Goal: Task Accomplishment & Management: Use online tool/utility

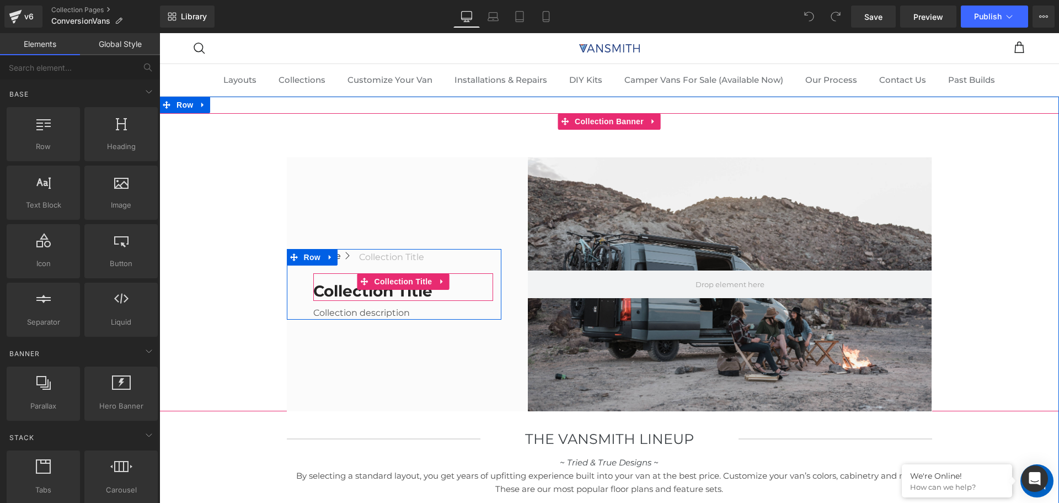
click at [386, 297] on h1 "Collection title" at bounding box center [403, 291] width 180 height 20
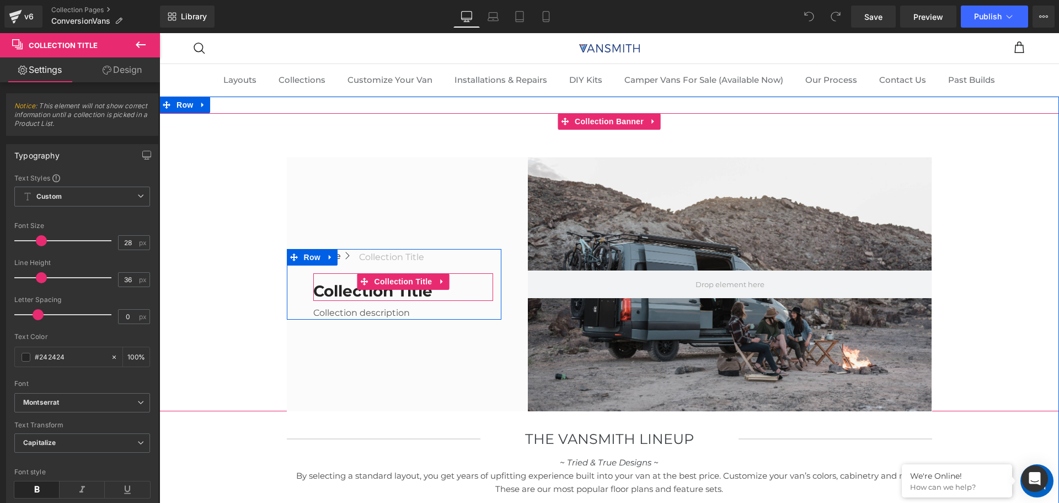
click at [390, 292] on h1 "Collection title" at bounding box center [403, 291] width 180 height 20
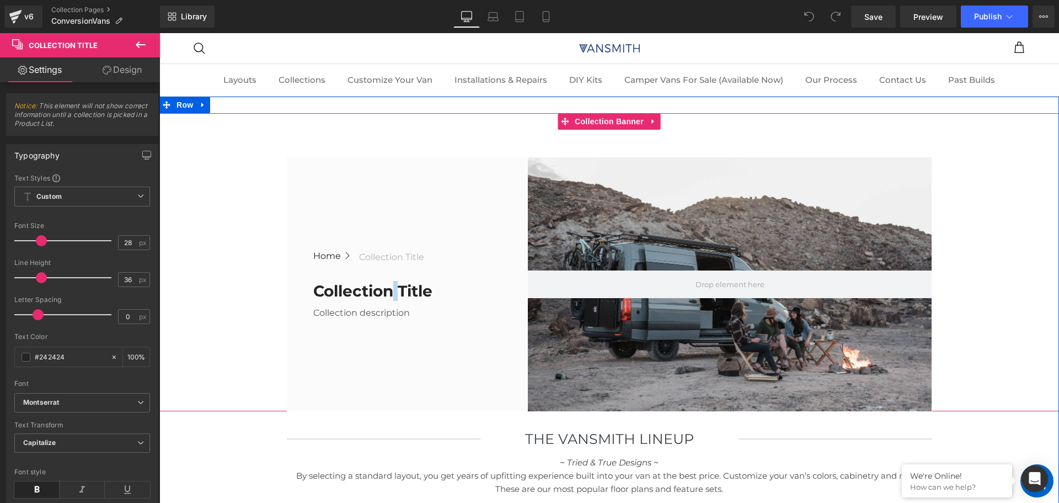
click at [235, 285] on span "Home Button Icon Collection title Collection Title Icon List Row Collection tit…" at bounding box center [609, 262] width 900 height 298
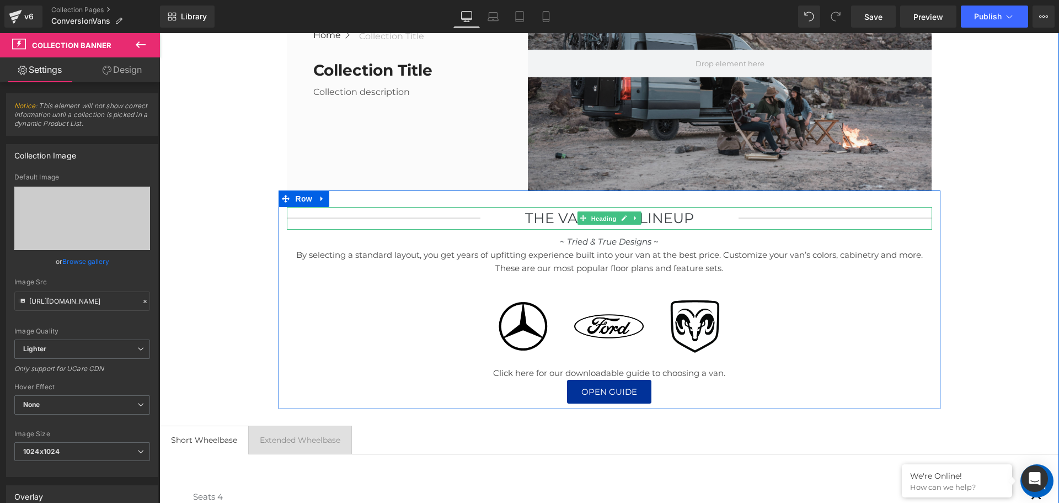
click at [602, 218] on span "Heading" at bounding box center [604, 218] width 30 height 13
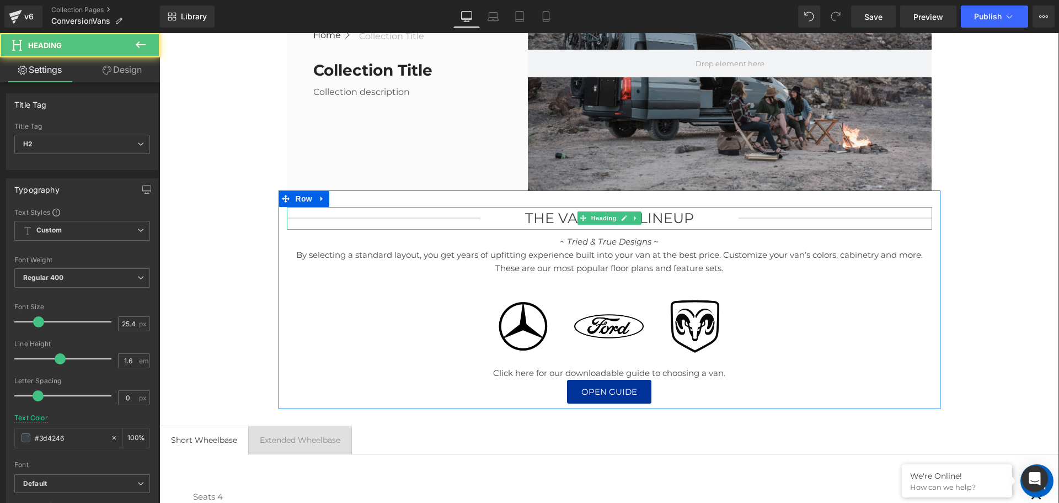
click at [678, 217] on h2 "THe Vansmith Lineup" at bounding box center [610, 218] width 258 height 23
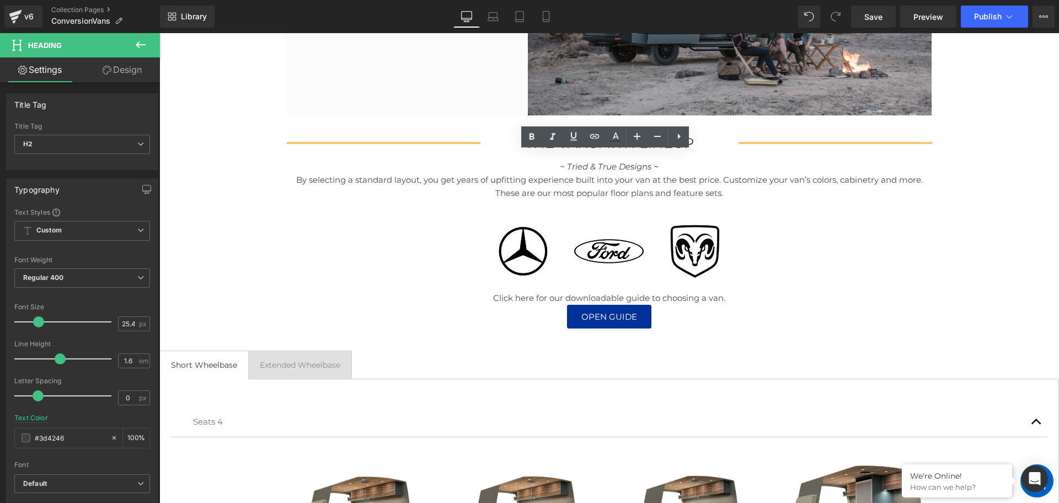
scroll to position [276, 0]
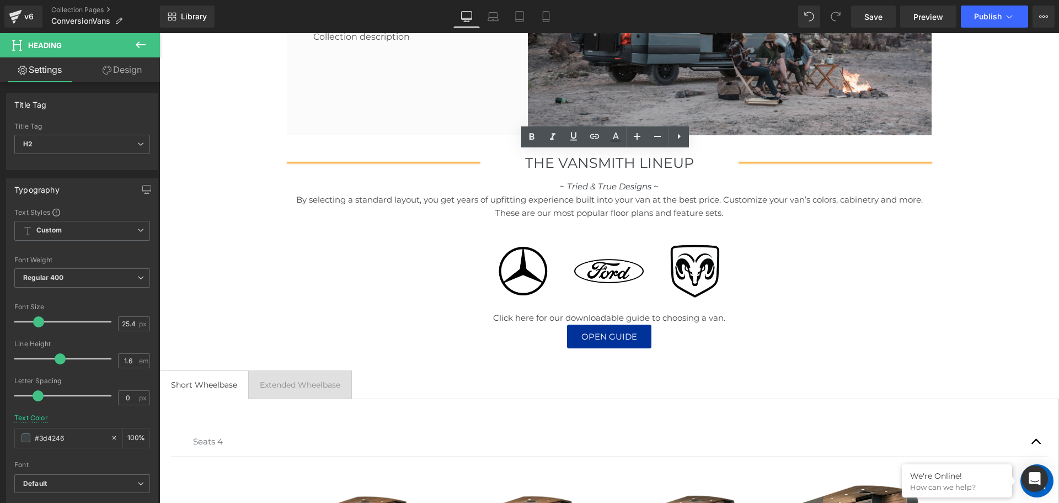
click at [649, 168] on h2 "THe Vansmith Lineup" at bounding box center [610, 163] width 258 height 23
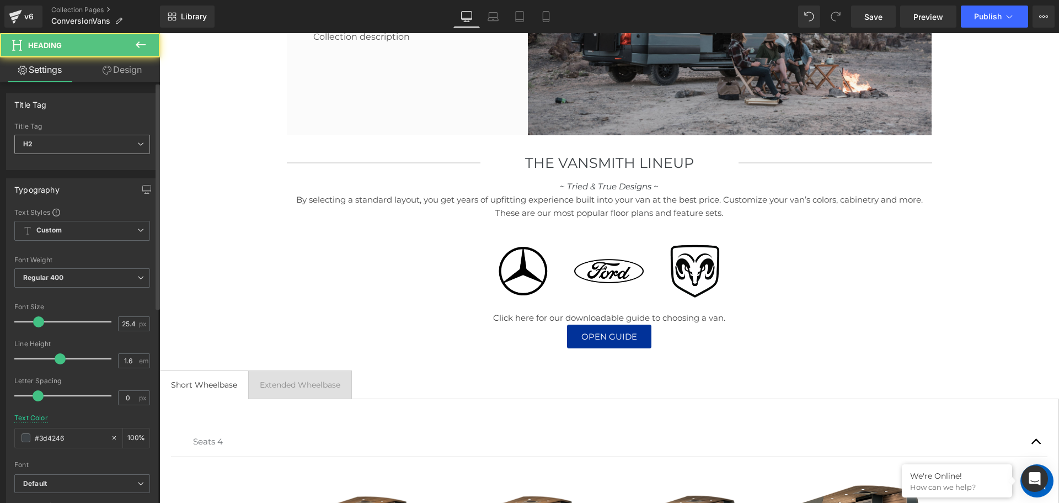
click at [21, 148] on span "H2" at bounding box center [82, 144] width 136 height 19
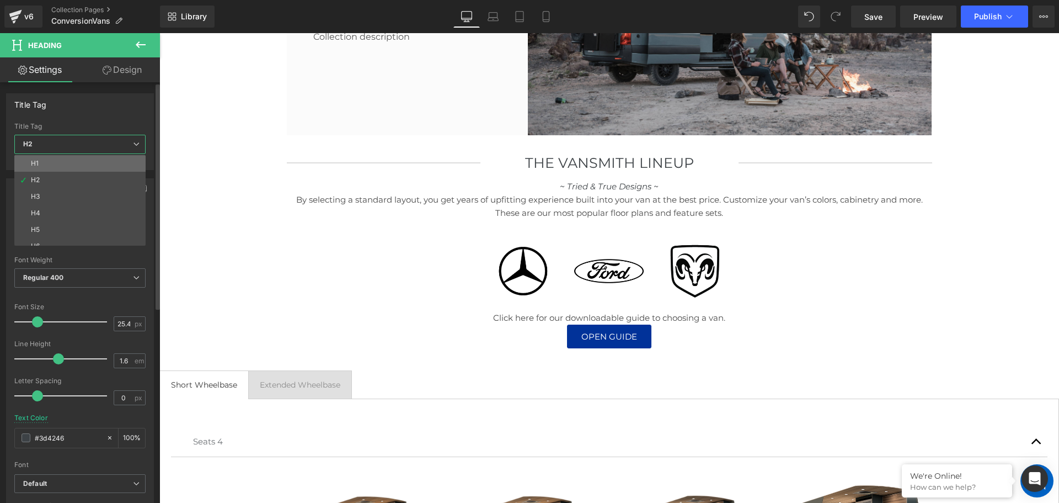
click at [29, 168] on li "H1" at bounding box center [82, 163] width 136 height 17
type input "28"
type input "100"
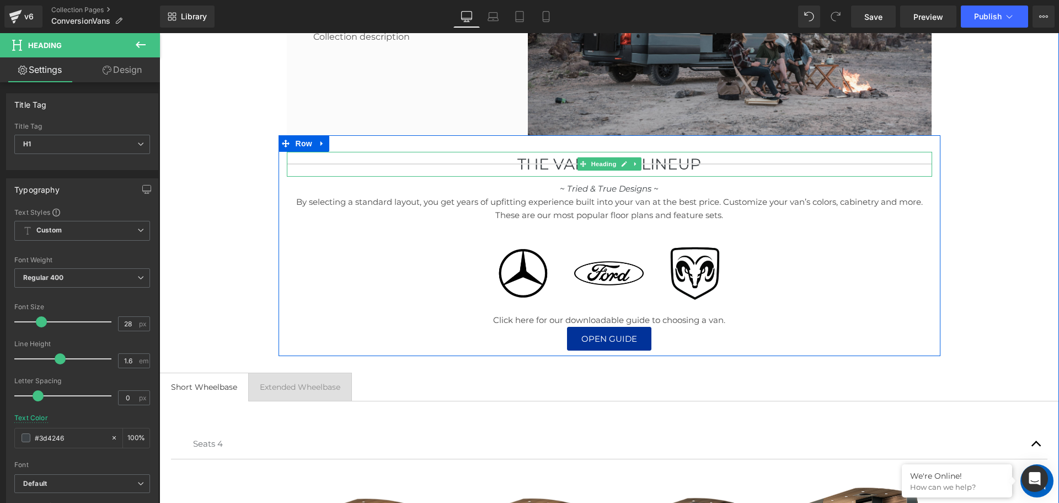
click at [387, 146] on div "THe Vansmith Lineup Heading ~ Tried & True Designs ~ Text Block By selecting a …" at bounding box center [610, 245] width 662 height 221
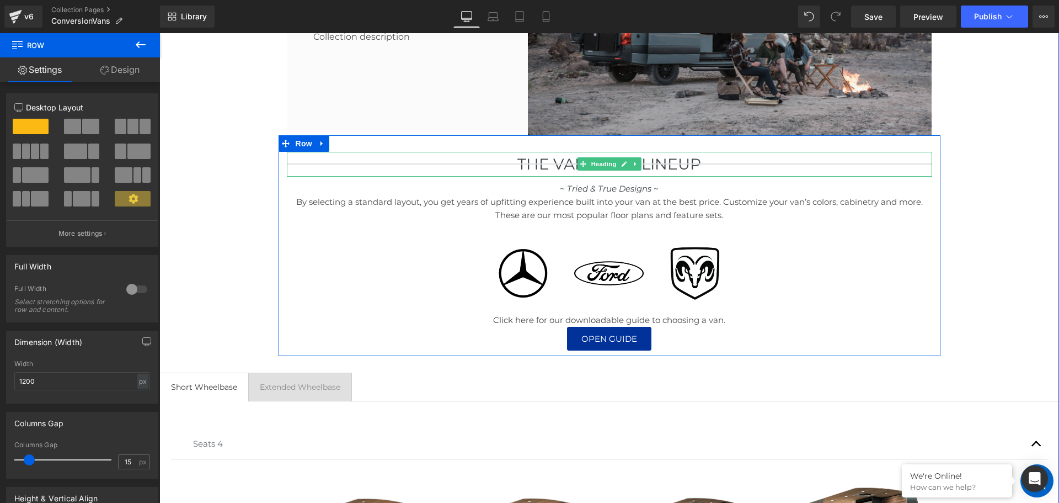
click at [466, 168] on h1 "THe Vansmith Lineup" at bounding box center [610, 164] width 646 height 25
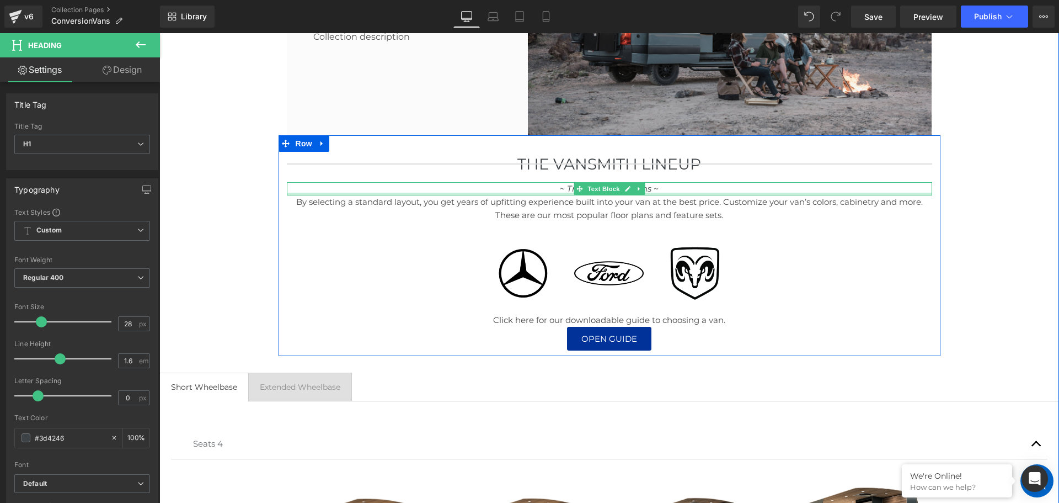
click at [250, 190] on div "Home Button Icon Collection title Collection Title Icon List Row Collection tit…" at bounding box center [609, 360] width 900 height 1046
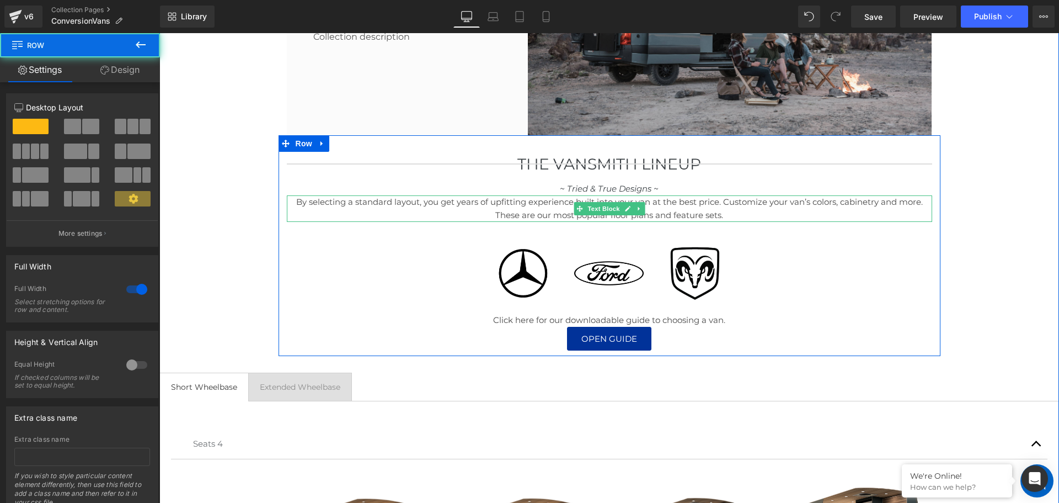
click at [331, 210] on p "By selecting a standard layout, you get years of upfitting experience built int…" at bounding box center [610, 208] width 646 height 26
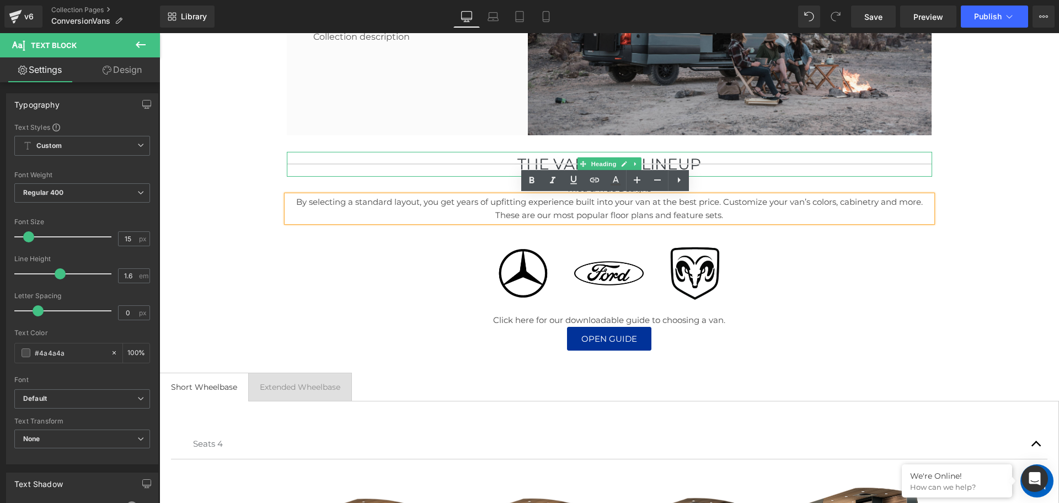
click at [768, 165] on h1 "THe Vansmith Lineup" at bounding box center [610, 164] width 646 height 25
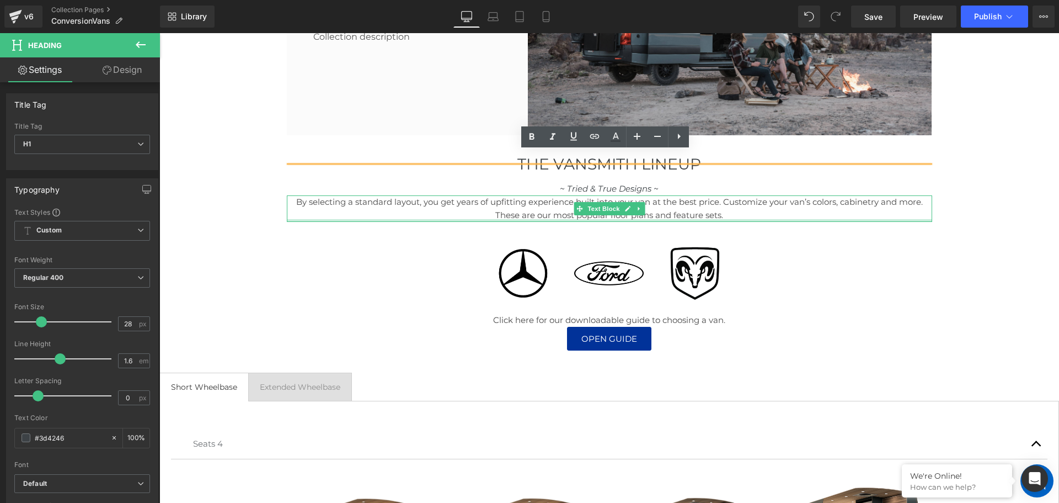
drag, startPoint x: 768, startPoint y: 163, endPoint x: 759, endPoint y: 211, distance: 48.7
click at [760, 217] on div "THe Vansmith Lineup Heading ~ Tried & True Designs ~ Text Block By selecting a …" at bounding box center [610, 251] width 662 height 199
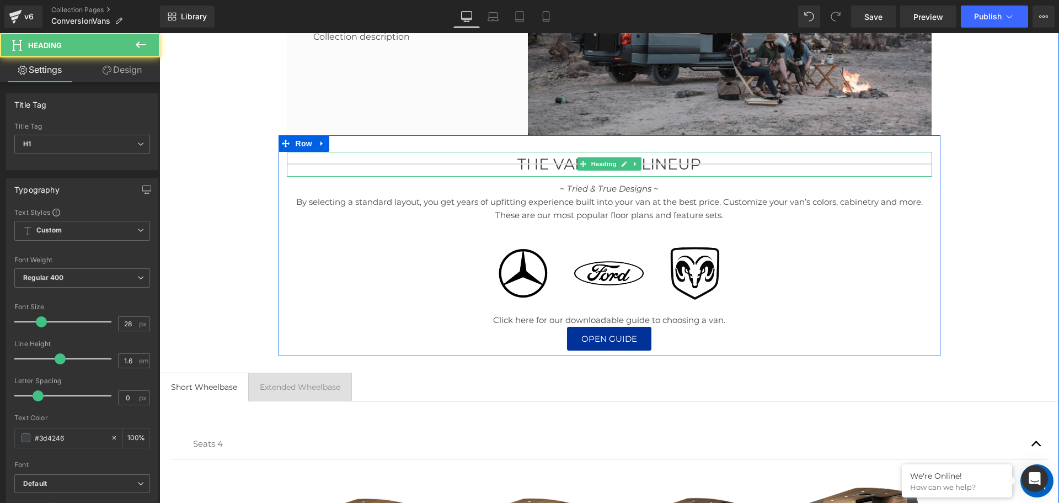
click at [768, 166] on h1 "THe Vansmith Lineup" at bounding box center [610, 164] width 646 height 25
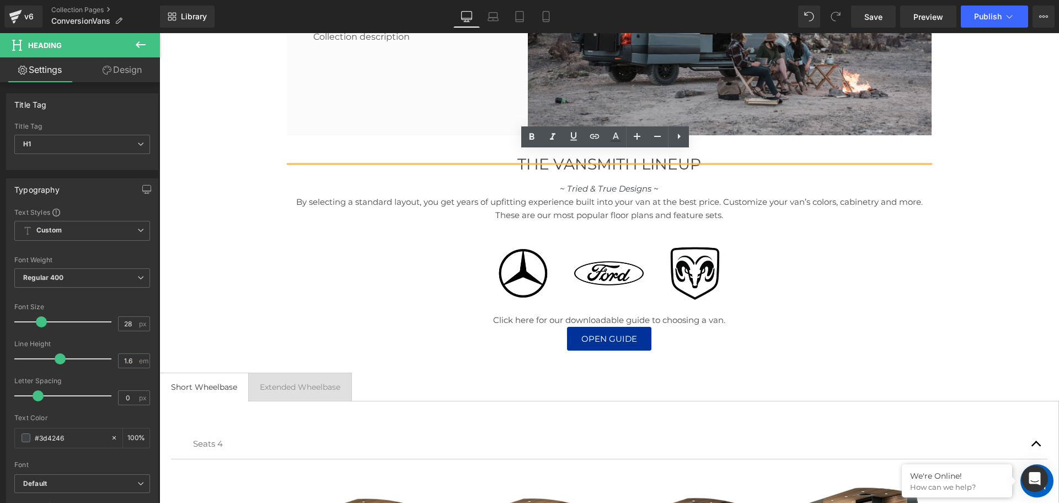
click at [355, 163] on div "THe Vansmith Lineup" at bounding box center [610, 164] width 646 height 25
click at [320, 162] on h1 "THe Vansmith Lineup" at bounding box center [610, 164] width 646 height 25
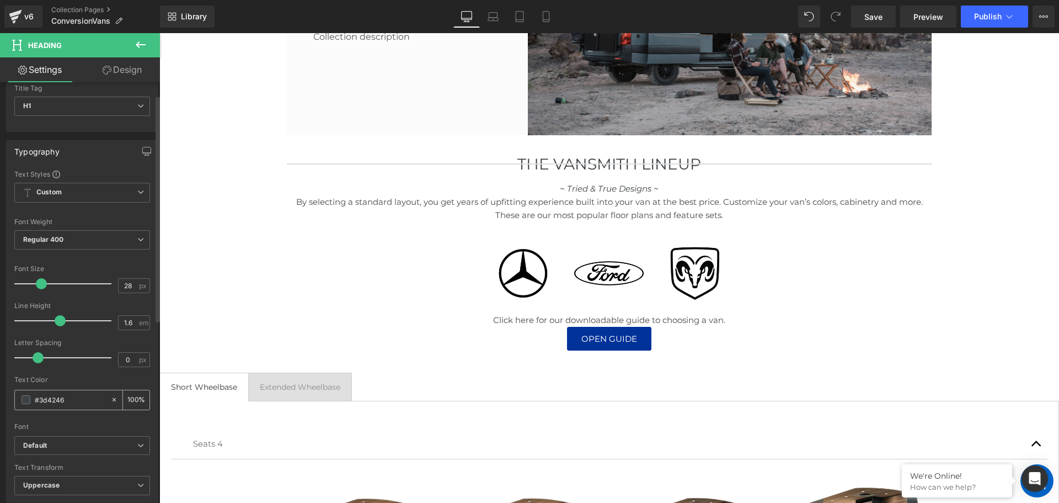
scroll to position [0, 0]
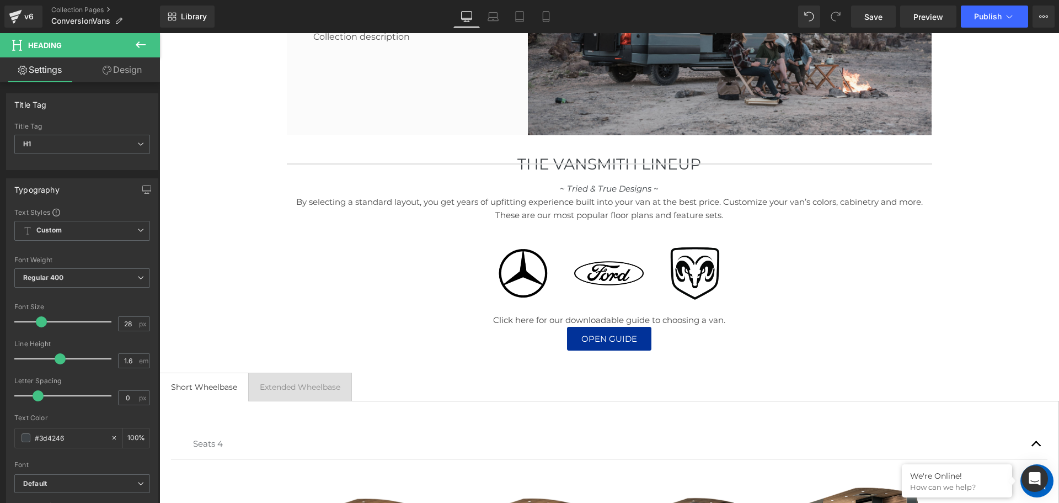
click at [126, 68] on link "Design" at bounding box center [122, 69] width 80 height 25
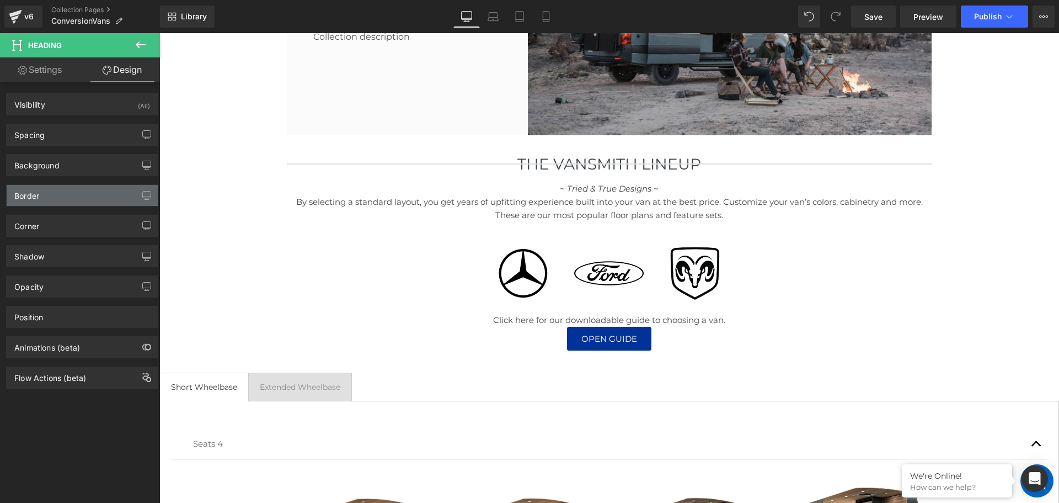
click at [58, 203] on div "Border" at bounding box center [82, 195] width 151 height 21
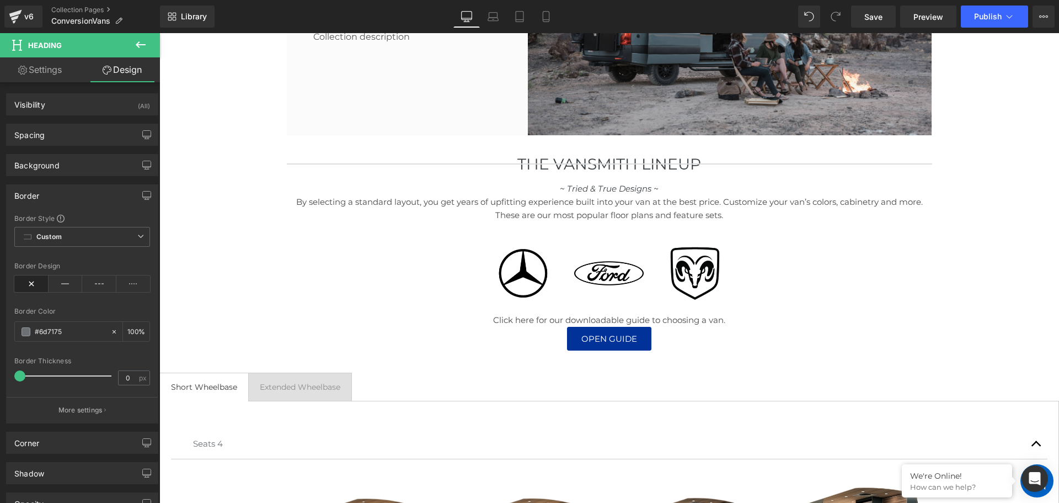
click at [105, 195] on div "Border" at bounding box center [82, 195] width 151 height 21
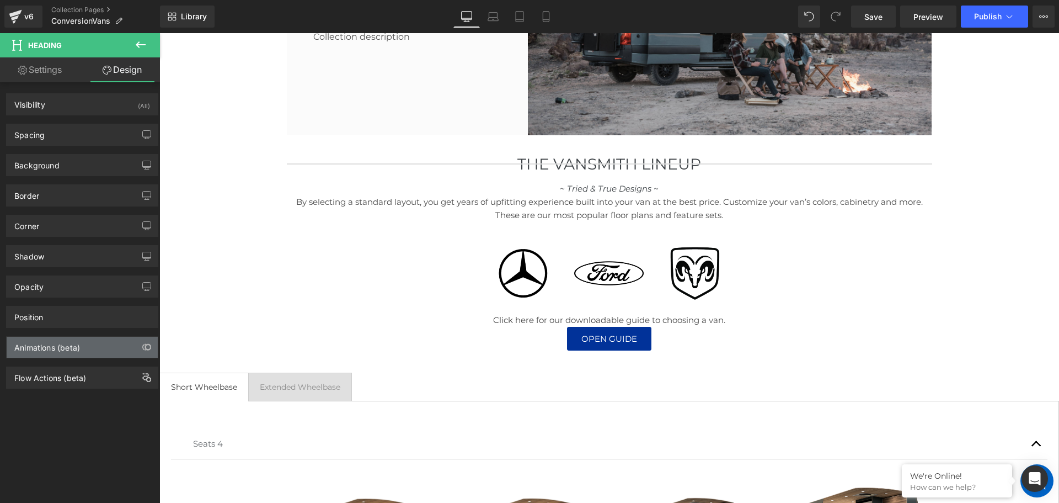
click at [56, 343] on div "Animations (beta)" at bounding box center [47, 344] width 66 height 15
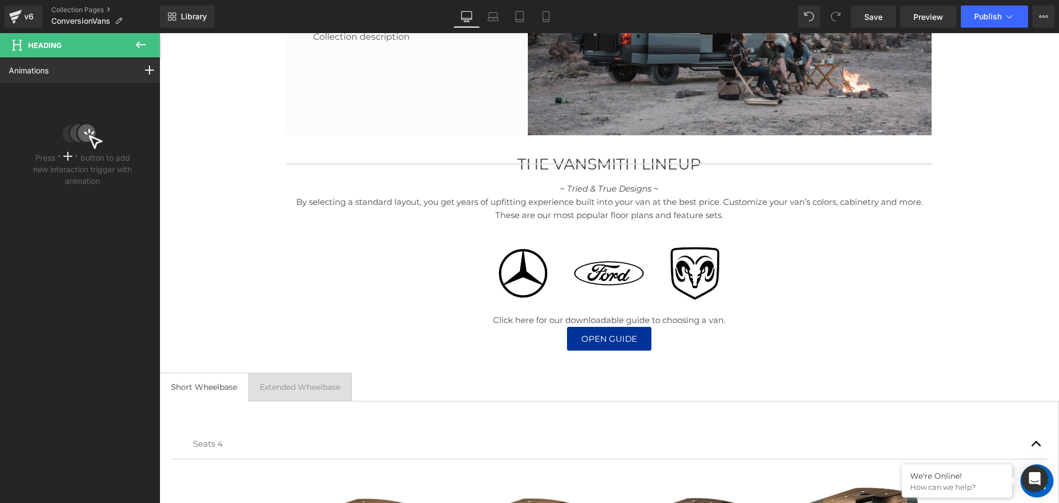
click at [130, 42] on button at bounding box center [140, 45] width 39 height 24
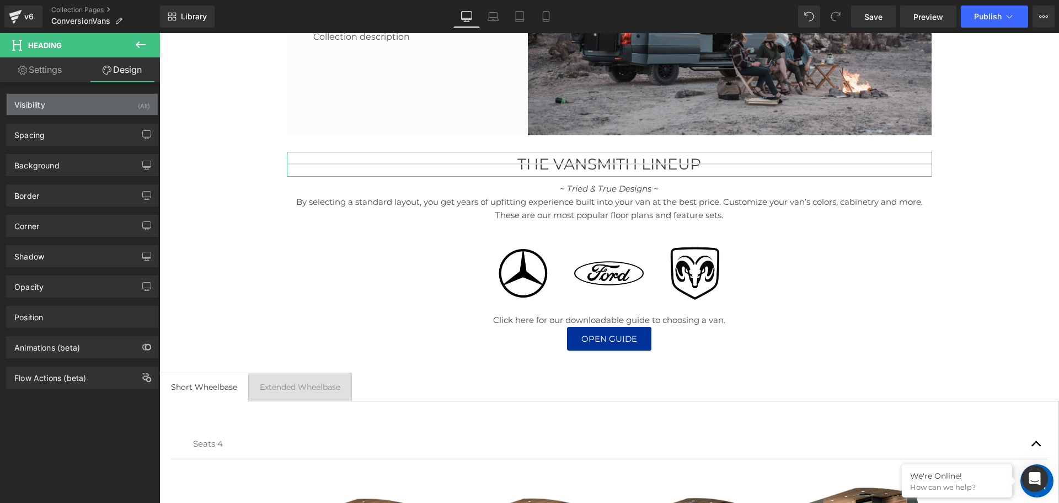
click at [95, 110] on div "Visibility (All)" at bounding box center [82, 104] width 151 height 21
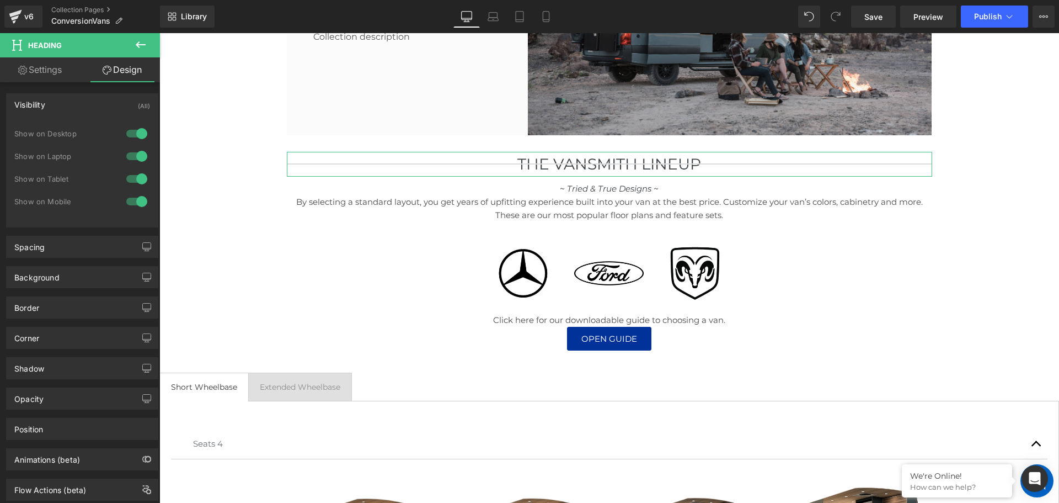
click at [95, 98] on div "Visibility (All)" at bounding box center [82, 104] width 151 height 21
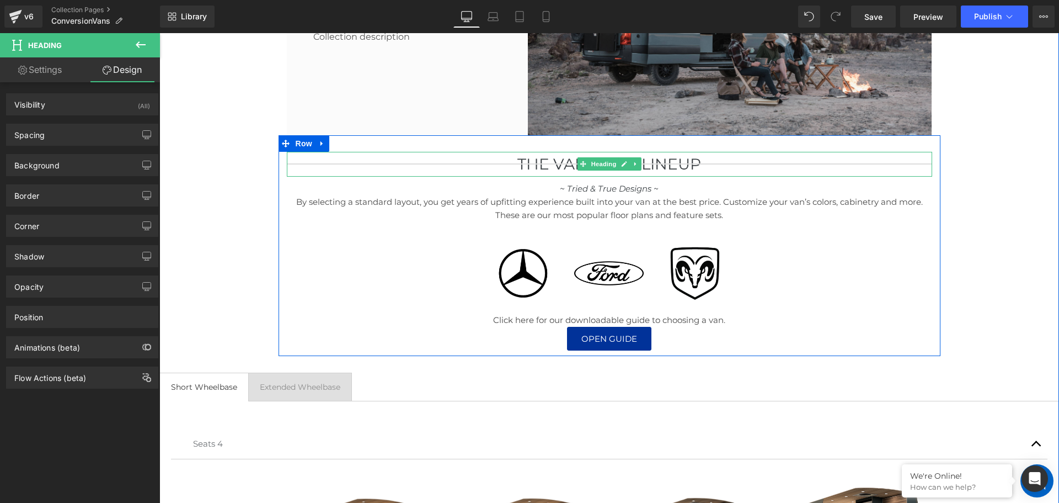
click at [340, 161] on h1 "THe Vansmith Lineup" at bounding box center [610, 164] width 646 height 25
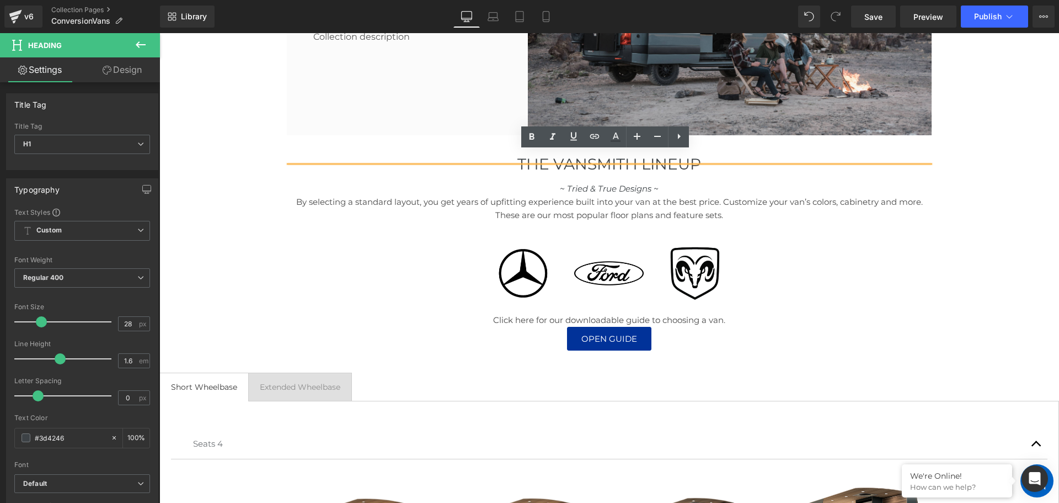
click at [246, 210] on div "Home Button Icon Collection title Collection Title Icon List Row Collection tit…" at bounding box center [609, 360] width 900 height 1046
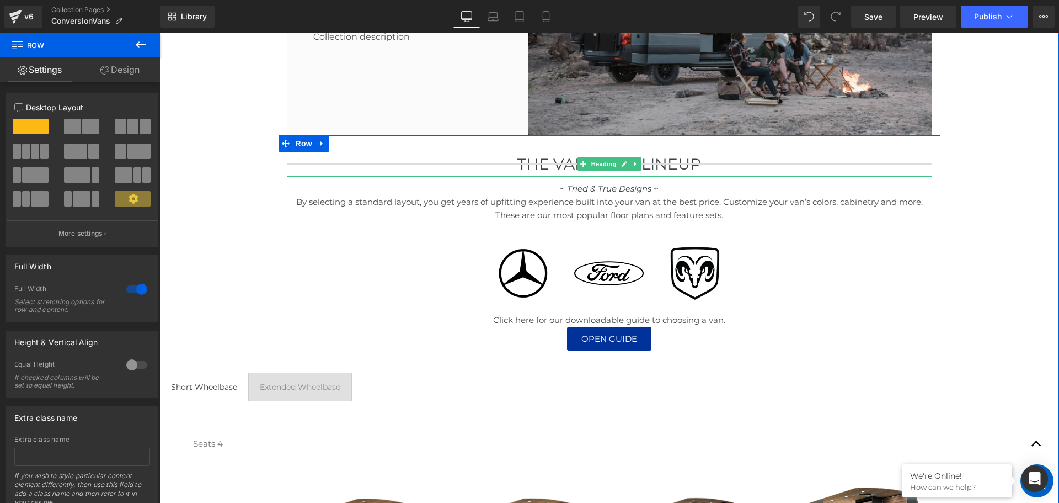
click at [630, 164] on link at bounding box center [636, 163] width 12 height 13
click at [636, 164] on link at bounding box center [642, 163] width 12 height 13
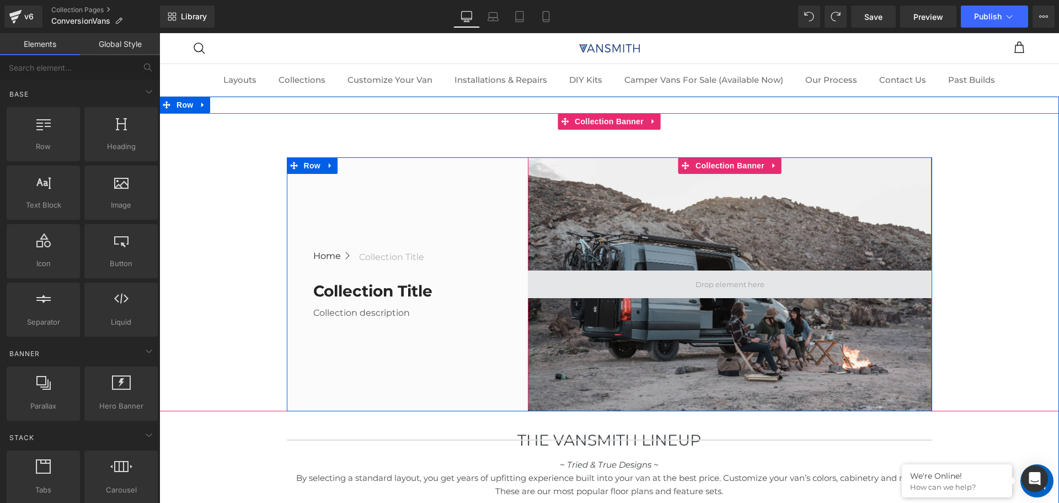
scroll to position [110, 0]
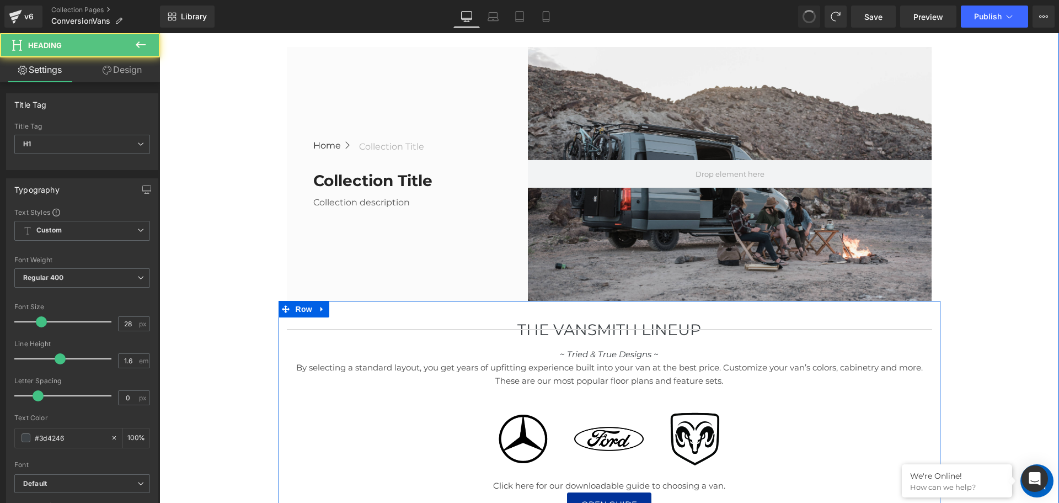
type input "25.4"
type input "100"
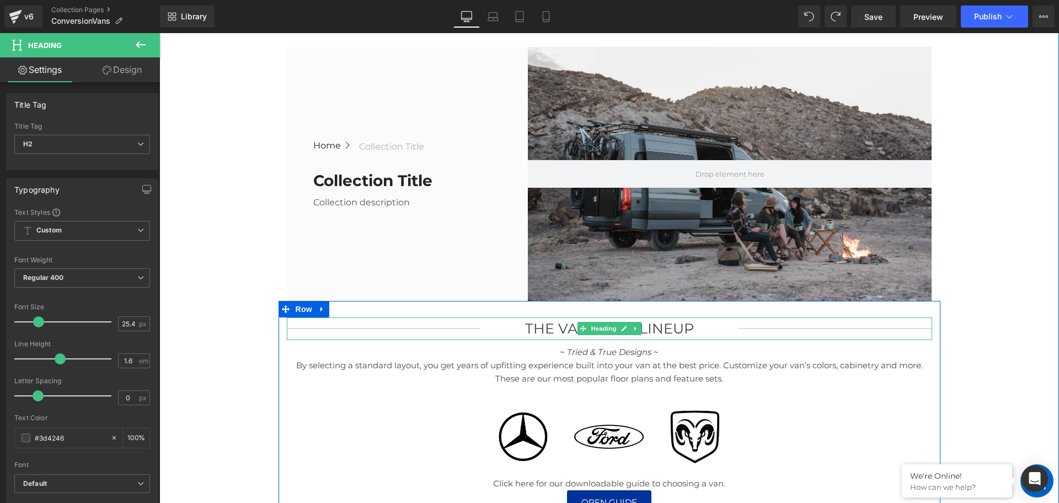
click at [496, 326] on h2 "THe Vansmith Lineup" at bounding box center [610, 328] width 258 height 23
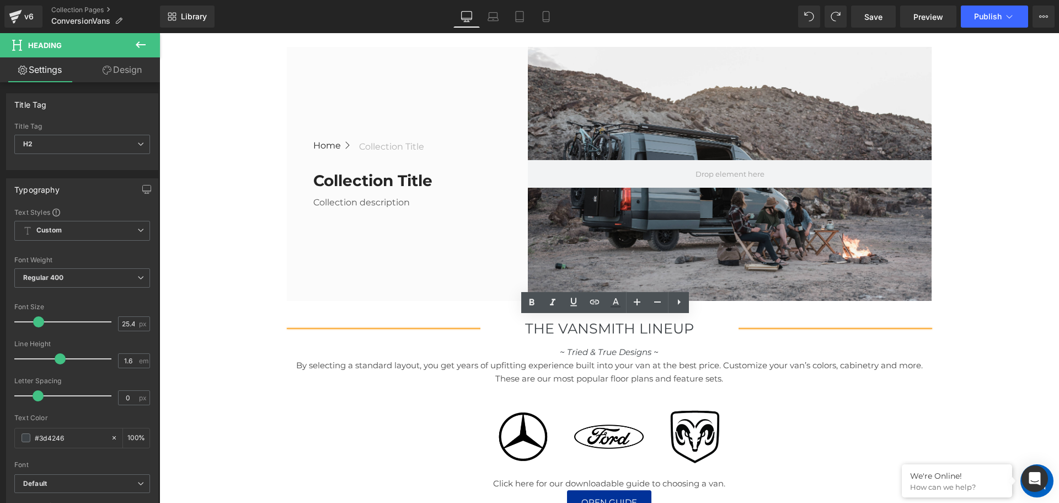
click at [550, 328] on h2 "THe Vansmith Lineup" at bounding box center [610, 328] width 258 height 23
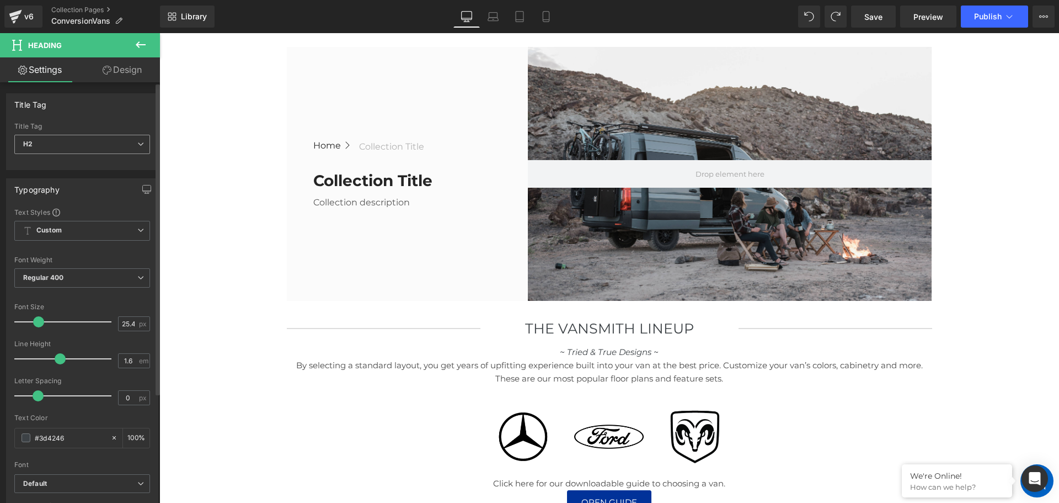
click at [53, 150] on span "H2" at bounding box center [82, 144] width 136 height 19
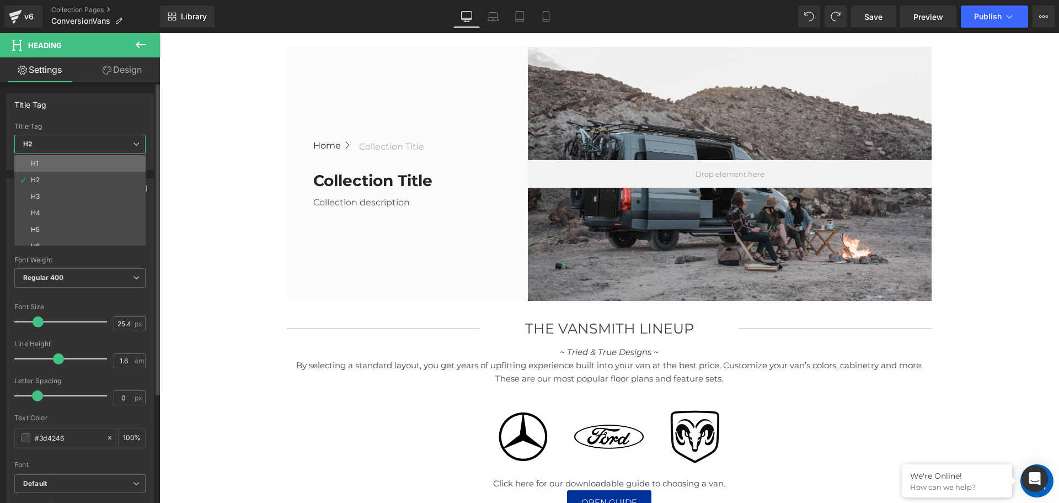
click at [52, 161] on li "H1" at bounding box center [82, 163] width 136 height 17
type input "28"
type input "100"
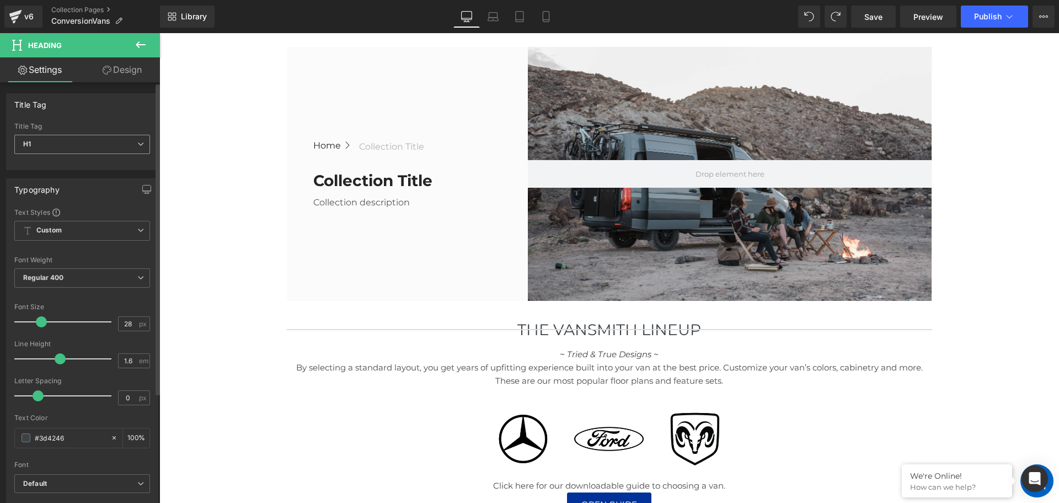
click at [54, 147] on span "H1" at bounding box center [82, 144] width 136 height 19
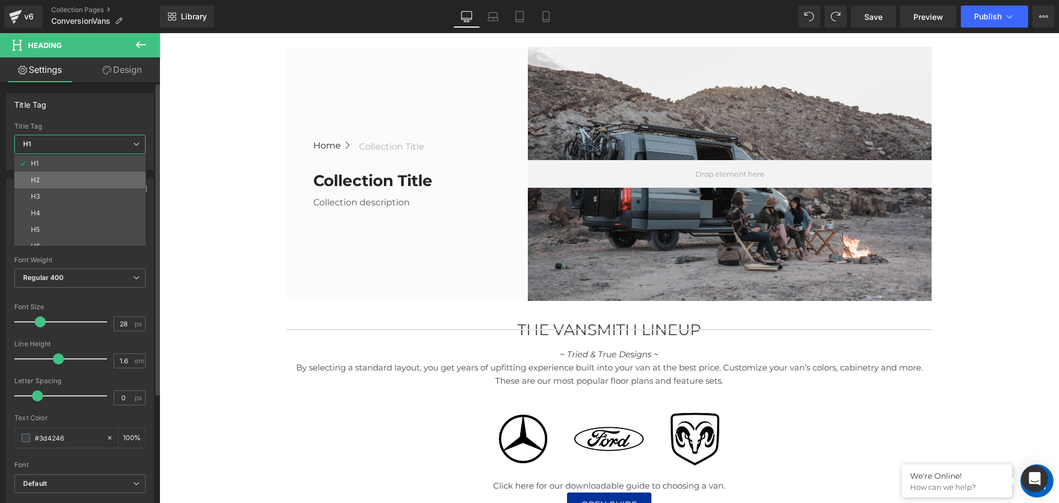
click at [47, 173] on li "H2" at bounding box center [82, 180] width 136 height 17
type input "25.4"
type input "100"
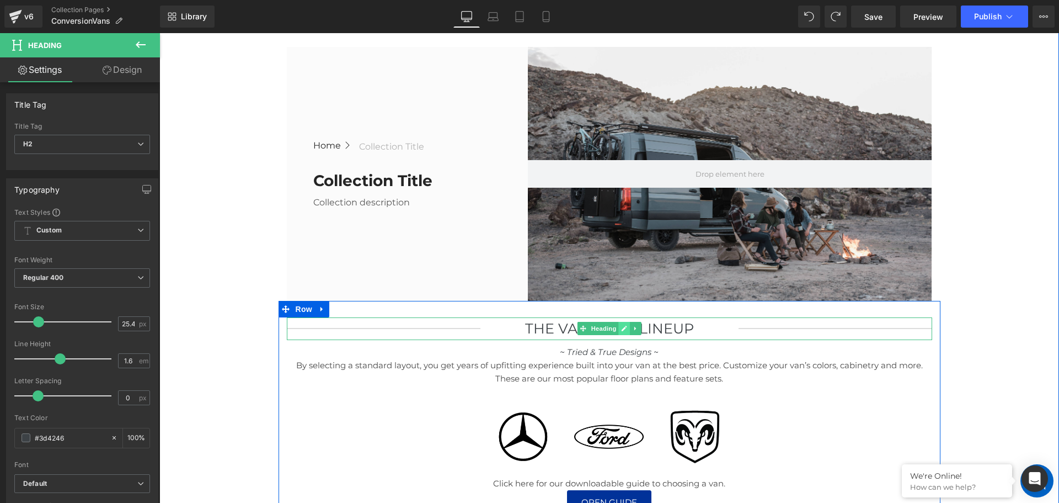
click at [619, 326] on link at bounding box center [625, 328] width 12 height 13
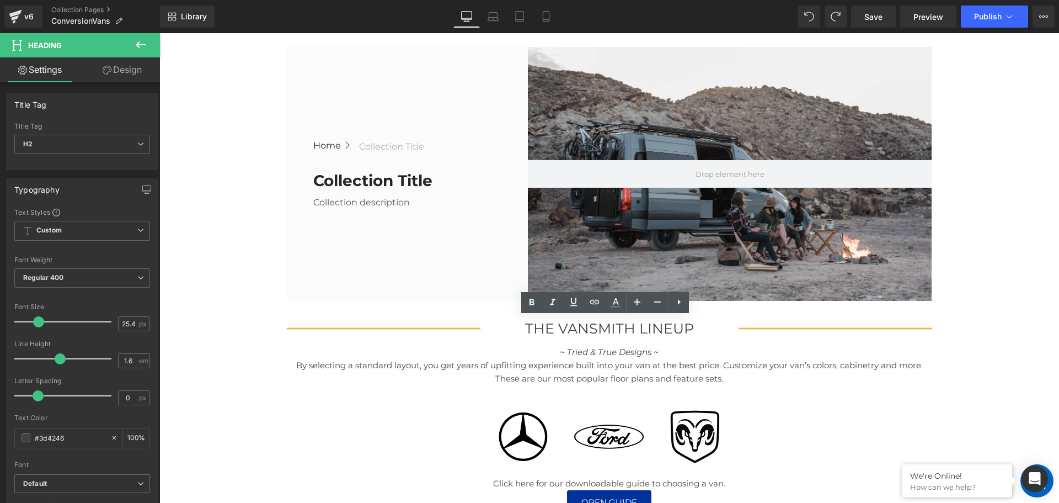
click at [741, 329] on div "THe Vansmith Lineup" at bounding box center [610, 328] width 646 height 23
click at [658, 328] on h2 "THe Vansmith Lineup" at bounding box center [610, 328] width 258 height 23
click at [834, 336] on div "THe Vansmith Lineup" at bounding box center [610, 328] width 646 height 23
drag, startPoint x: 840, startPoint y: 323, endPoint x: 935, endPoint y: 324, distance: 95.5
click at [930, 328] on div "THe Vansmith Lineup Heading ~ Tried & True Designs ~ Text Block By selecting a …" at bounding box center [610, 415] width 662 height 196
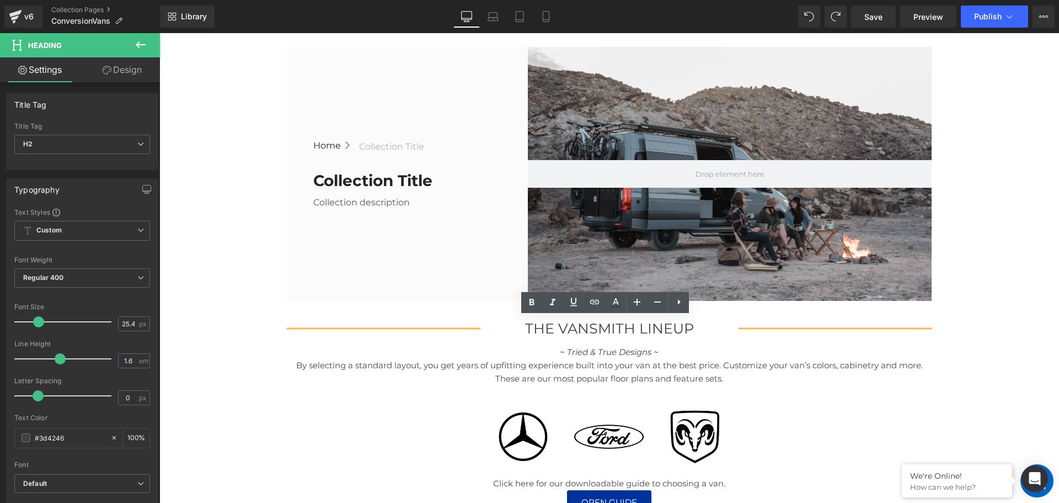
click at [935, 323] on div "THe Vansmith Lineup Heading ~ Tried & True Designs ~ Text Block By selecting a …" at bounding box center [610, 415] width 662 height 196
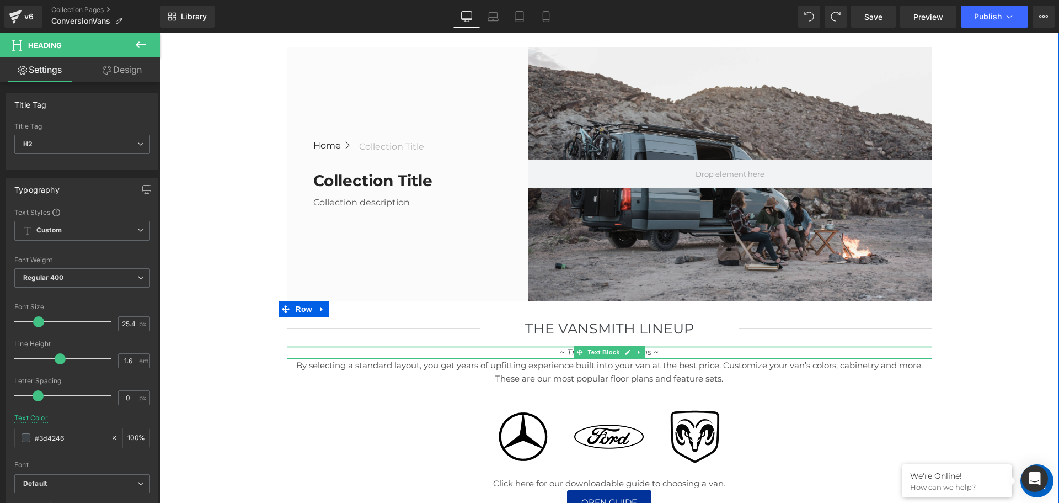
drag, startPoint x: 914, startPoint y: 328, endPoint x: 718, endPoint y: 329, distance: 196.4
click at [910, 345] on div "THe Vansmith Lineup Heading ~ Tried & True Designs ~ Text Block By selecting a …" at bounding box center [610, 415] width 662 height 196
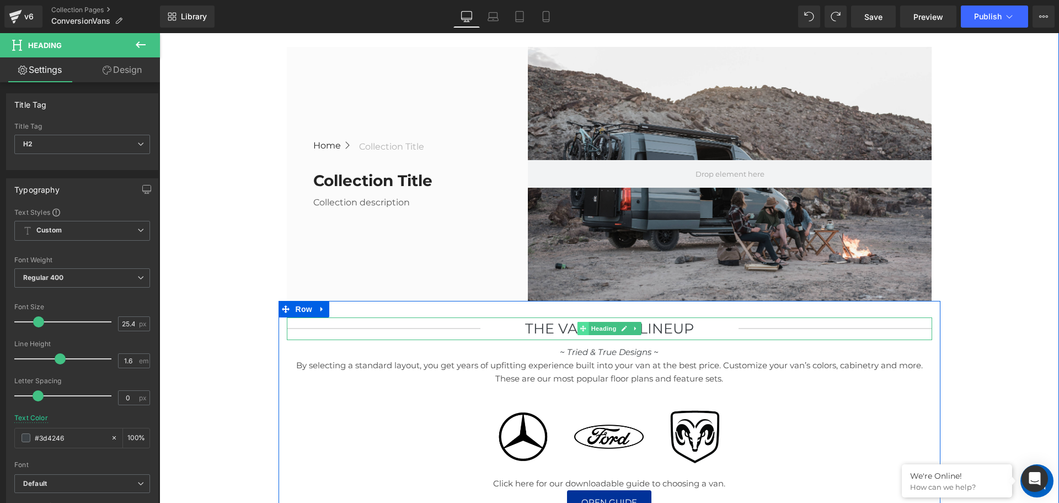
click at [577, 322] on span at bounding box center [583, 328] width 12 height 13
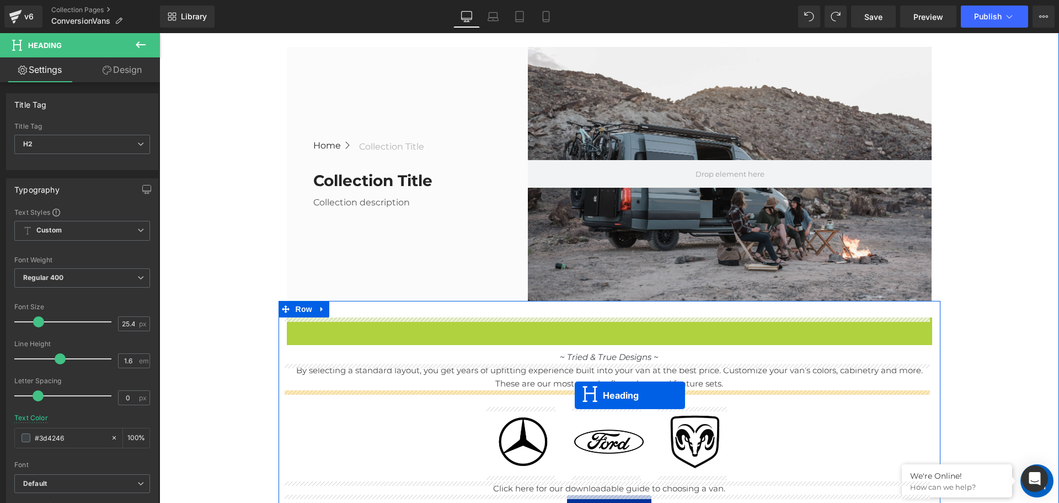
drag, startPoint x: 577, startPoint y: 327, endPoint x: 575, endPoint y: 395, distance: 68.4
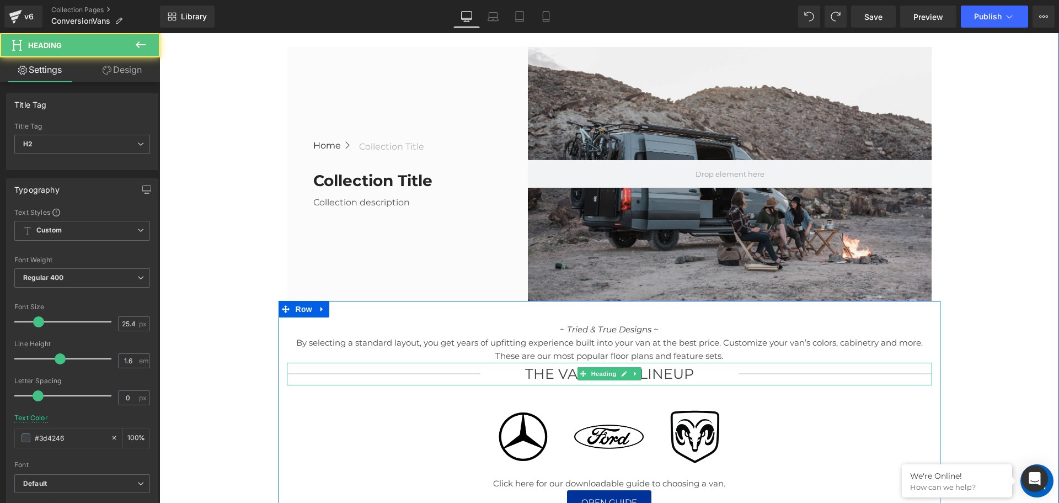
click at [489, 373] on h2 "THe Vansmith Lineup" at bounding box center [610, 374] width 258 height 23
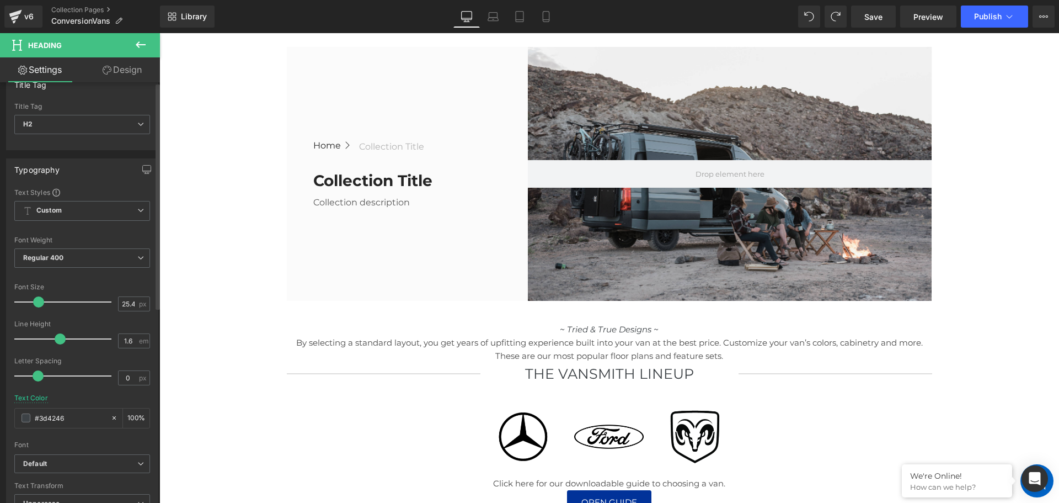
scroll to position [0, 0]
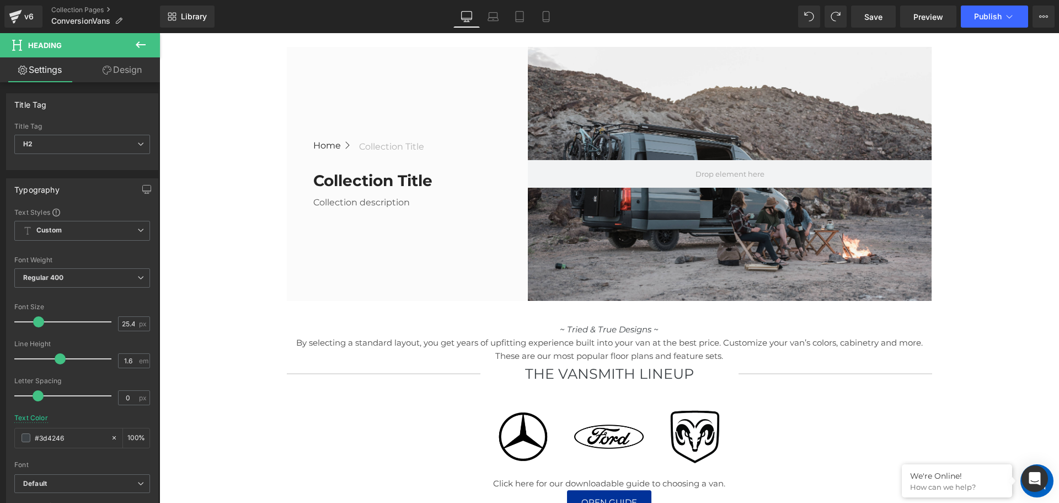
click at [107, 72] on icon at bounding box center [107, 70] width 9 height 9
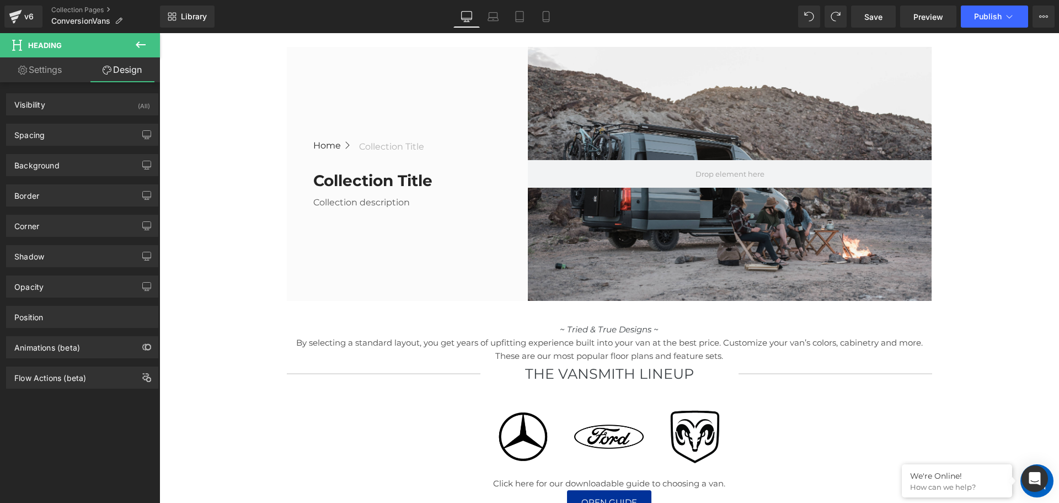
click at [43, 60] on link "Settings" at bounding box center [40, 69] width 80 height 25
type input "100"
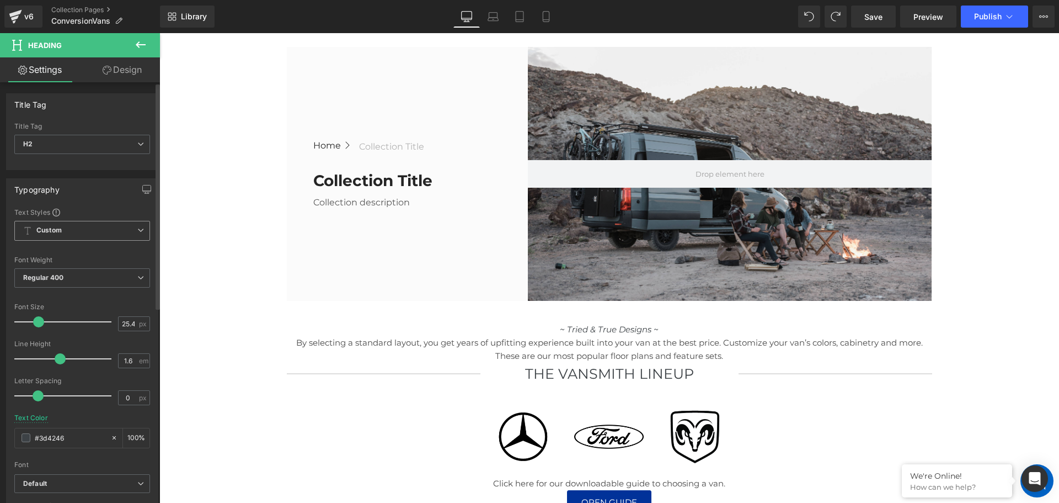
click at [58, 225] on span "Custom Setup Global Style" at bounding box center [82, 231] width 136 height 20
click at [58, 225] on span "Custom Setup Global Style" at bounding box center [79, 231] width 131 height 20
click at [119, 73] on link "Design" at bounding box center [122, 69] width 80 height 25
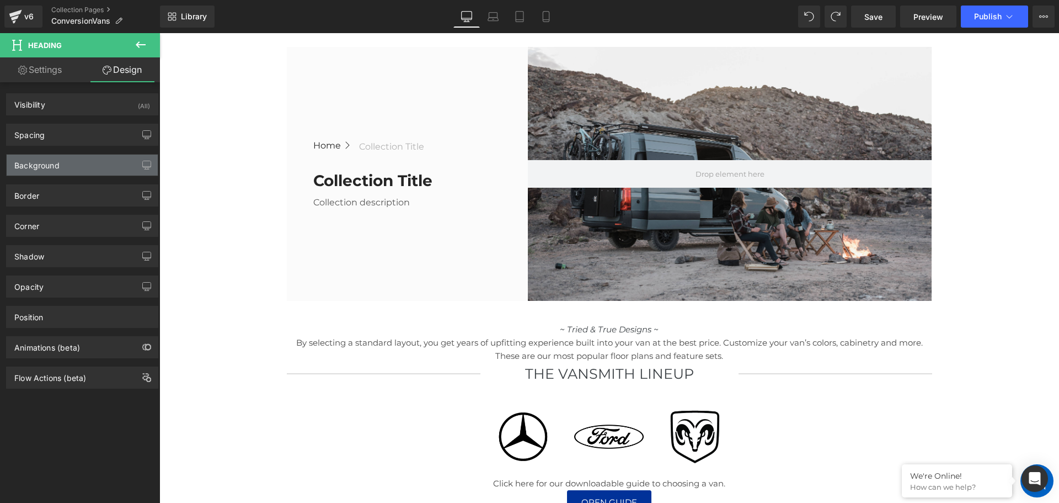
click at [74, 173] on div "Background" at bounding box center [82, 165] width 151 height 21
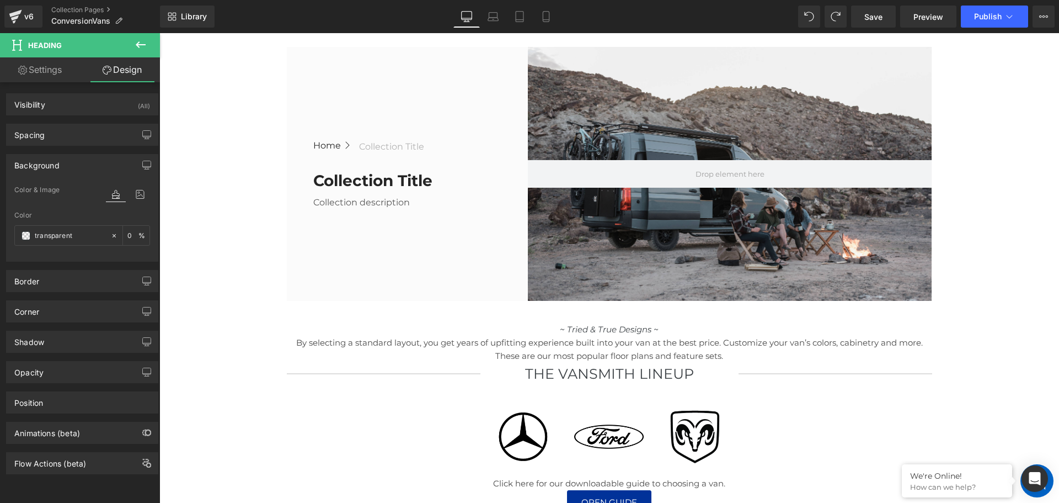
click at [74, 172] on div "Background" at bounding box center [82, 165] width 151 height 21
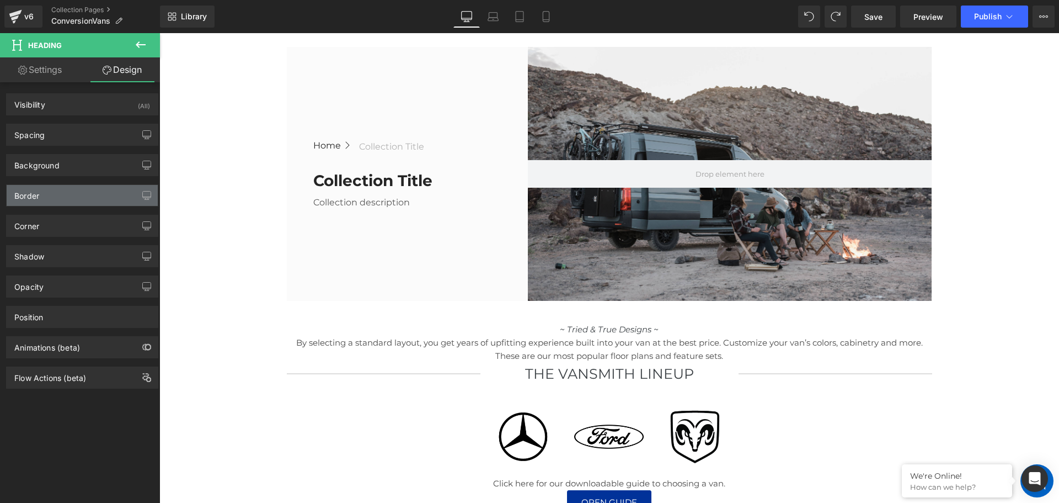
click at [68, 201] on div "Border" at bounding box center [82, 195] width 151 height 21
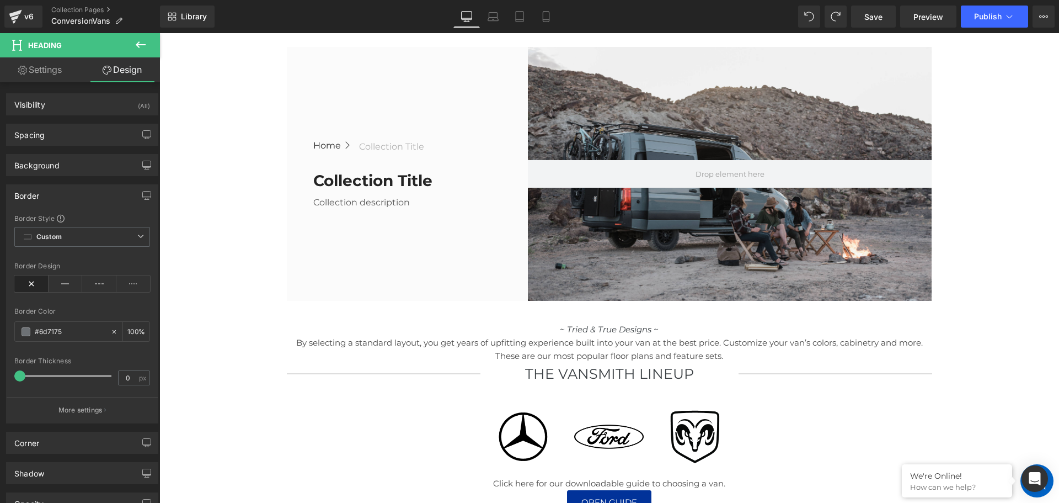
click at [68, 201] on div "Border" at bounding box center [82, 195] width 151 height 21
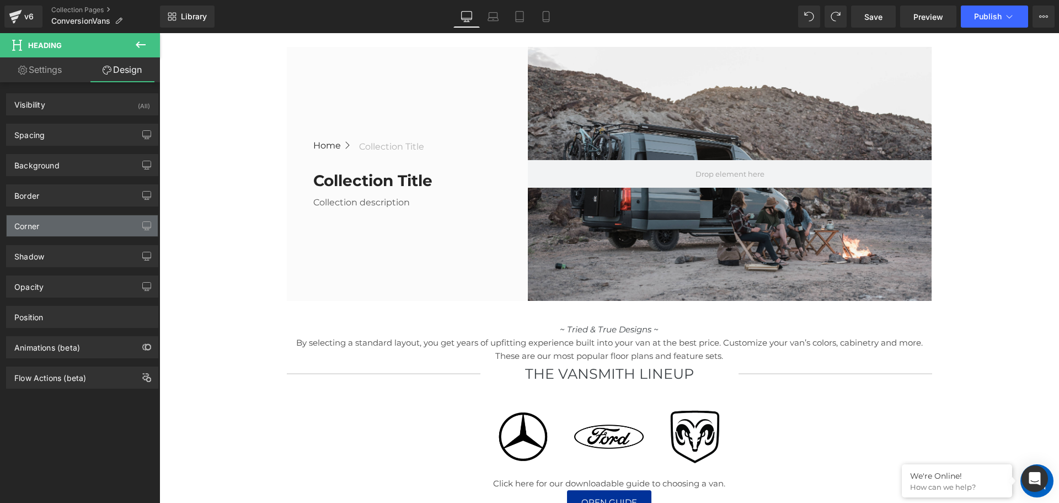
click at [61, 219] on div "Corner" at bounding box center [82, 225] width 151 height 21
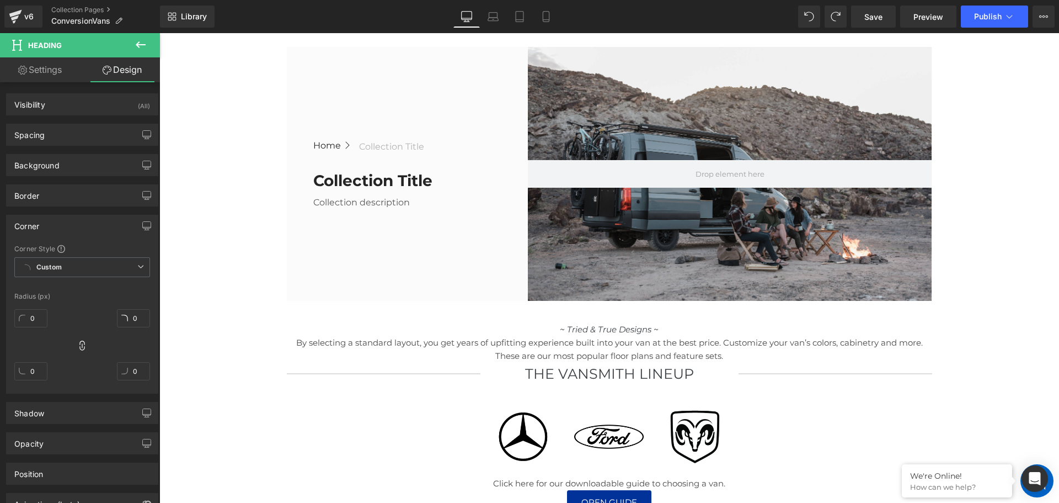
click at [61, 219] on div "Corner" at bounding box center [82, 225] width 151 height 21
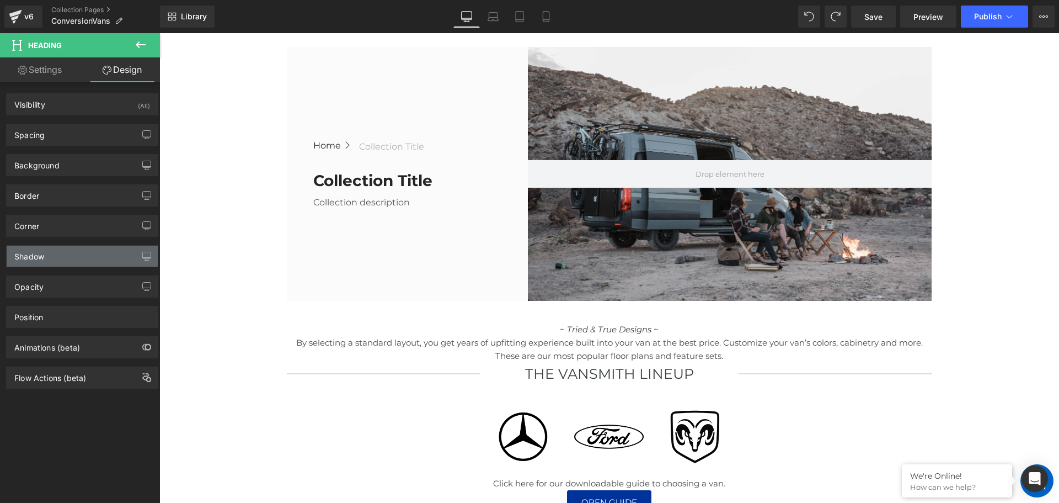
click at [56, 252] on div "Shadow" at bounding box center [82, 256] width 151 height 21
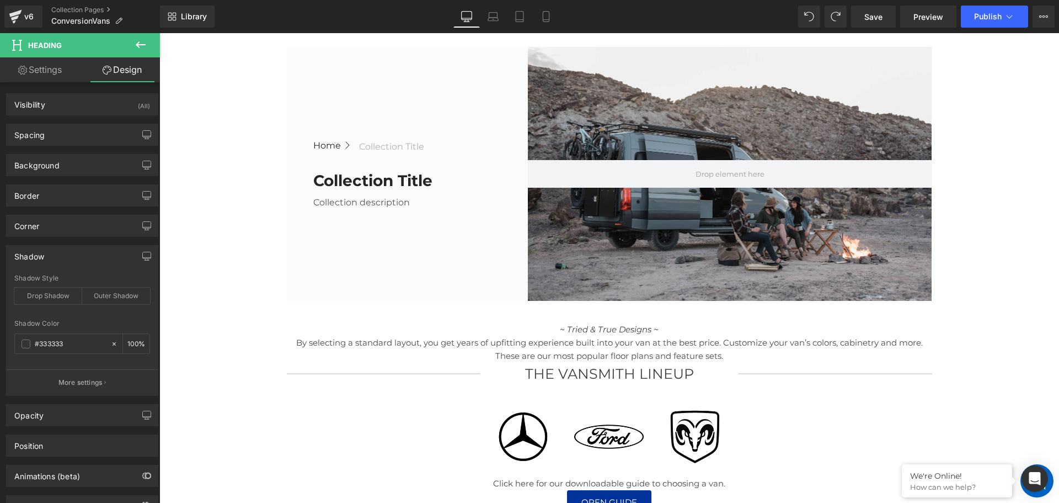
click at [56, 252] on div "Shadow" at bounding box center [82, 256] width 151 height 21
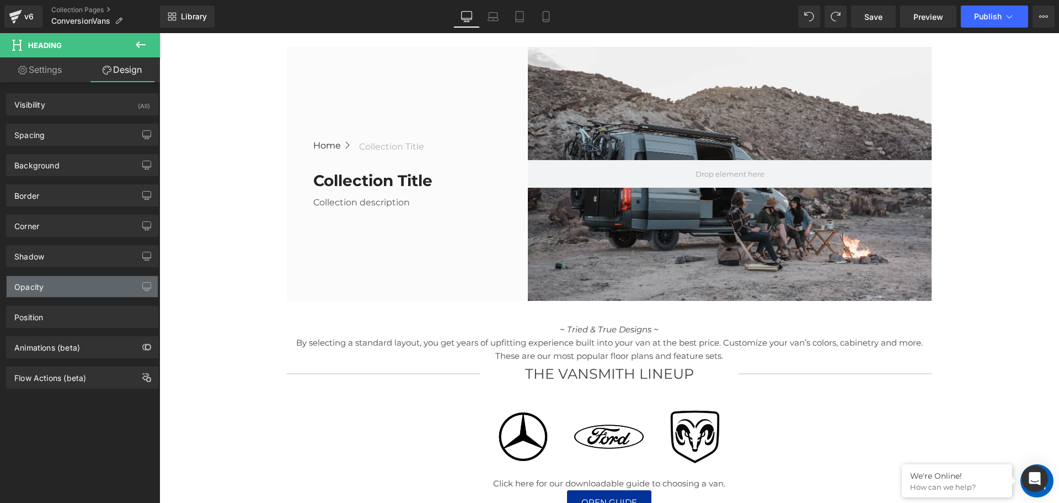
click at [57, 284] on div "Opacity" at bounding box center [82, 286] width 151 height 21
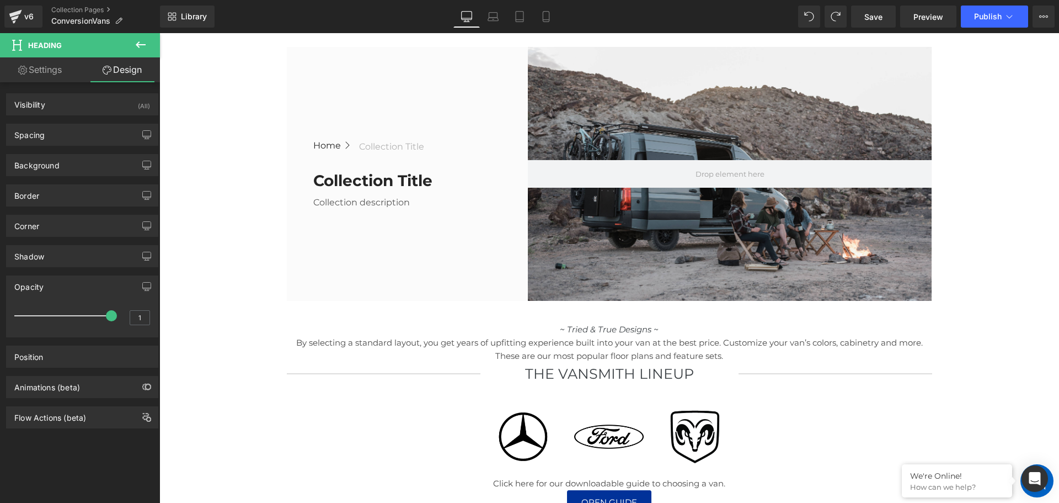
click at [56, 282] on div "Opacity" at bounding box center [82, 286] width 151 height 21
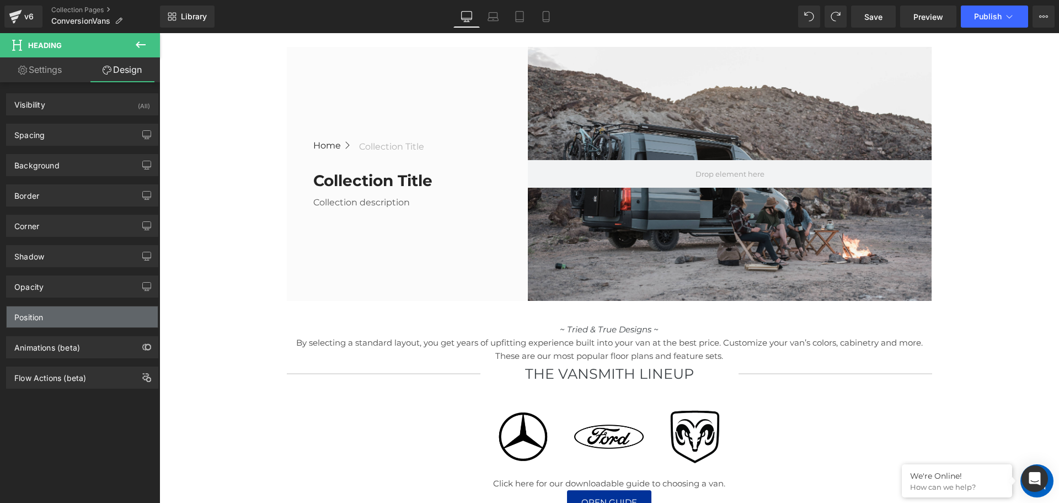
click at [49, 326] on div "Position" at bounding box center [82, 316] width 151 height 21
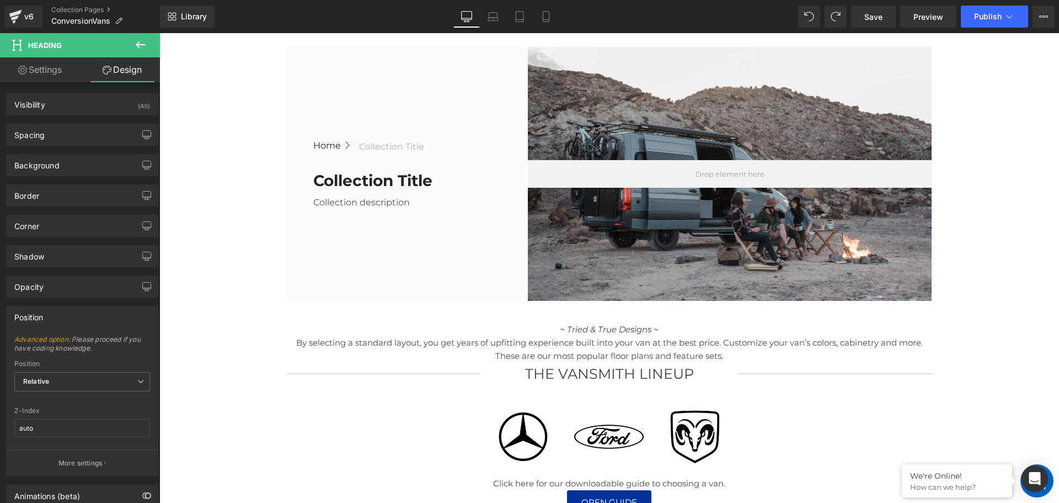
click at [49, 325] on div "Position" at bounding box center [82, 316] width 151 height 21
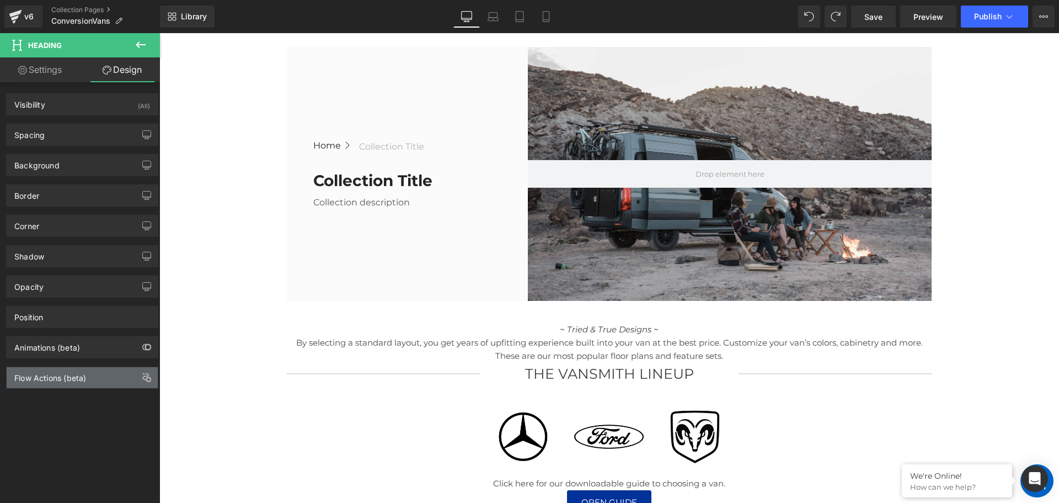
click at [29, 377] on div "Flow Actions (beta)" at bounding box center [50, 374] width 72 height 15
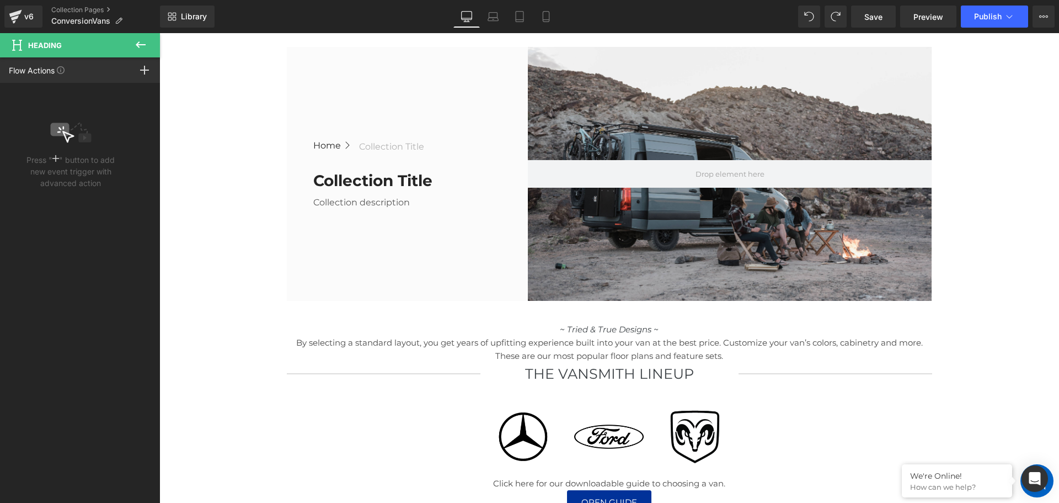
click at [131, 44] on button at bounding box center [140, 45] width 39 height 24
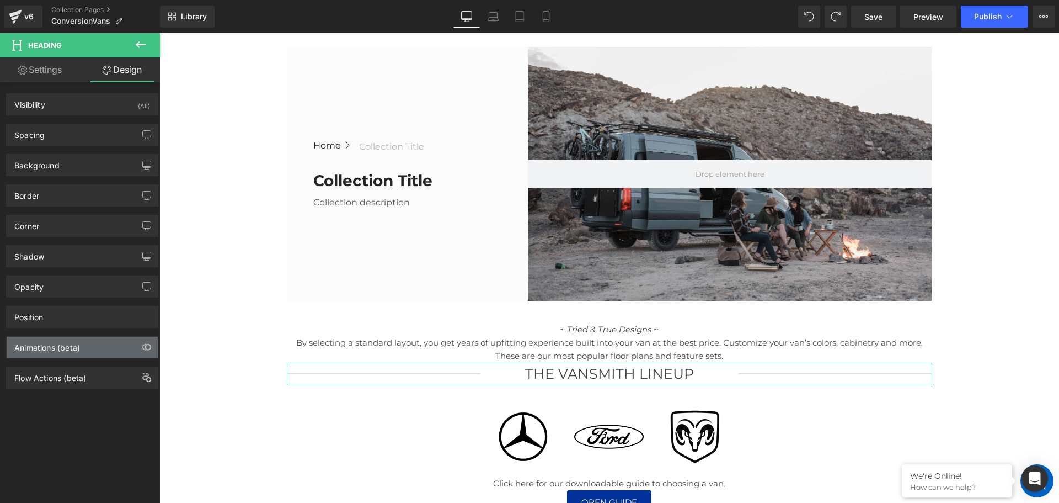
click at [52, 339] on div "Animations (beta)" at bounding box center [47, 344] width 66 height 15
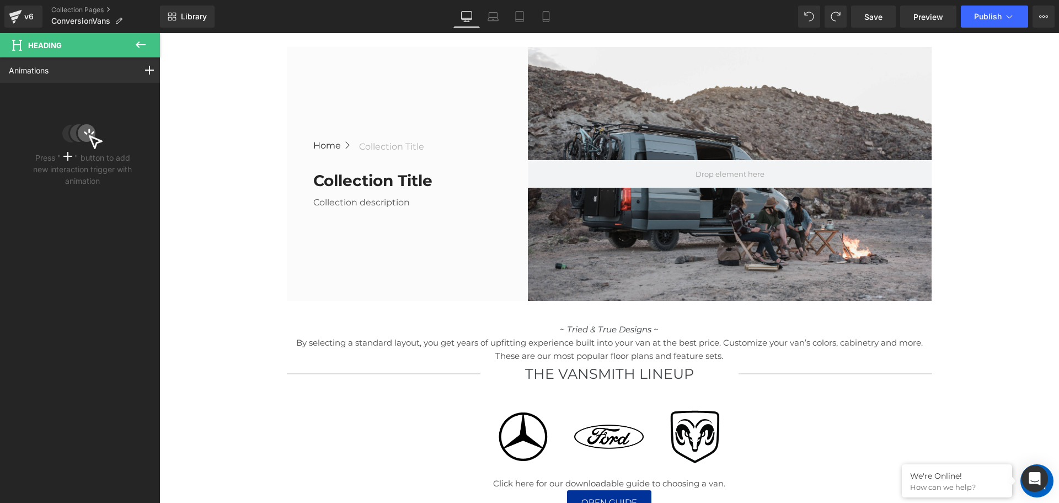
click at [146, 37] on button at bounding box center [140, 45] width 39 height 24
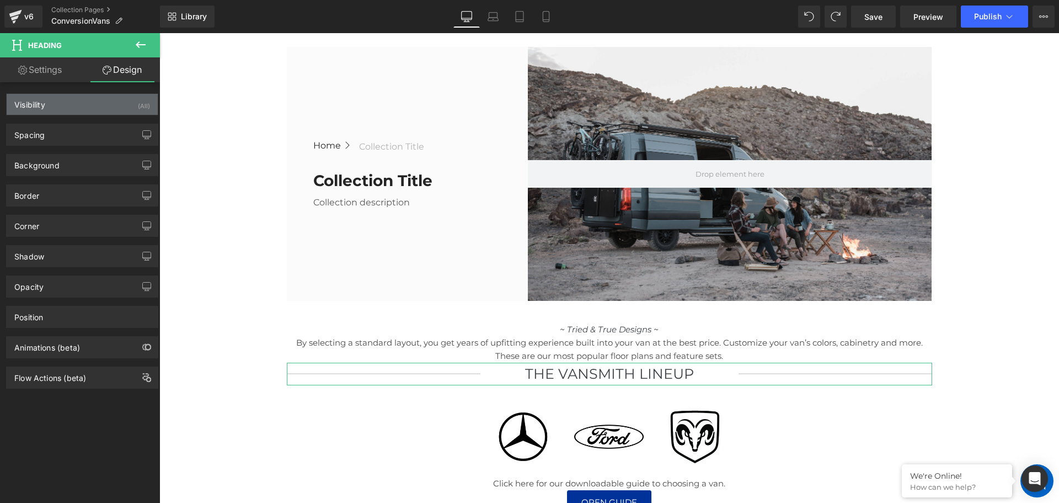
click at [58, 104] on div "Visibility (All)" at bounding box center [82, 104] width 151 height 21
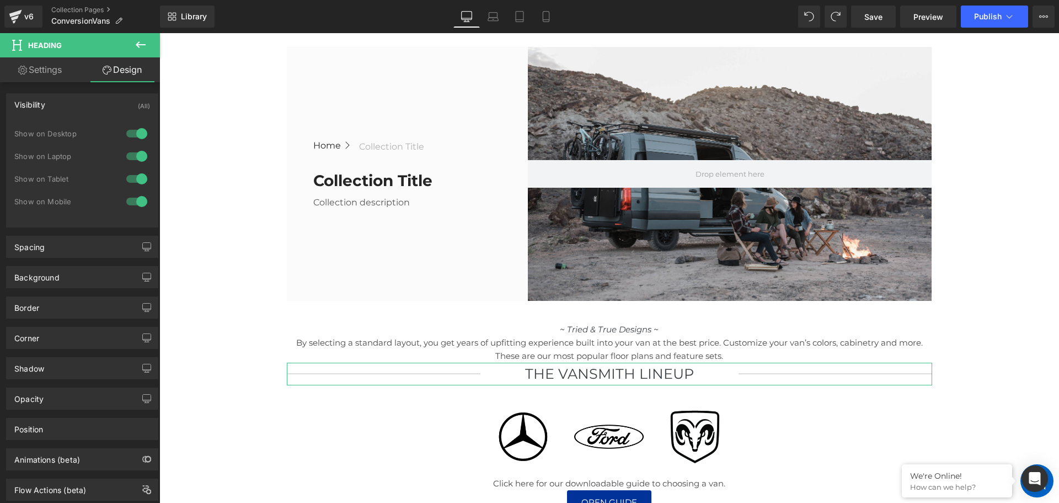
click at [58, 104] on div "Visibility (All)" at bounding box center [82, 104] width 151 height 21
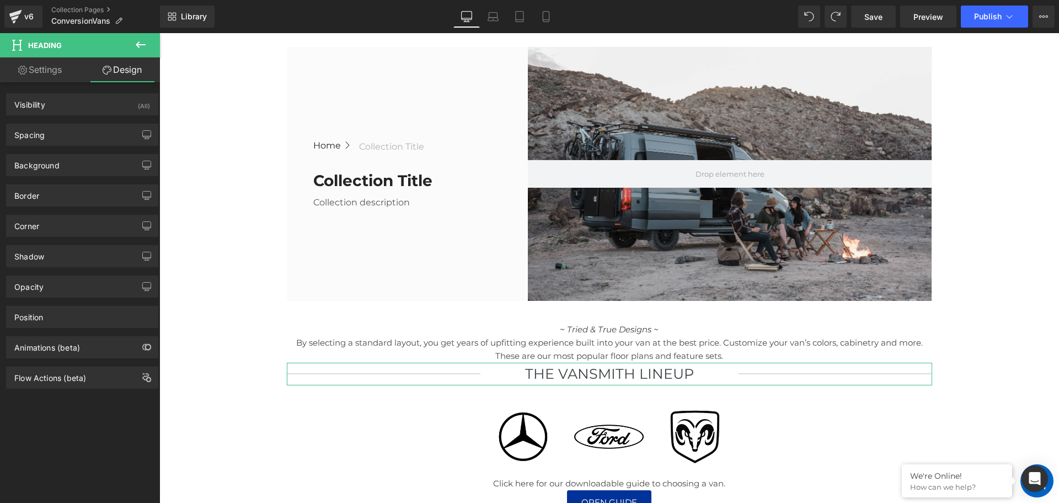
click at [51, 124] on div "Spacing [GEOGRAPHIC_DATA] 0px 0 0px 0 0px 0 0px 0 [GEOGRAPHIC_DATA] 0px 0 0px 0…" at bounding box center [82, 135] width 152 height 22
click at [51, 136] on div "Spacing" at bounding box center [82, 134] width 151 height 21
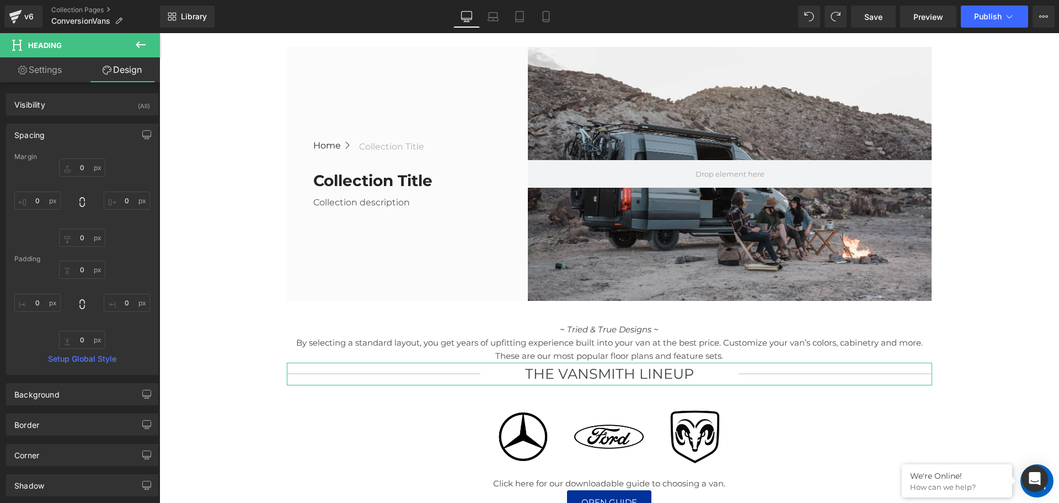
click at [51, 136] on div "Spacing" at bounding box center [82, 134] width 151 height 21
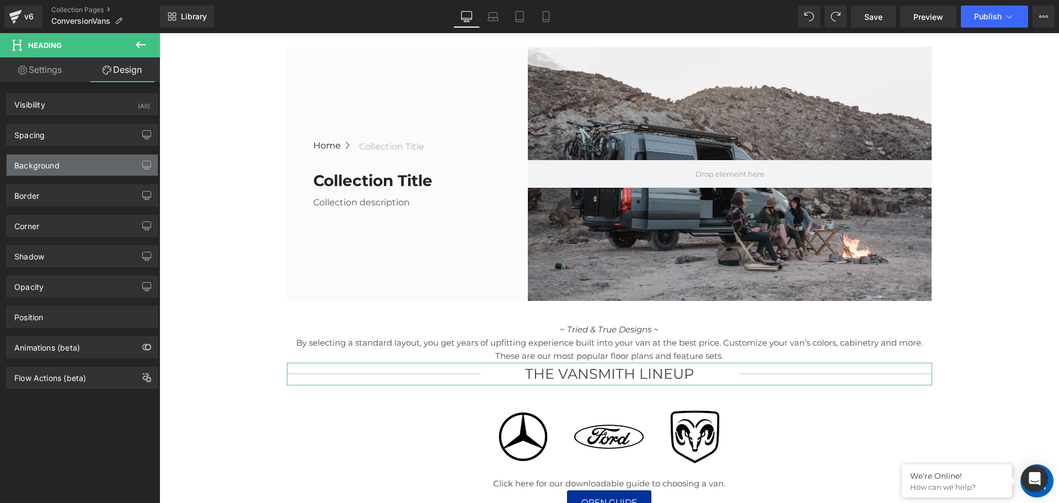
click at [58, 172] on div "Background" at bounding box center [82, 165] width 151 height 21
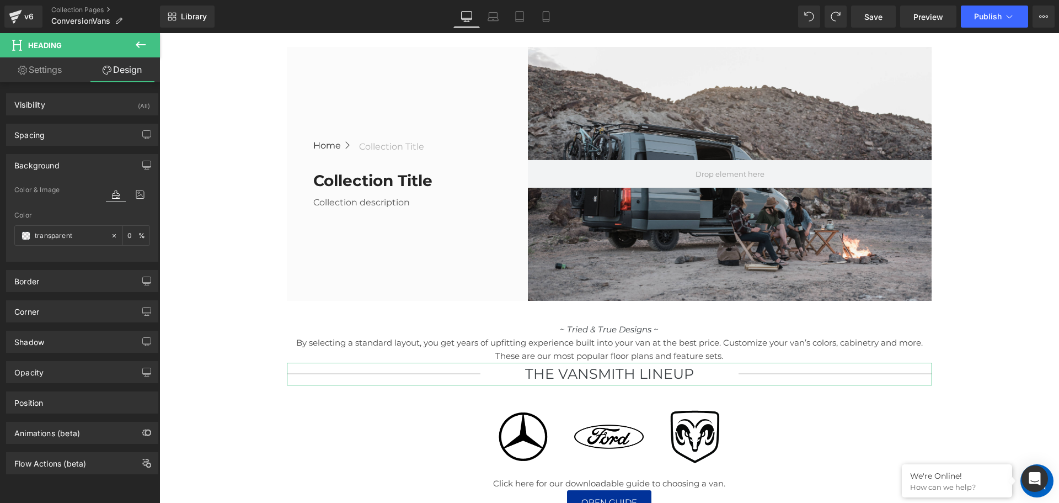
click at [58, 172] on div "Background" at bounding box center [82, 165] width 151 height 21
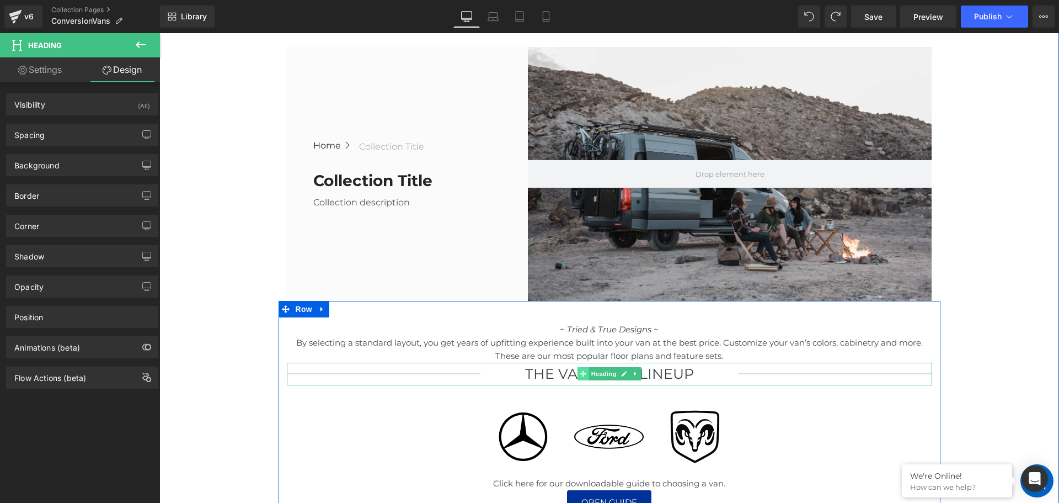
click at [584, 371] on span at bounding box center [583, 373] width 12 height 13
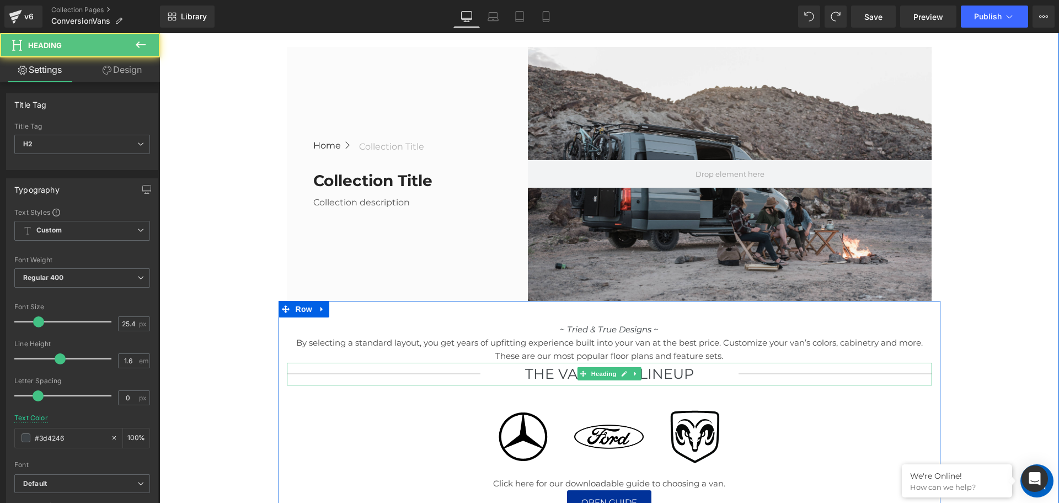
click at [526, 376] on h2 "THe Vansmith Lineup" at bounding box center [610, 374] width 258 height 23
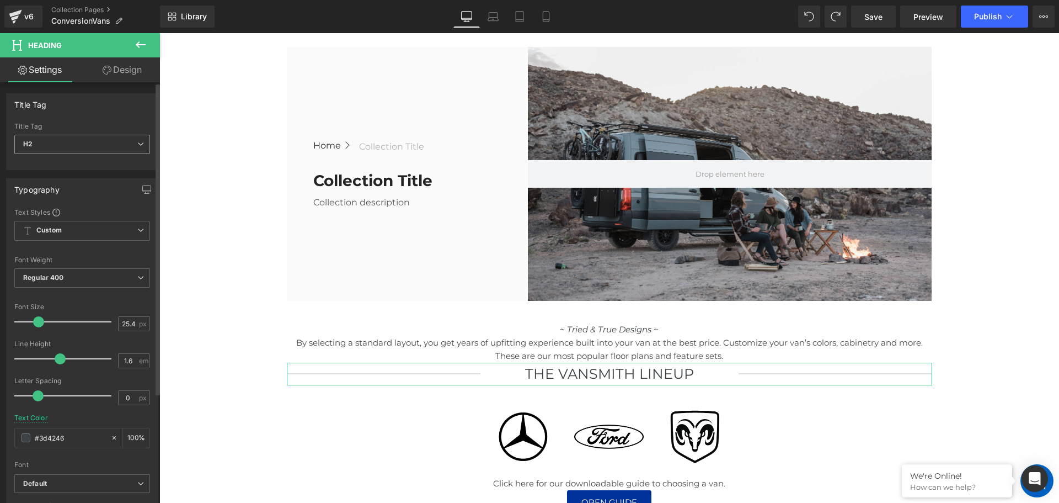
click at [89, 139] on span "H2" at bounding box center [82, 144] width 136 height 19
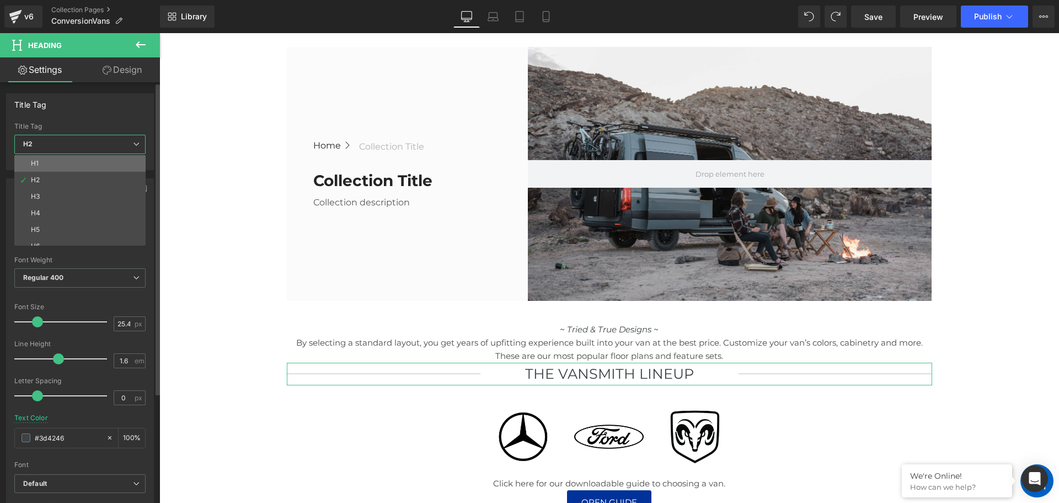
click at [68, 169] on li "H1" at bounding box center [82, 163] width 136 height 17
type input "28"
type input "100"
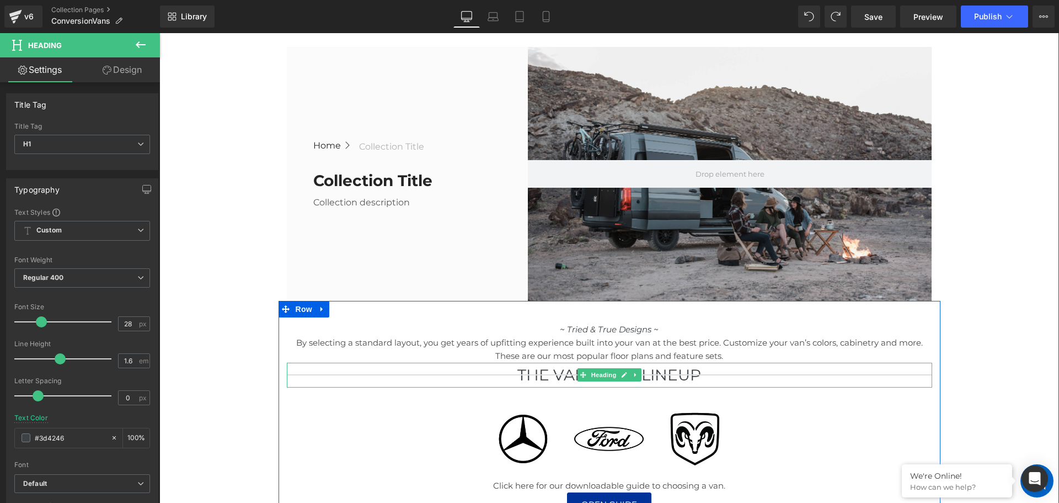
click at [535, 379] on h1 "THe Vansmith Lineup" at bounding box center [610, 375] width 646 height 25
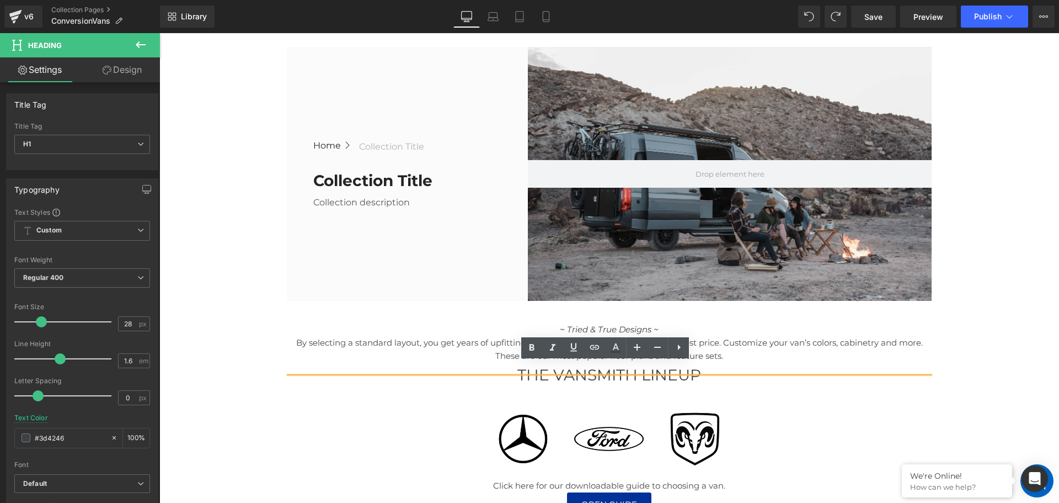
drag, startPoint x: 885, startPoint y: 400, endPoint x: 873, endPoint y: 406, distance: 13.6
click at [886, 400] on div "~ Tried & True Designs ~ Text Block By selecting a standard layout, you get yea…" at bounding box center [610, 416] width 662 height 199
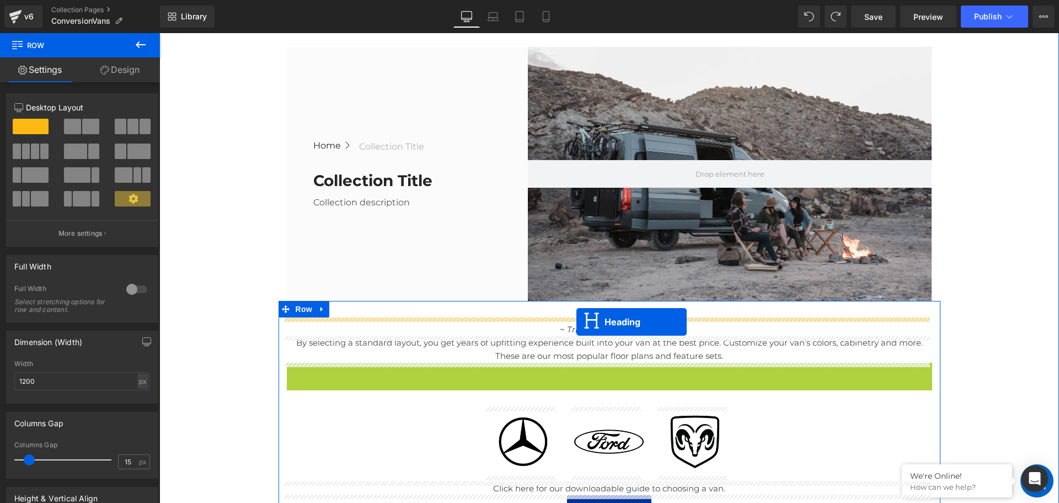
drag, startPoint x: 578, startPoint y: 372, endPoint x: 577, endPoint y: 322, distance: 50.2
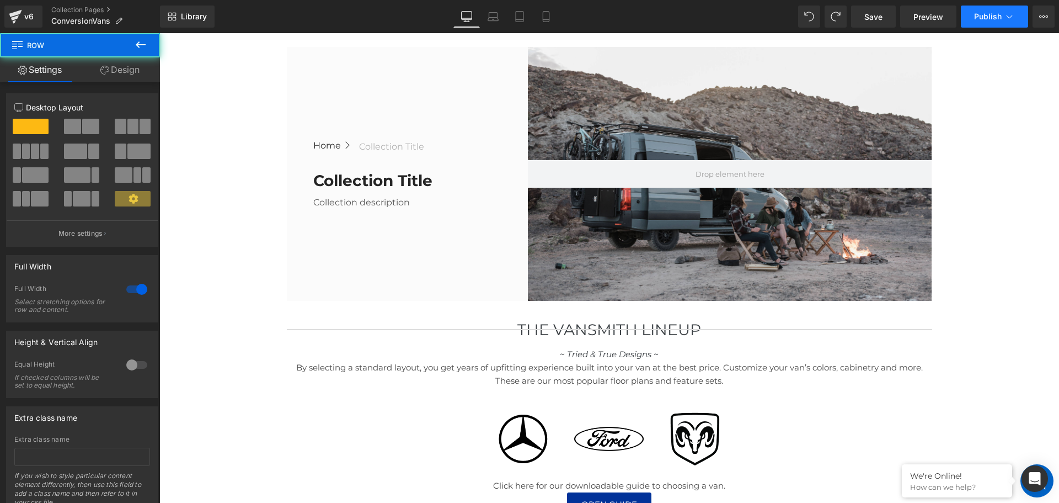
click at [992, 20] on span "Publish" at bounding box center [989, 16] width 28 height 9
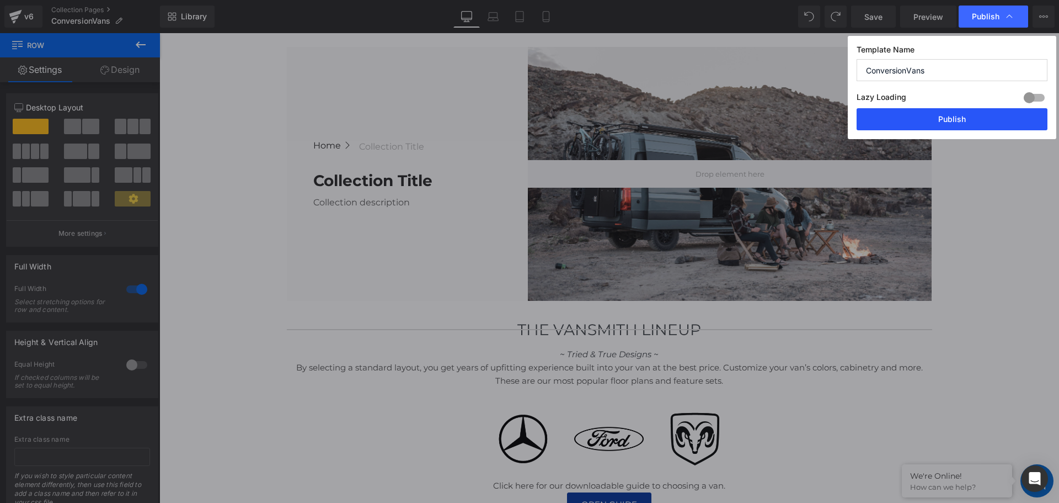
click at [938, 126] on button "Publish" at bounding box center [952, 119] width 191 height 22
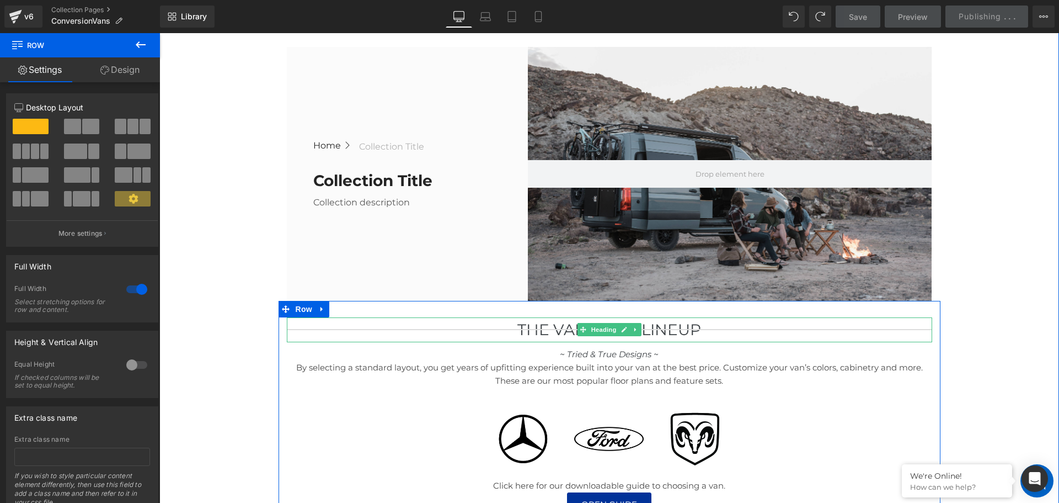
click at [490, 334] on h1 "THe Vansmith Lineup" at bounding box center [610, 329] width 646 height 25
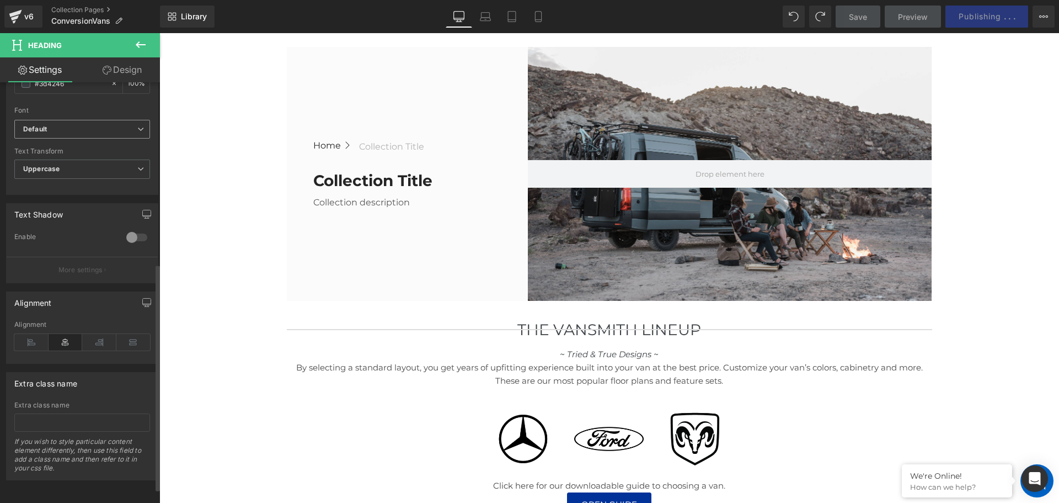
scroll to position [363, 0]
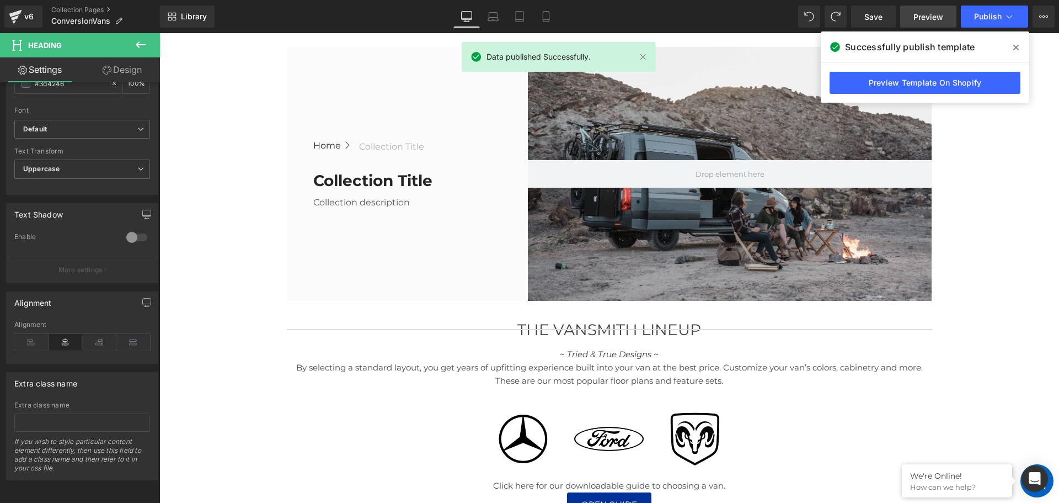
click at [930, 11] on span "Preview" at bounding box center [929, 17] width 30 height 12
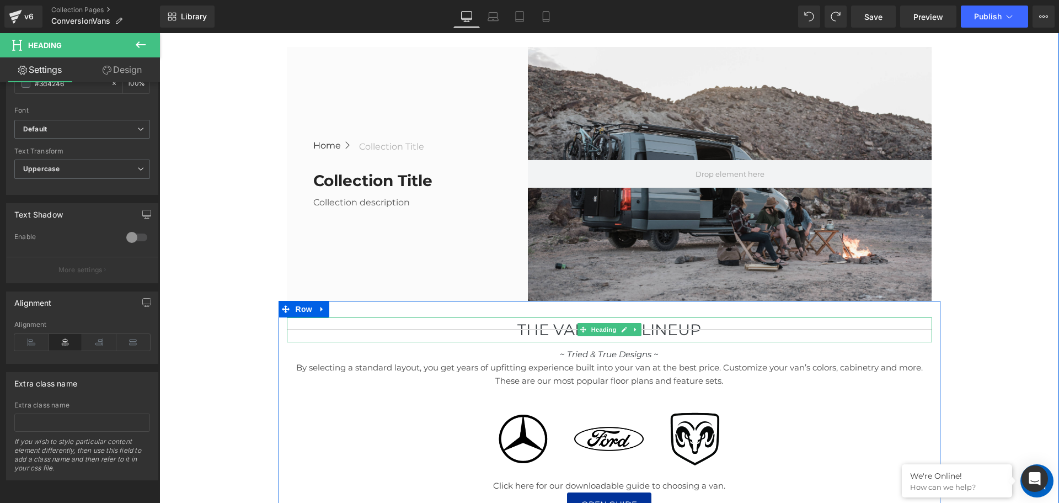
click at [438, 332] on h1 "THe Vansmith Lineup" at bounding box center [610, 329] width 646 height 25
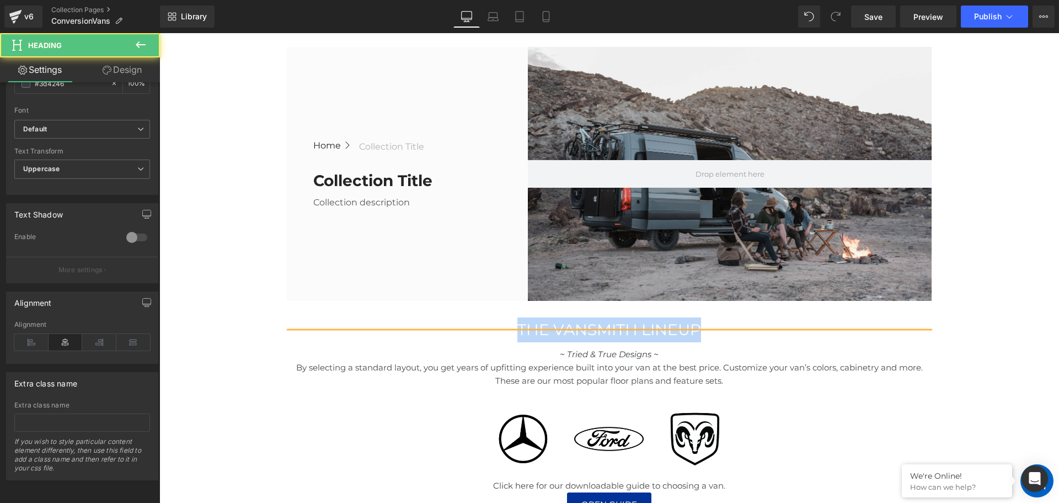
click at [528, 334] on h1 "THe Vansmith Lineup" at bounding box center [610, 329] width 646 height 25
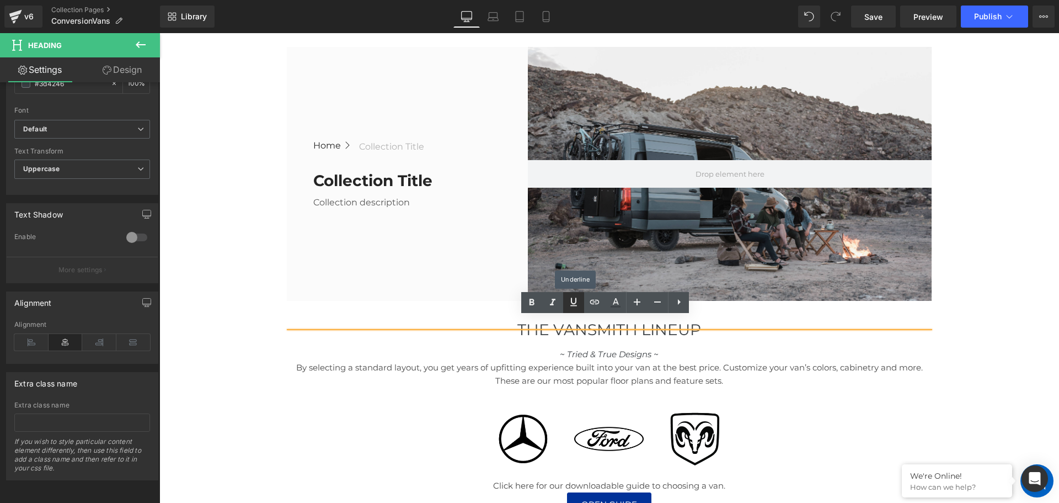
click at [577, 303] on icon at bounding box center [573, 301] width 13 height 13
click at [675, 308] on link at bounding box center [678, 302] width 21 height 21
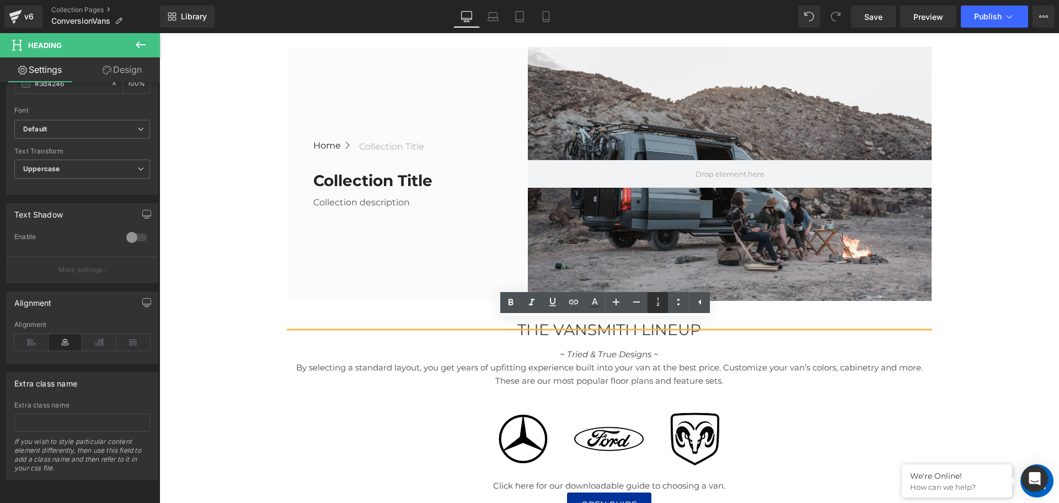
click at [657, 308] on icon at bounding box center [658, 301] width 13 height 13
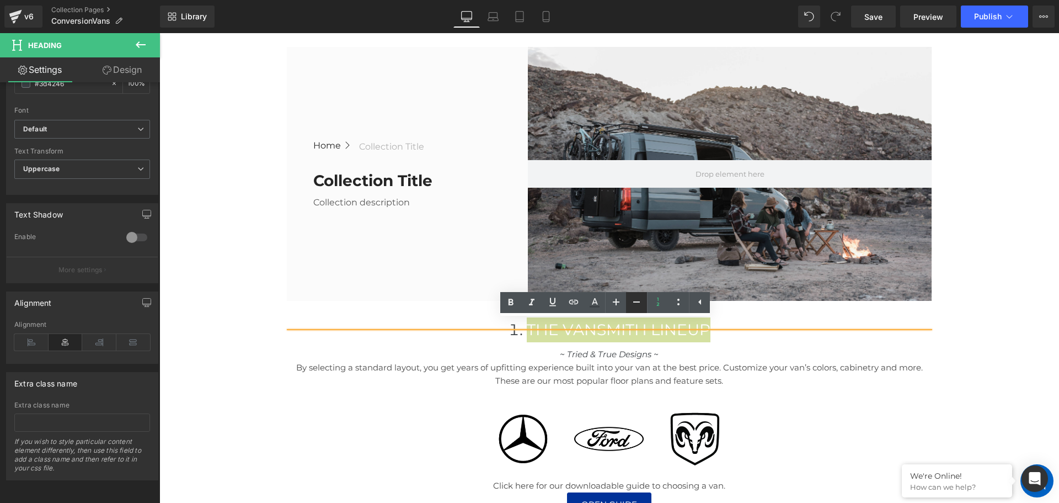
click at [636, 303] on icon at bounding box center [636, 301] width 13 height 13
type input "26"
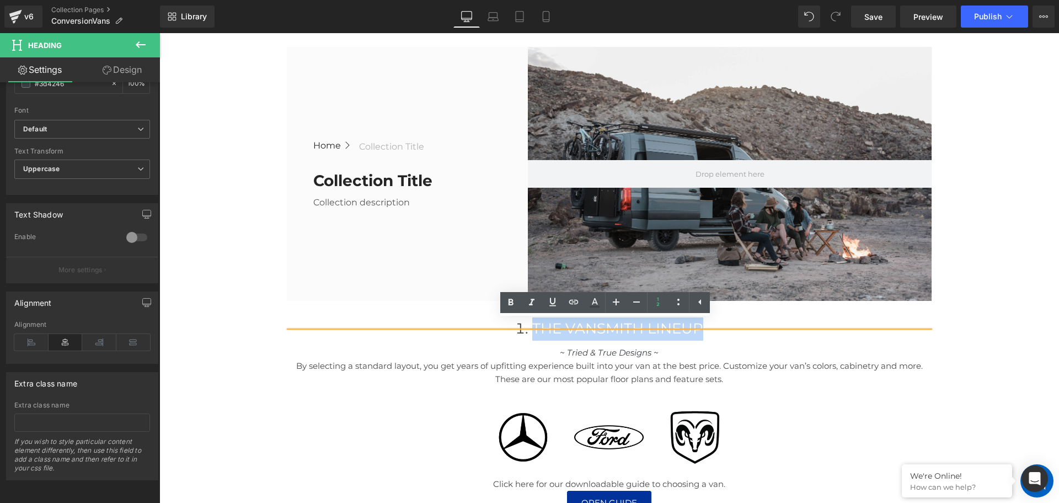
click at [722, 365] on p "By selecting a standard layout, you get years of upfitting experience built int…" at bounding box center [610, 372] width 646 height 26
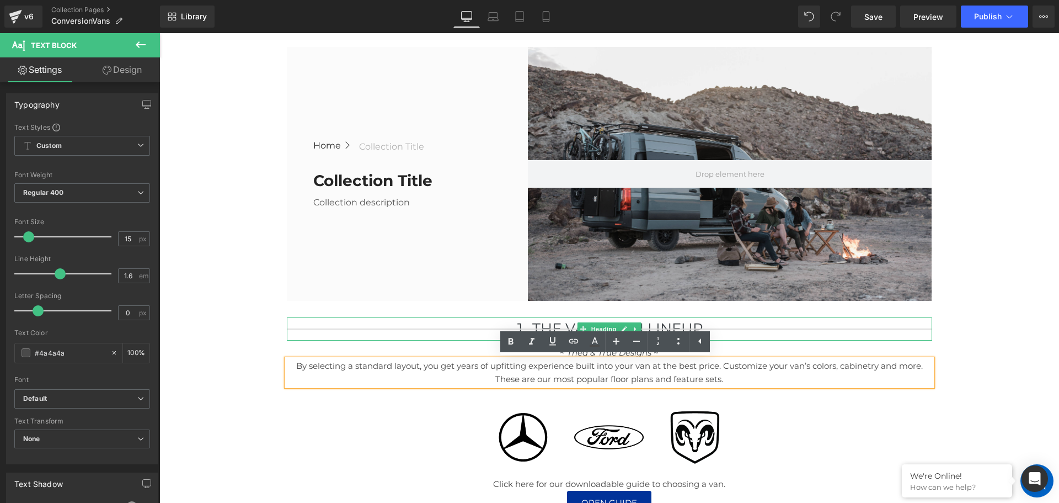
click at [649, 327] on li "THe Vansmith Lineup" at bounding box center [610, 328] width 646 height 23
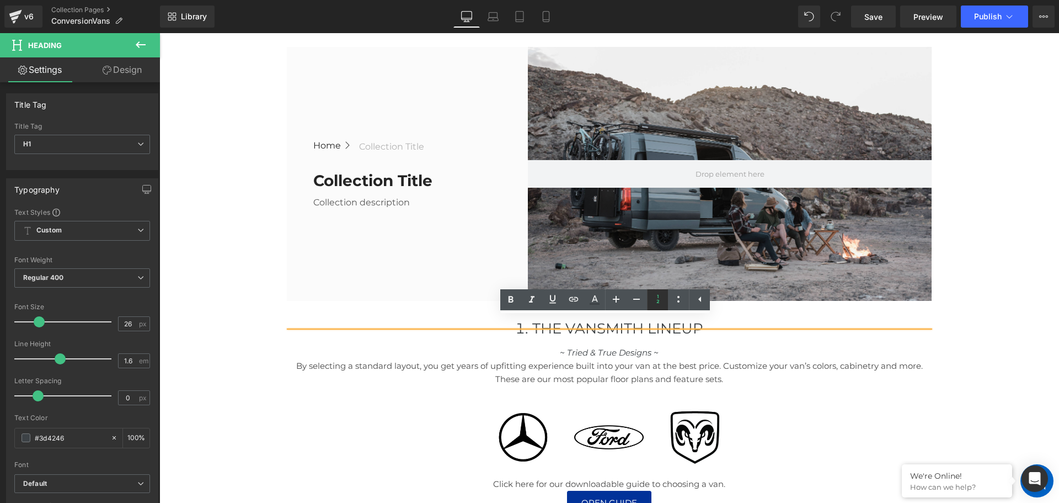
click at [654, 300] on icon at bounding box center [658, 298] width 13 height 13
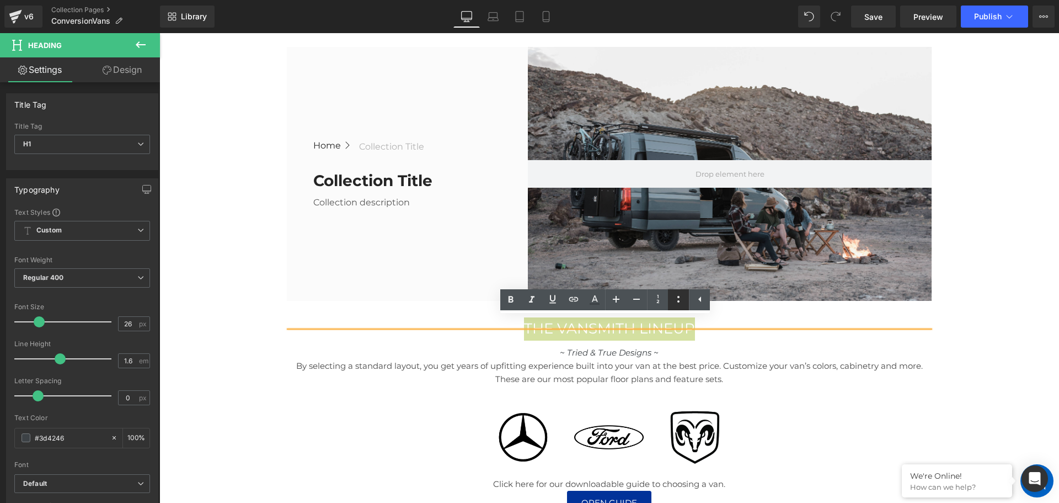
click at [679, 301] on icon at bounding box center [679, 299] width 2 height 7
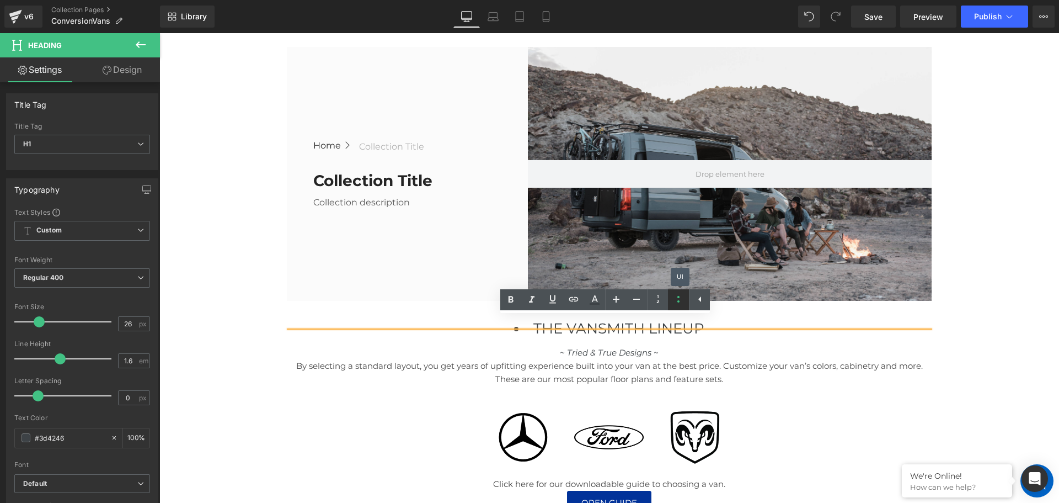
click at [679, 301] on icon at bounding box center [679, 299] width 2 height 7
click at [546, 300] on icon at bounding box center [552, 298] width 13 height 13
click at [577, 302] on icon at bounding box center [573, 298] width 13 height 13
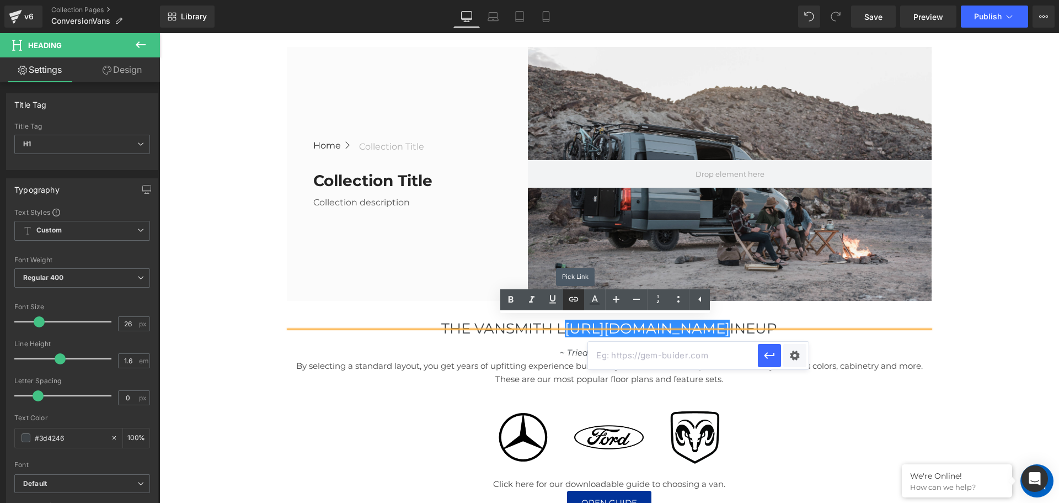
click at [577, 302] on icon at bounding box center [573, 298] width 13 height 13
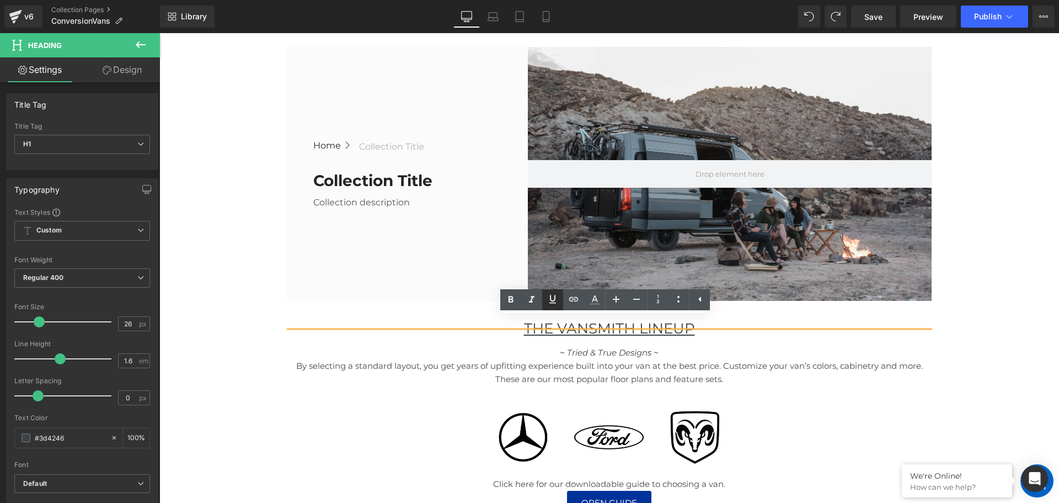
click at [550, 298] on icon at bounding box center [552, 298] width 13 height 13
click at [556, 326] on u "THe Vansmith Lineup" at bounding box center [609, 329] width 171 height 18
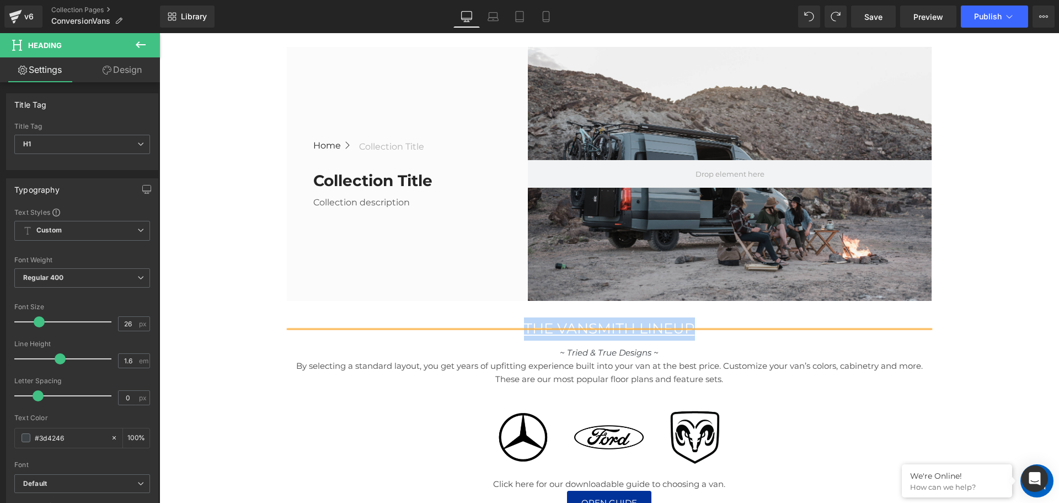
click at [552, 328] on div "THe Vansmith Lineup" at bounding box center [610, 328] width 646 height 23
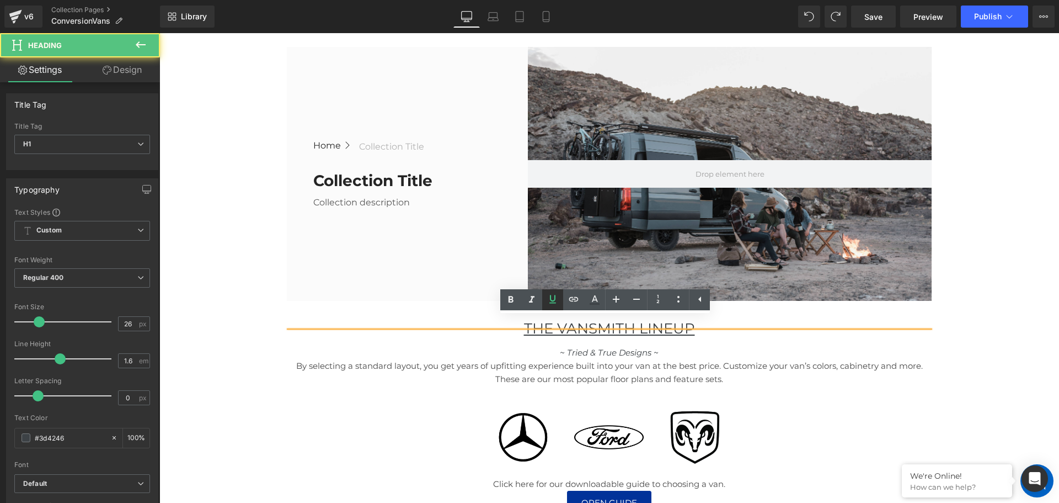
click at [550, 300] on icon at bounding box center [552, 298] width 13 height 13
click at [542, 329] on div "THe Vansmith Lineup" at bounding box center [610, 328] width 646 height 23
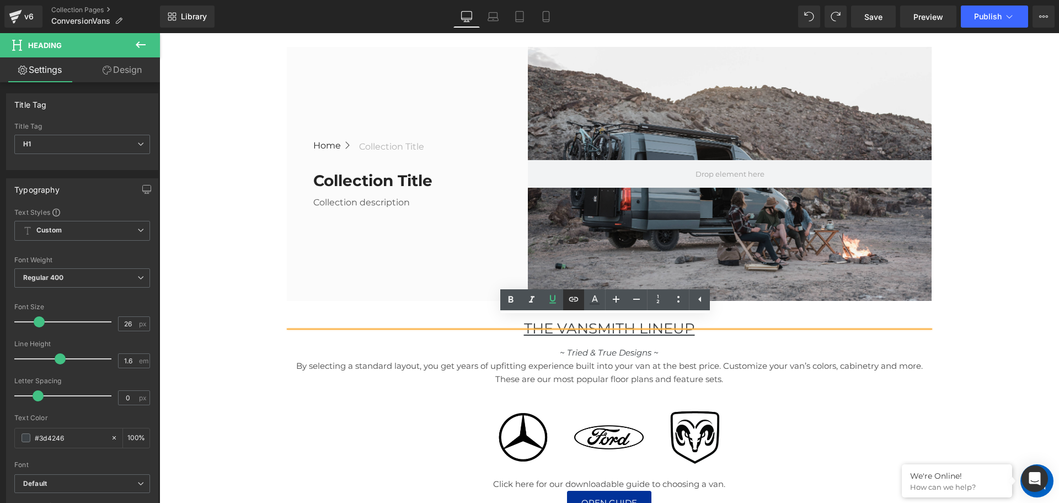
click at [574, 301] on icon at bounding box center [573, 298] width 13 height 13
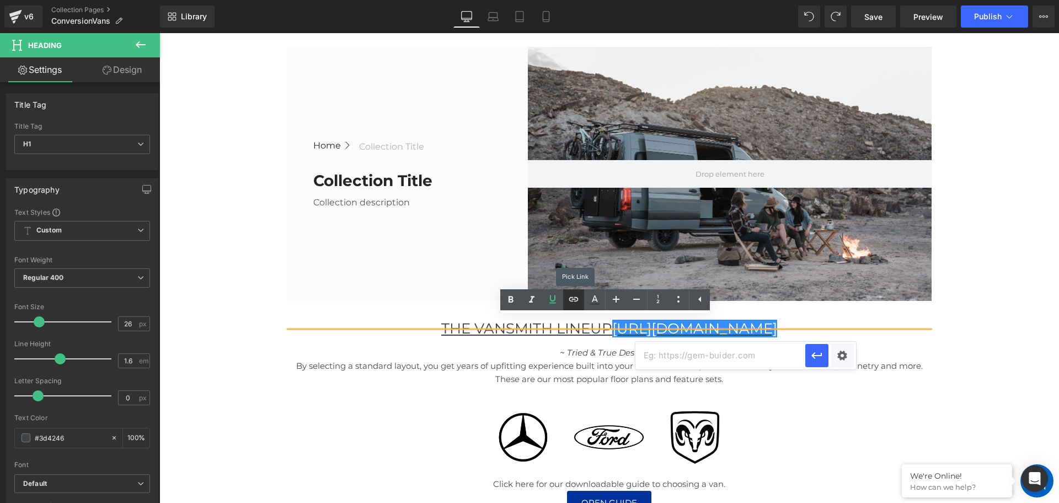
click at [563, 289] on link at bounding box center [573, 299] width 21 height 21
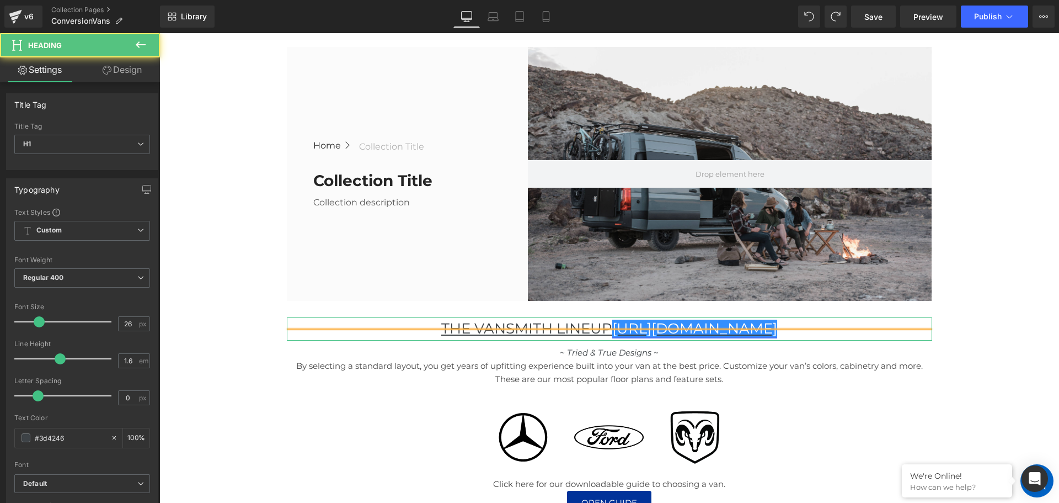
click at [649, 331] on link "[URL][DOMAIN_NAME]" at bounding box center [695, 329] width 165 height 18
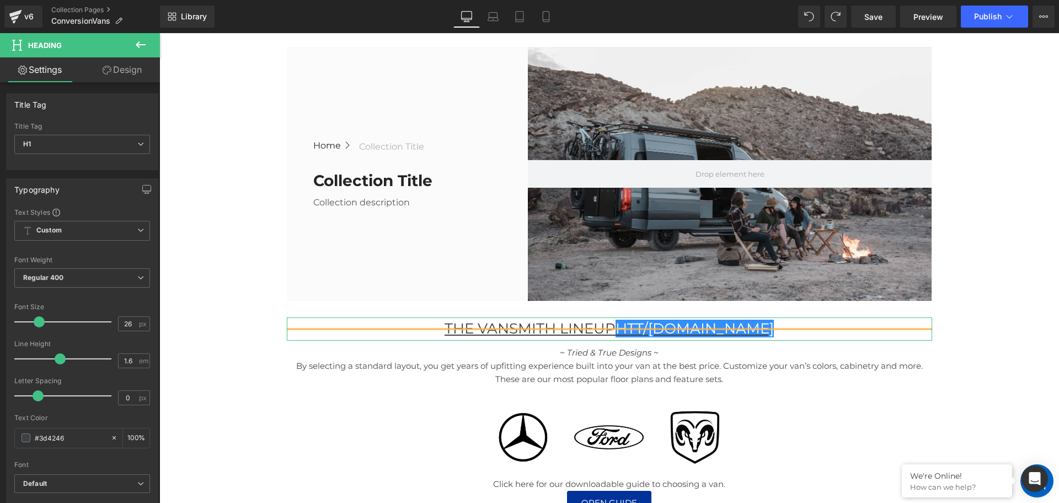
click at [772, 322] on h1 "THe Vansmith Lineup htt/[DOMAIN_NAME]" at bounding box center [610, 328] width 646 height 23
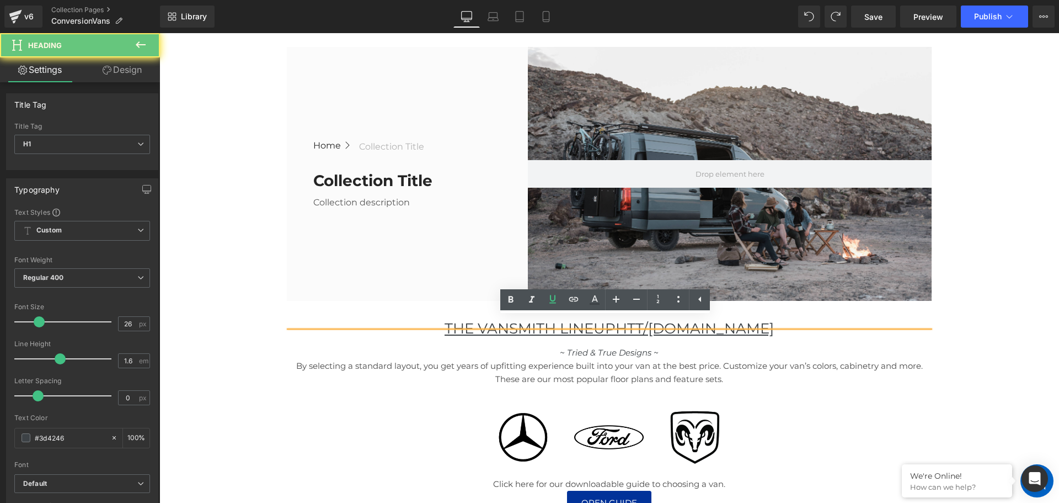
click at [772, 322] on h1 "THe Vansmith Lineup htt/[DOMAIN_NAME]" at bounding box center [610, 328] width 646 height 23
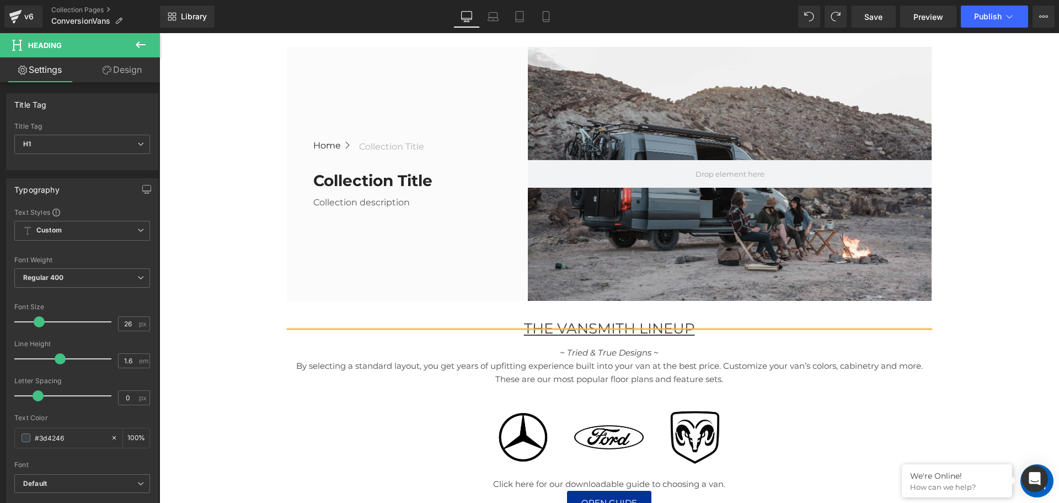
click at [593, 330] on u "THe Vansmith Lineup" at bounding box center [609, 329] width 171 height 18
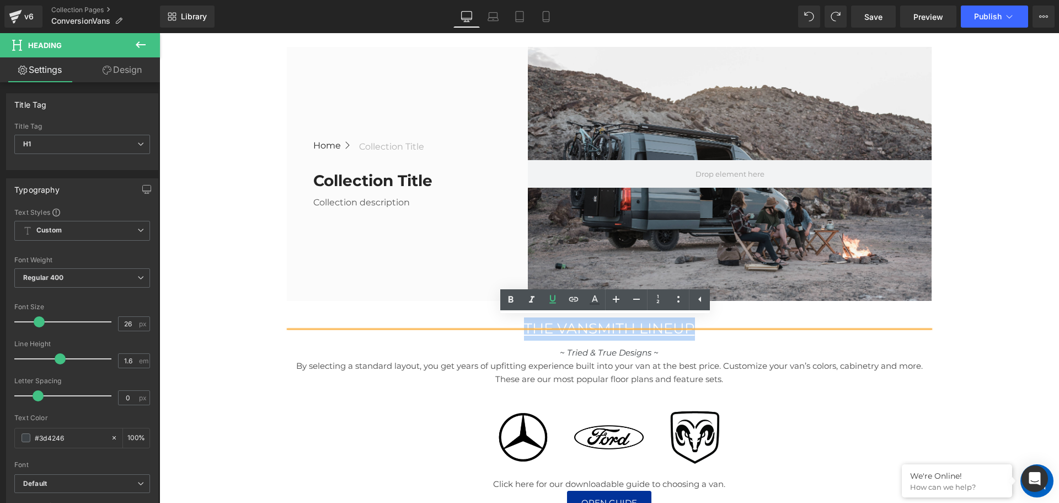
drag, startPoint x: 693, startPoint y: 328, endPoint x: 521, endPoint y: 325, distance: 171.6
click at [521, 325] on div "THe Vansmith Lineup" at bounding box center [610, 328] width 646 height 23
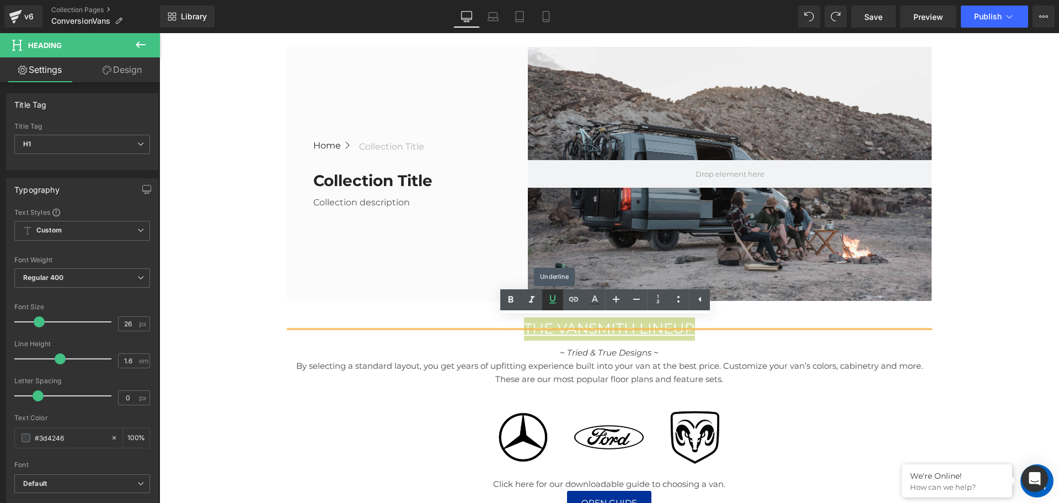
click at [553, 294] on icon at bounding box center [552, 298] width 13 height 13
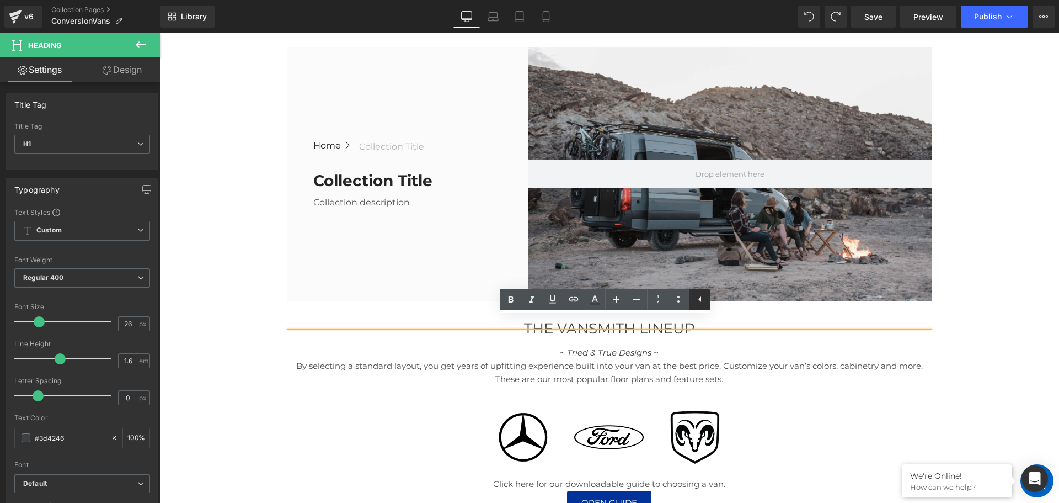
click at [700, 297] on icon at bounding box center [700, 298] width 13 height 13
click at [683, 299] on icon at bounding box center [679, 298] width 13 height 13
click at [702, 300] on icon at bounding box center [700, 298] width 13 height 13
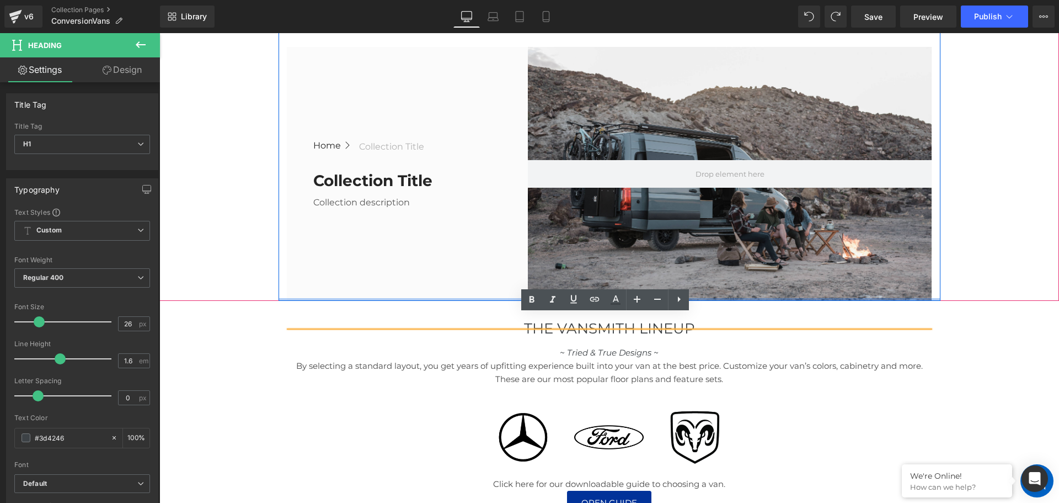
click at [702, 299] on div at bounding box center [610, 299] width 662 height 3
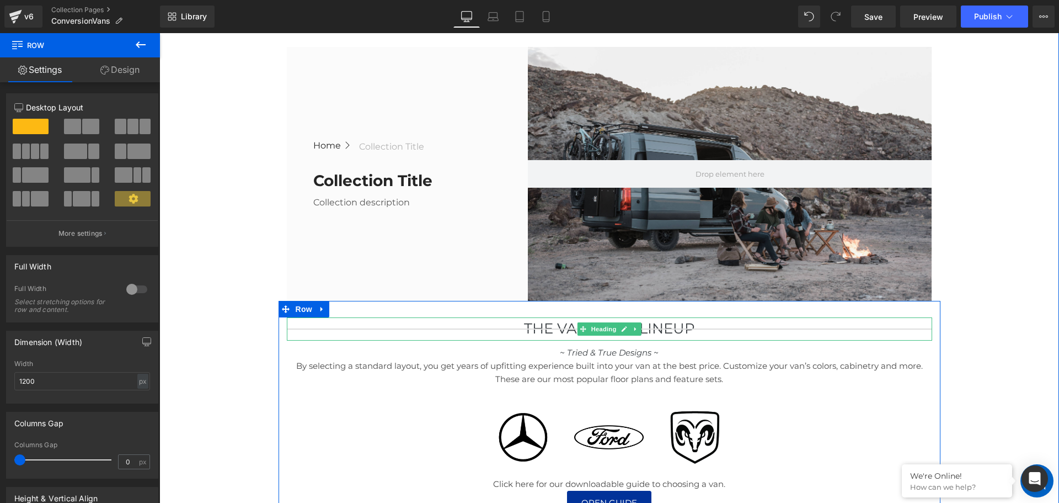
click at [731, 326] on h1 "THe Vansmith Lineup" at bounding box center [610, 328] width 646 height 23
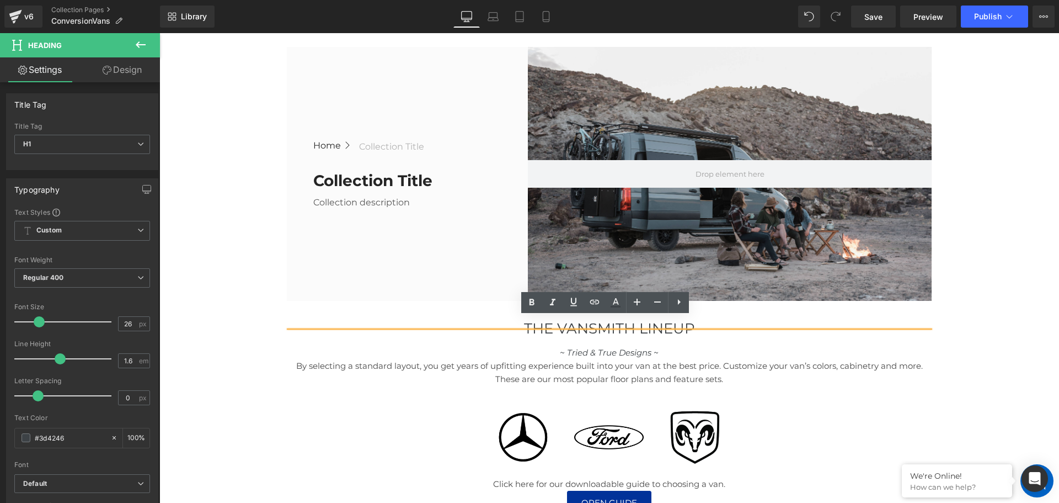
click at [159, 33] on div at bounding box center [159, 33] width 0 height 0
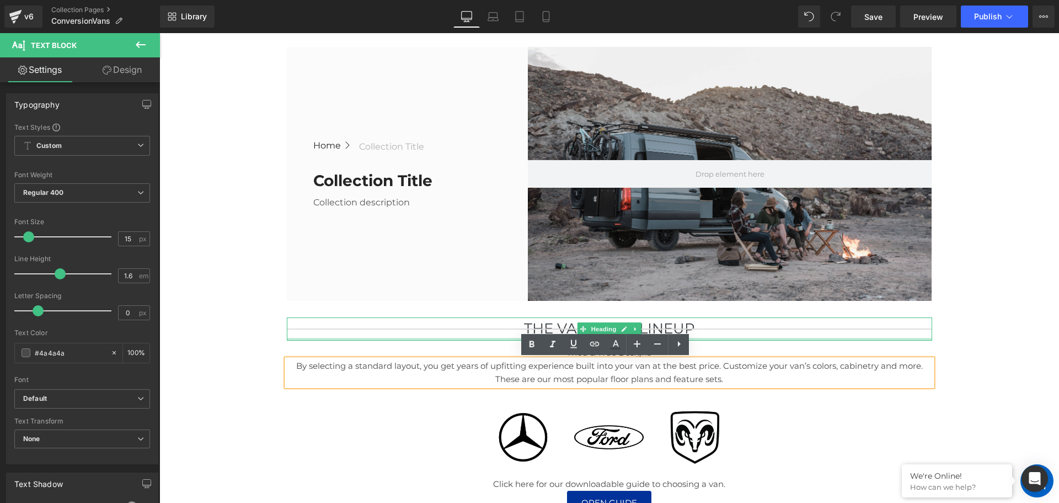
click at [452, 338] on div at bounding box center [610, 339] width 646 height 3
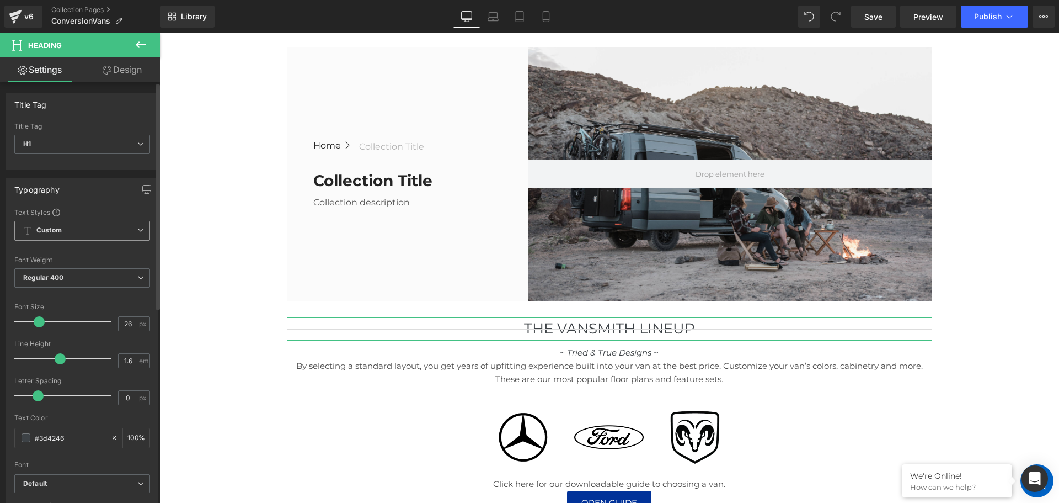
click at [105, 227] on span "Custom Setup Global Style" at bounding box center [82, 231] width 136 height 20
click at [105, 227] on span "Custom Setup Global Style" at bounding box center [79, 231] width 131 height 20
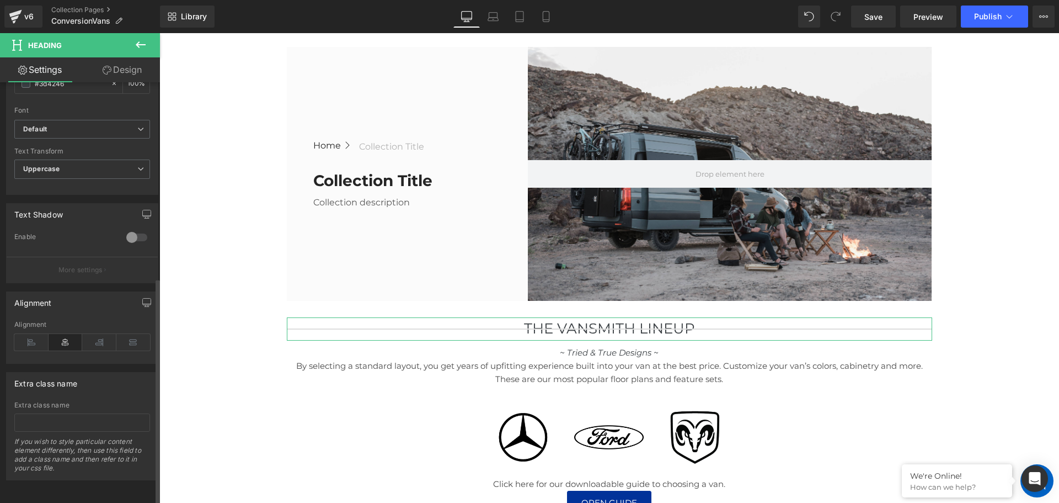
click at [131, 230] on div at bounding box center [137, 237] width 26 height 18
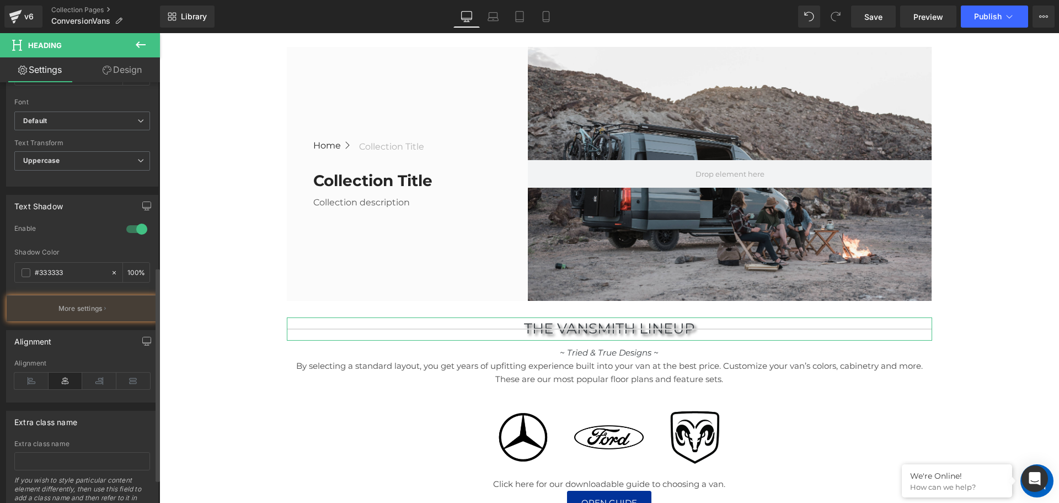
click at [131, 230] on div at bounding box center [137, 229] width 26 height 18
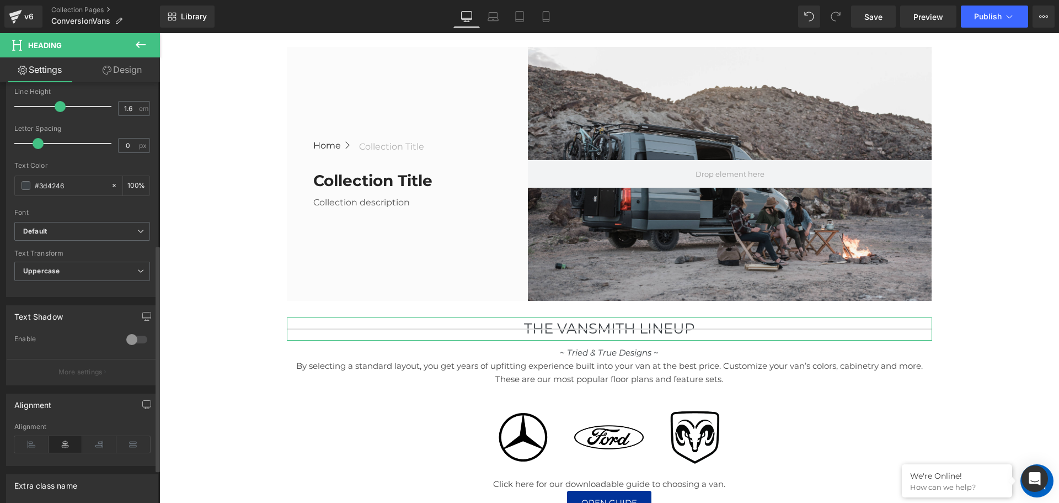
scroll to position [197, 0]
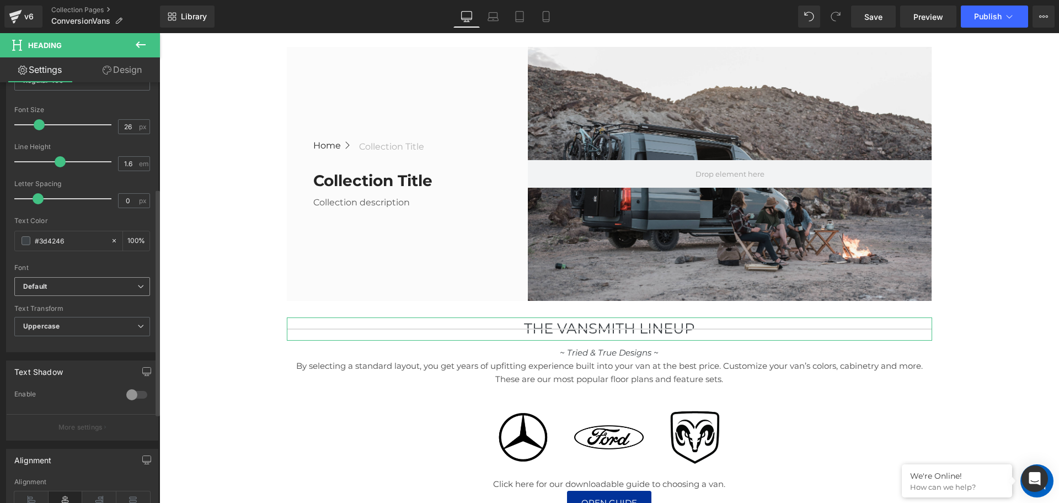
click at [70, 285] on b "Default" at bounding box center [80, 286] width 114 height 9
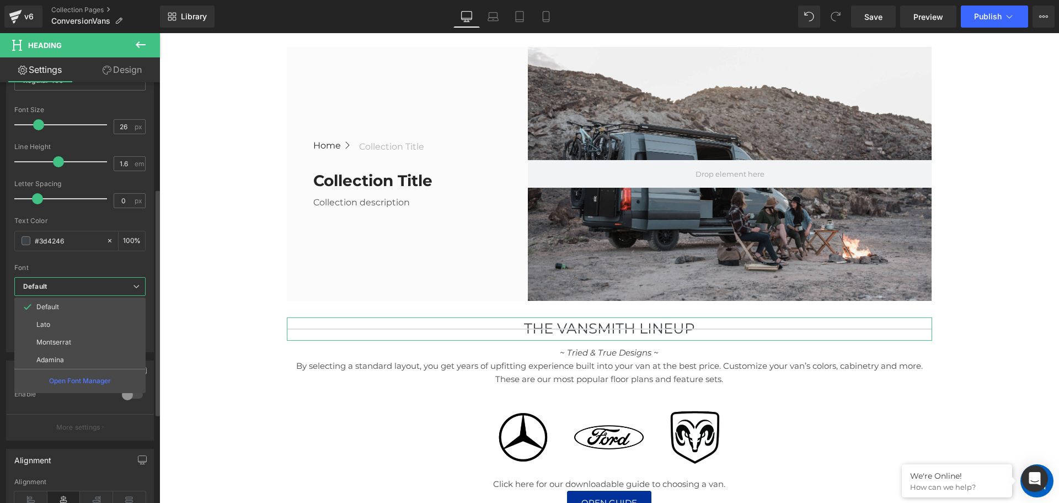
click at [70, 285] on b "Default" at bounding box center [78, 286] width 110 height 9
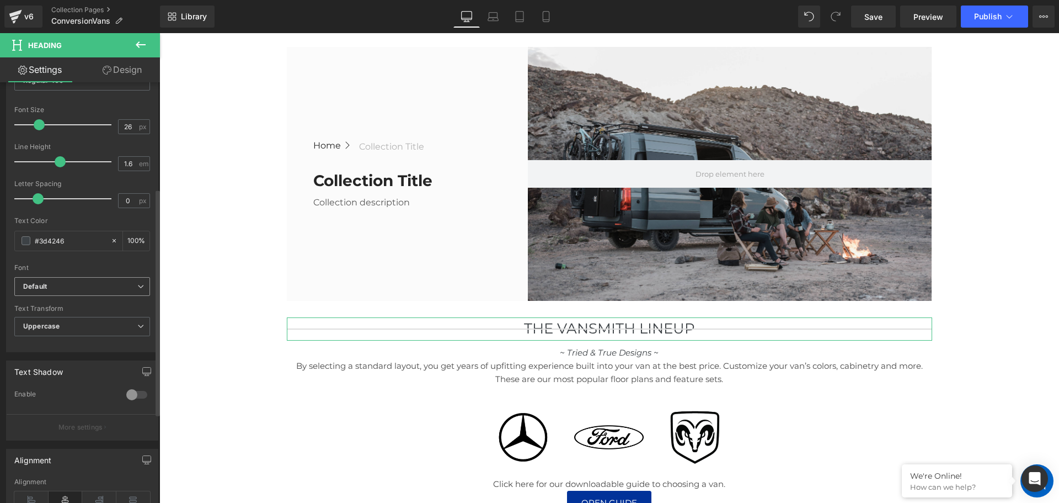
click at [73, 280] on span "Default" at bounding box center [82, 286] width 136 height 19
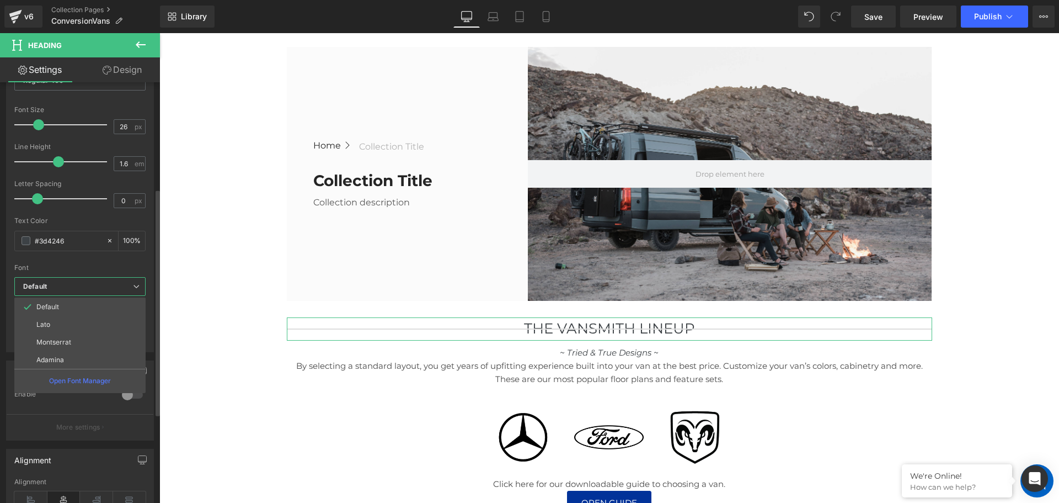
click at [73, 280] on span "Default" at bounding box center [79, 286] width 131 height 19
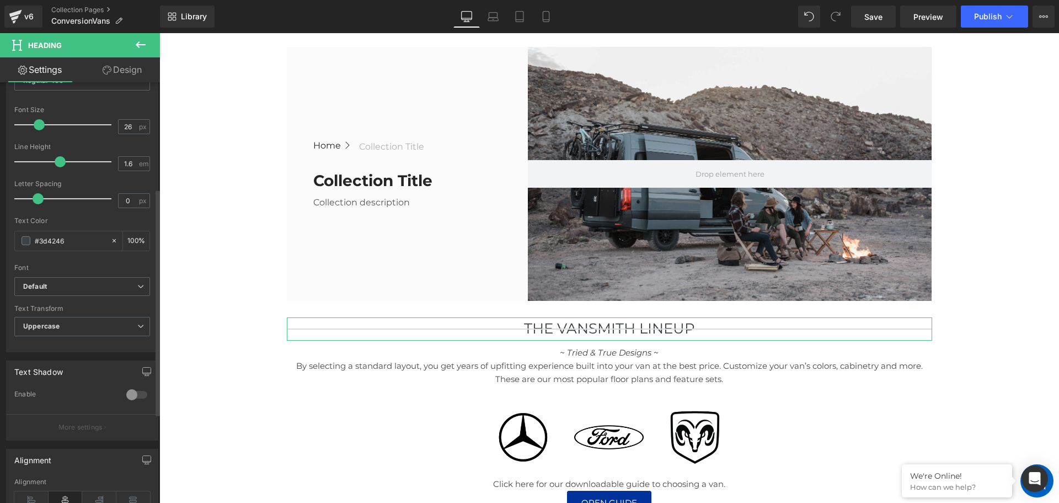
click at [94, 255] on div "Text Color #3d4246 100 %" at bounding box center [82, 240] width 136 height 47
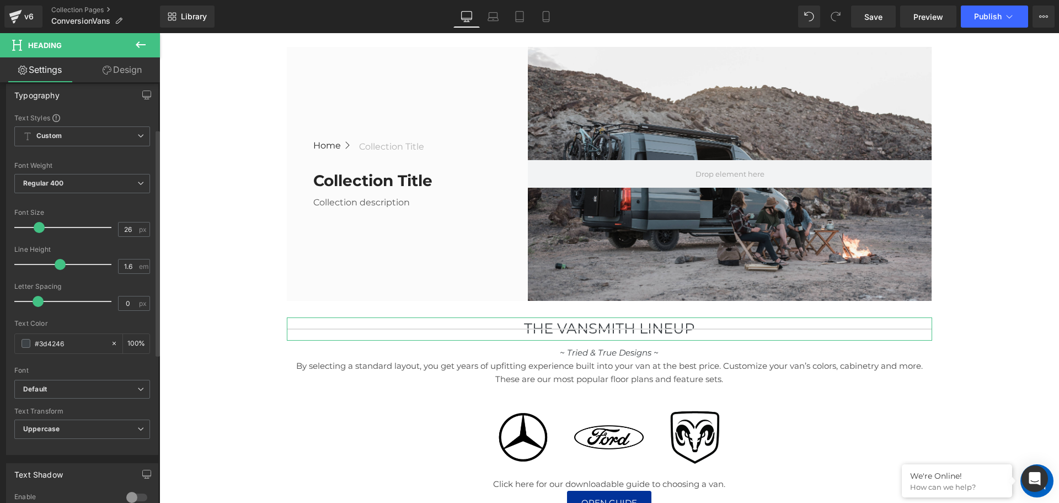
scroll to position [87, 0]
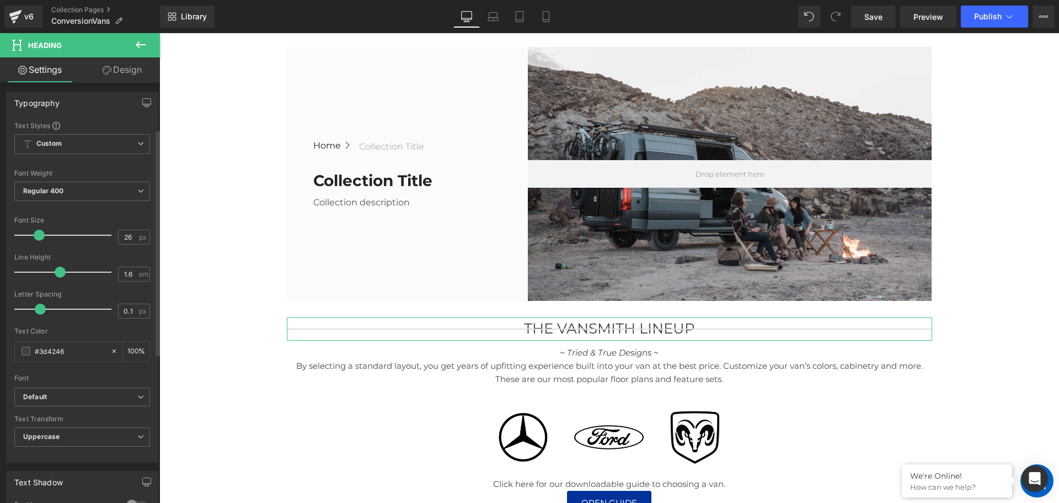
type input "0"
click at [39, 313] on span at bounding box center [38, 308] width 11 height 11
click at [74, 217] on div "Font Size" at bounding box center [82, 220] width 136 height 8
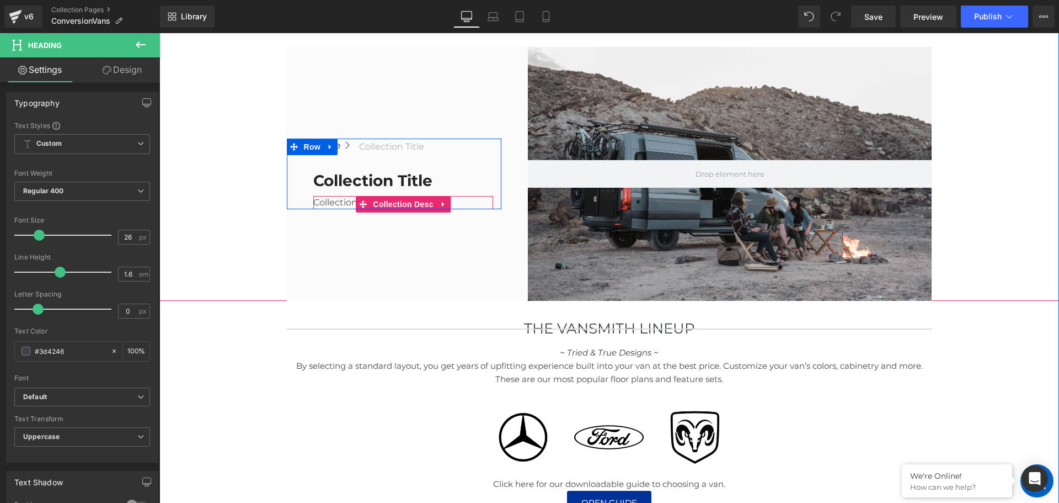
click at [349, 199] on div "Collection description" at bounding box center [403, 202] width 180 height 13
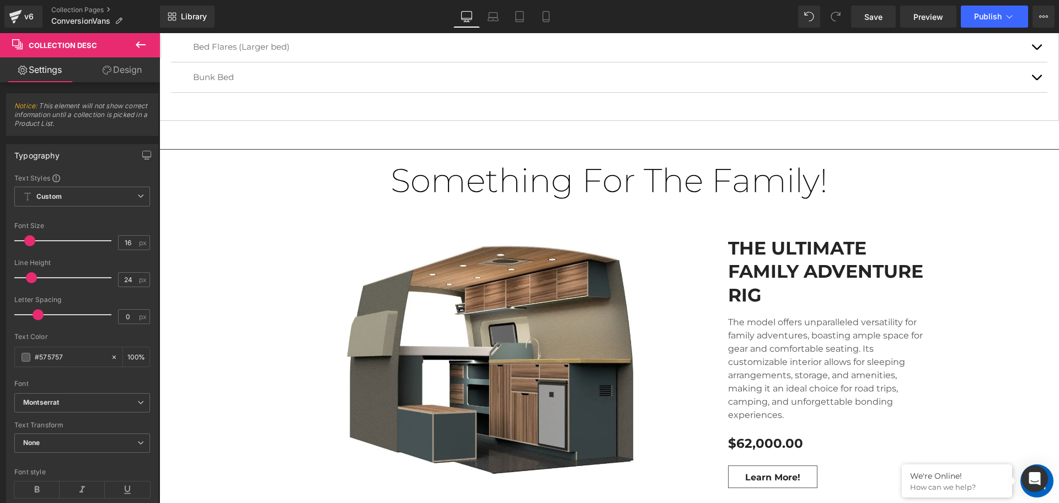
scroll to position [828, 0]
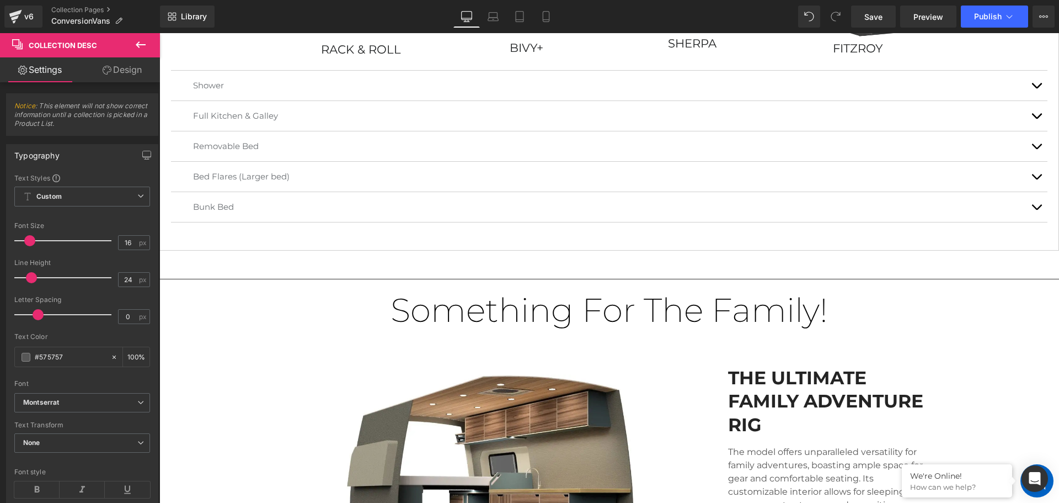
click at [632, 311] on div "Something For The Family! Heading" at bounding box center [609, 310] width 900 height 40
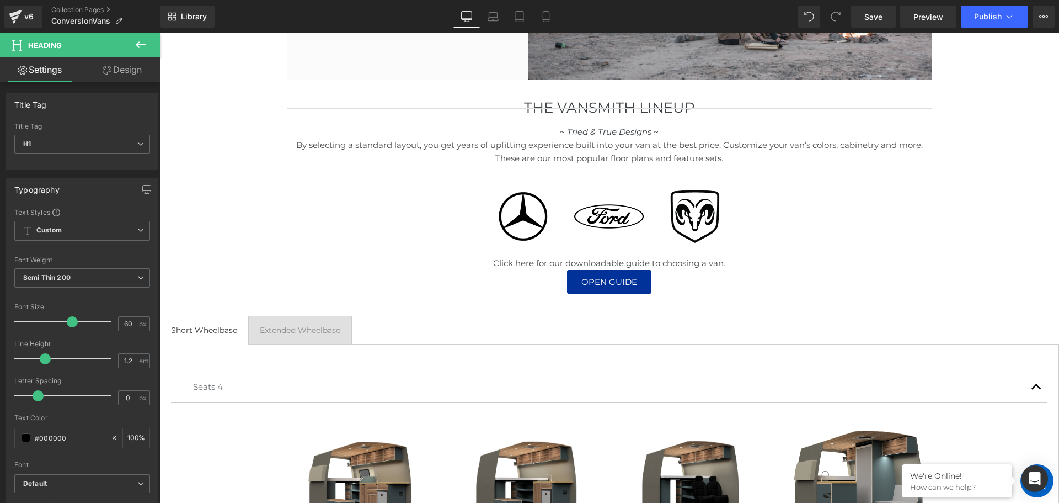
scroll to position [110, 0]
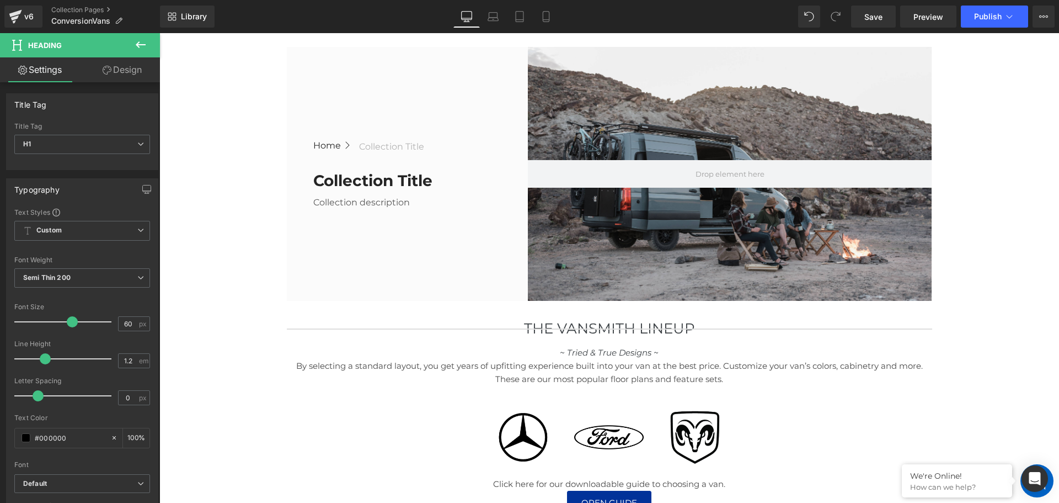
click at [136, 37] on button at bounding box center [140, 45] width 39 height 24
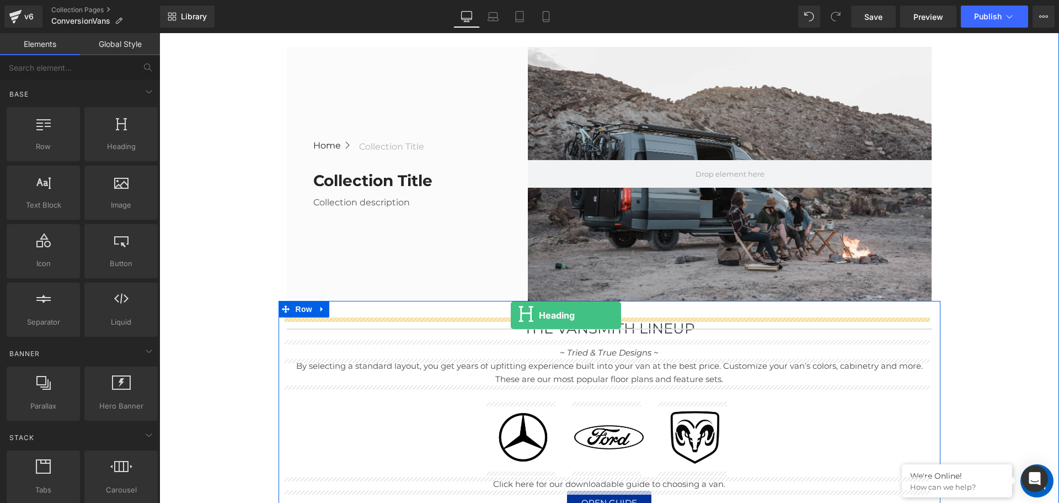
drag, startPoint x: 296, startPoint y: 194, endPoint x: 511, endPoint y: 315, distance: 247.1
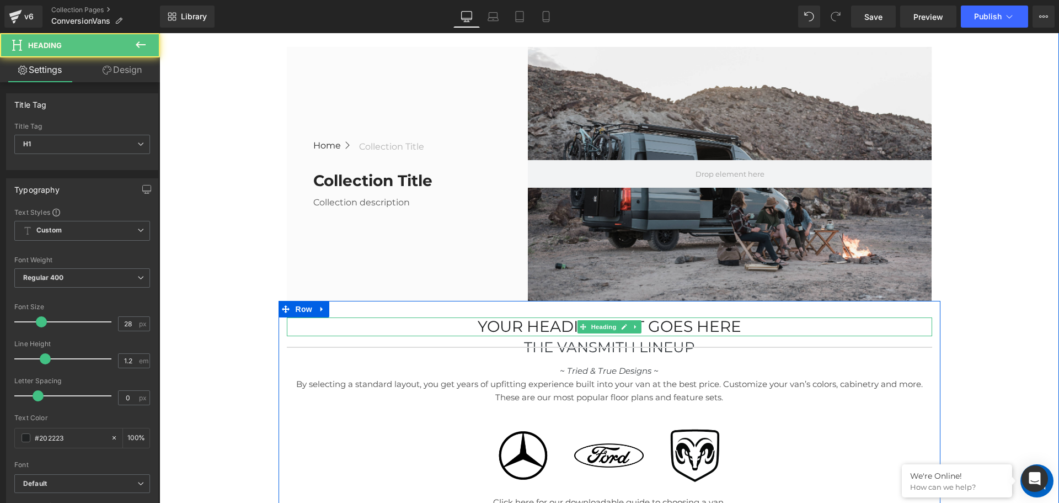
click at [560, 326] on h1 "Your heading text goes here" at bounding box center [610, 326] width 646 height 19
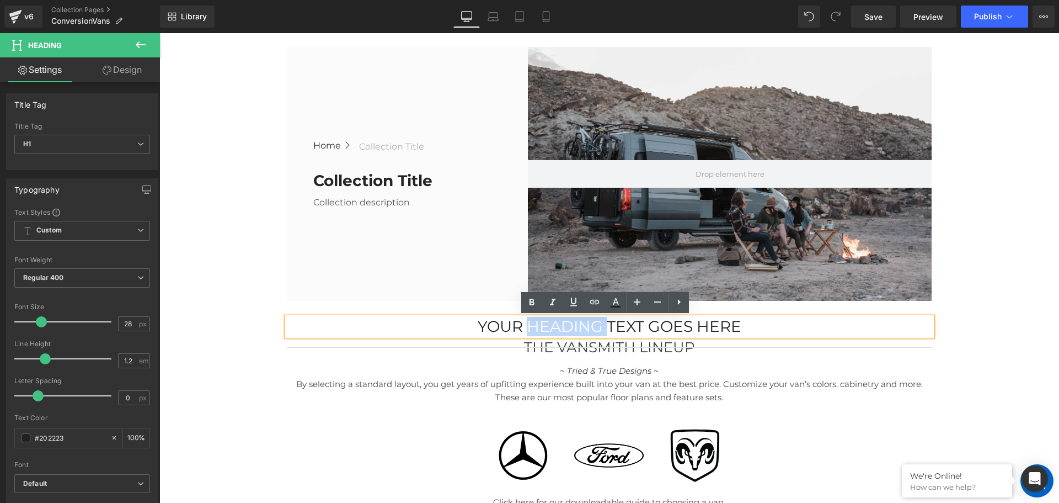
click at [560, 326] on h1 "Your heading text goes here" at bounding box center [610, 326] width 646 height 19
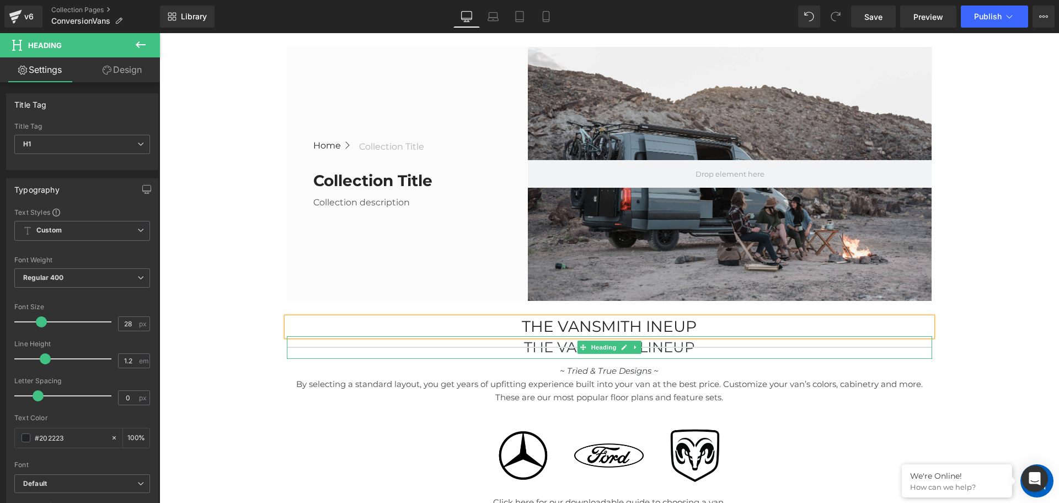
click at [493, 348] on div "THe Vansmith Lineup" at bounding box center [610, 347] width 646 height 23
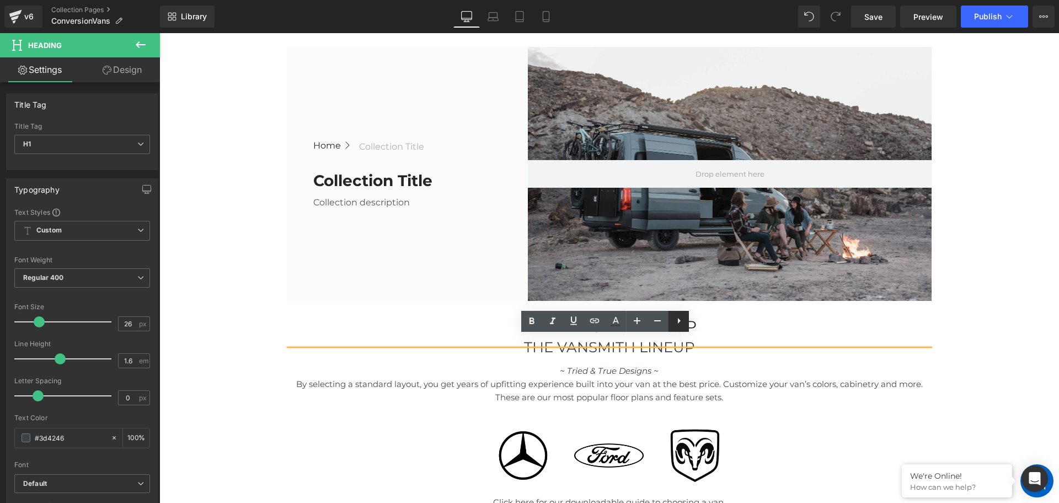
click at [681, 322] on icon at bounding box center [679, 320] width 13 height 13
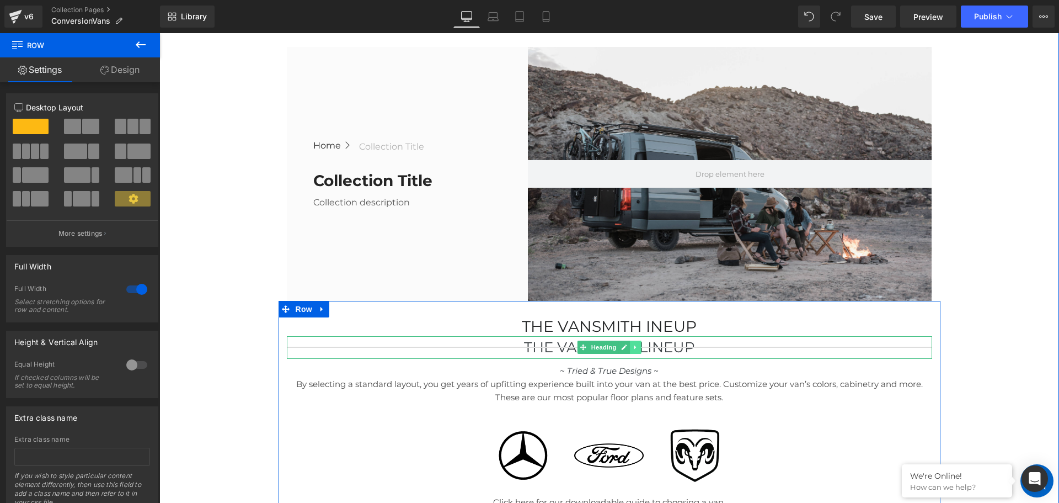
click at [632, 348] on link at bounding box center [636, 346] width 12 height 13
click at [641, 347] on link at bounding box center [642, 346] width 12 height 13
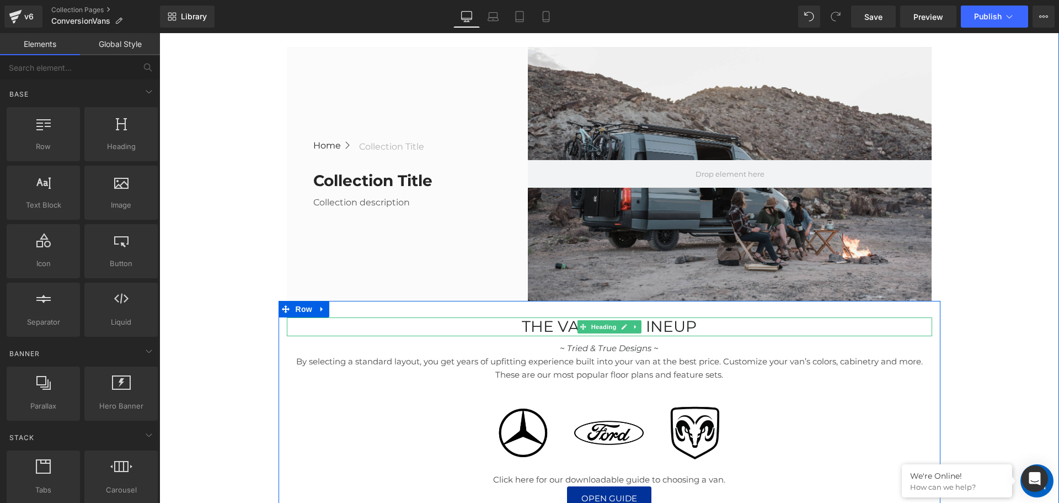
click at [656, 324] on h1 "the vansmith ineup" at bounding box center [610, 326] width 646 height 19
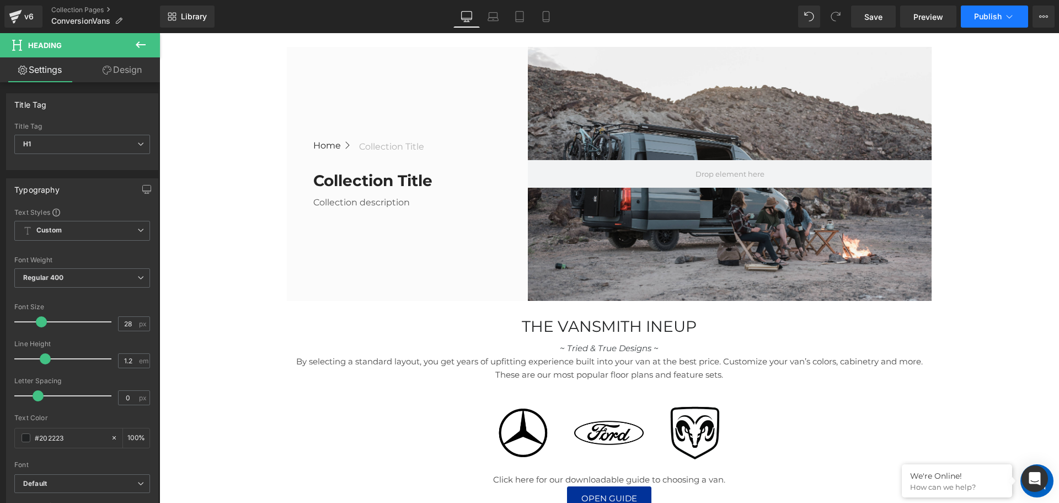
click at [994, 13] on span "Publish" at bounding box center [989, 16] width 28 height 9
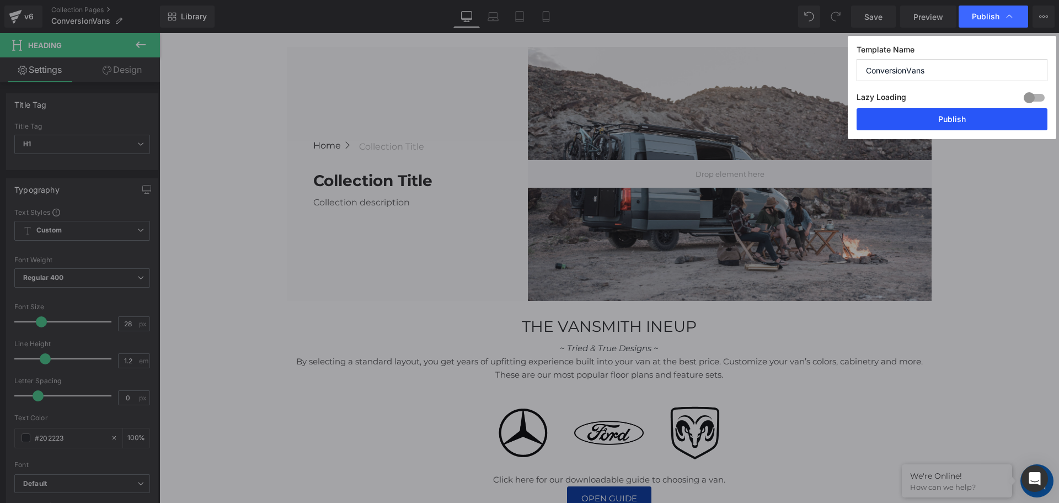
click at [941, 118] on button "Publish" at bounding box center [952, 119] width 191 height 22
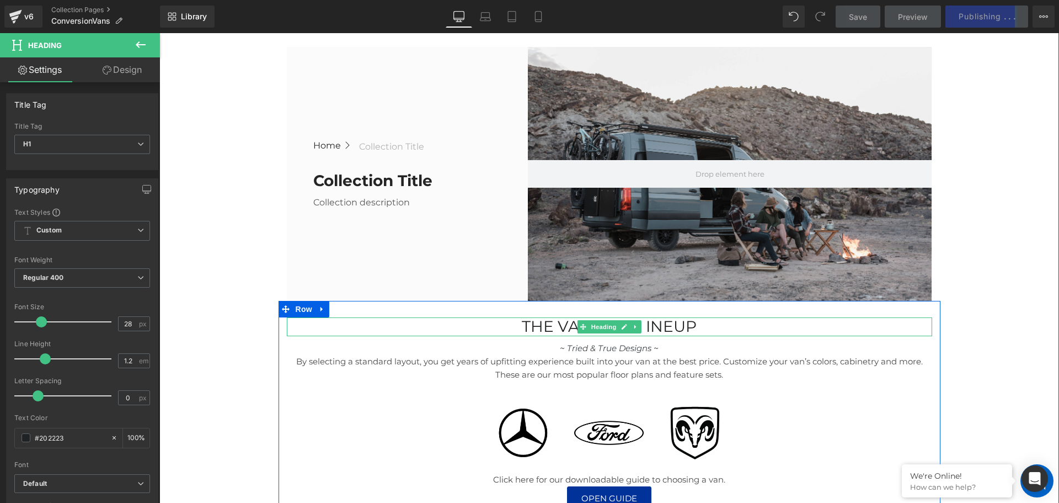
click at [640, 325] on h1 "the vansmith ineup" at bounding box center [610, 326] width 646 height 19
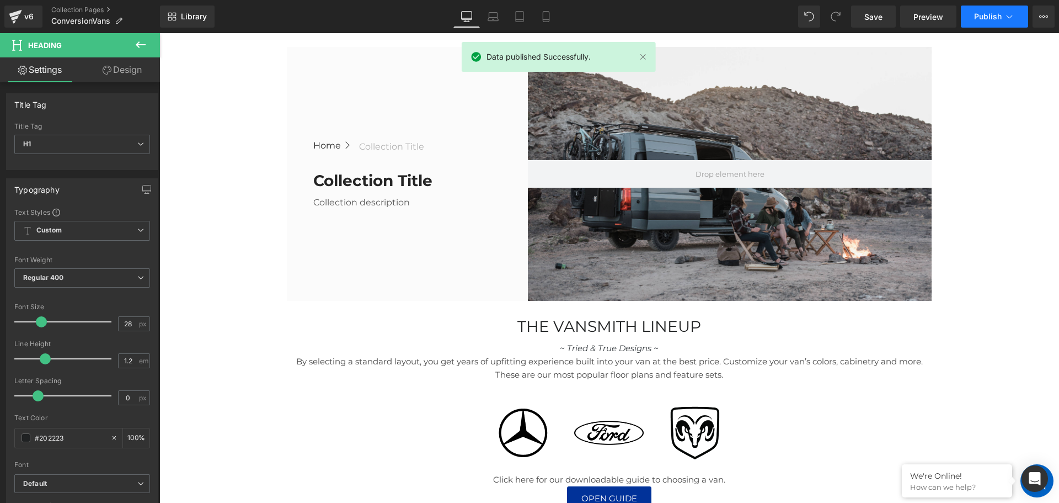
click at [994, 18] on span "Publish" at bounding box center [989, 16] width 28 height 9
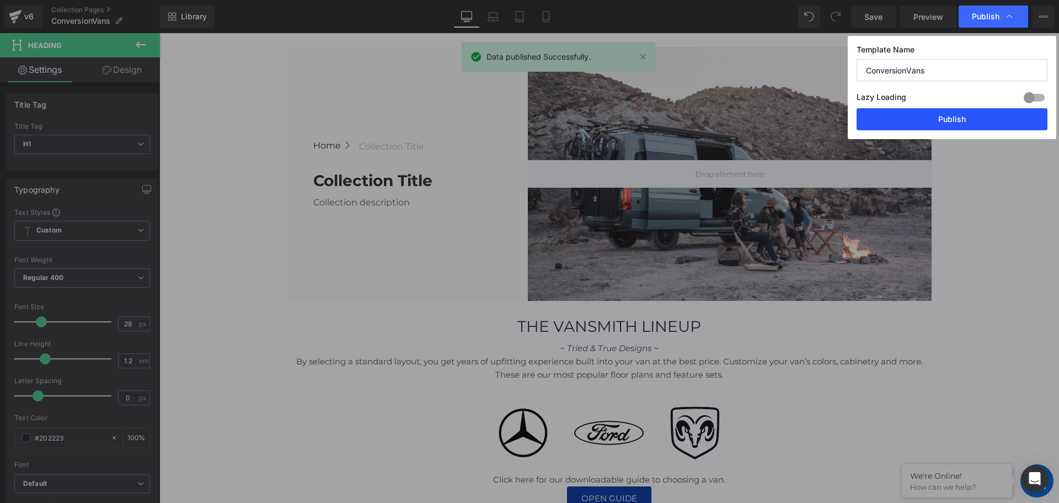
drag, startPoint x: 966, startPoint y: 121, endPoint x: 801, endPoint y: 118, distance: 165.0
click at [966, 121] on button "Publish" at bounding box center [952, 119] width 191 height 22
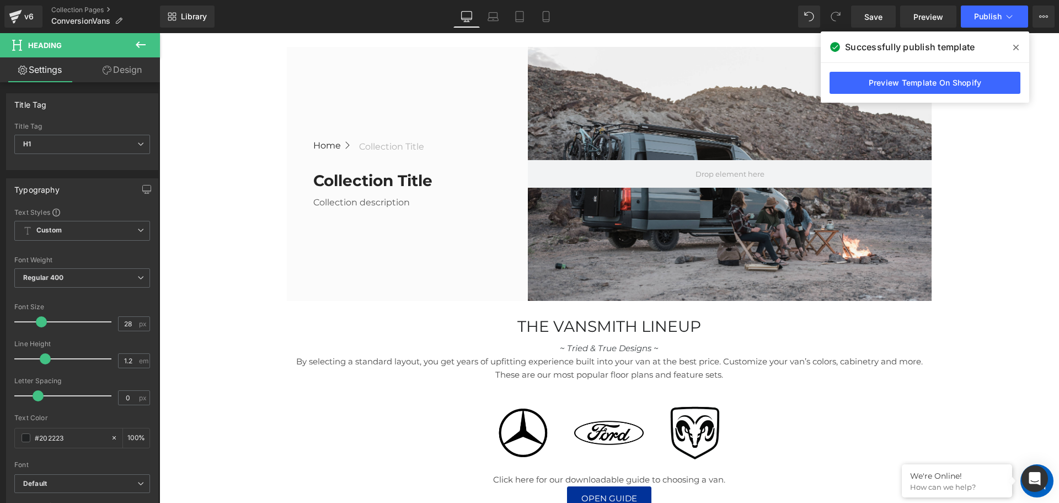
click at [1018, 45] on icon at bounding box center [1017, 47] width 6 height 9
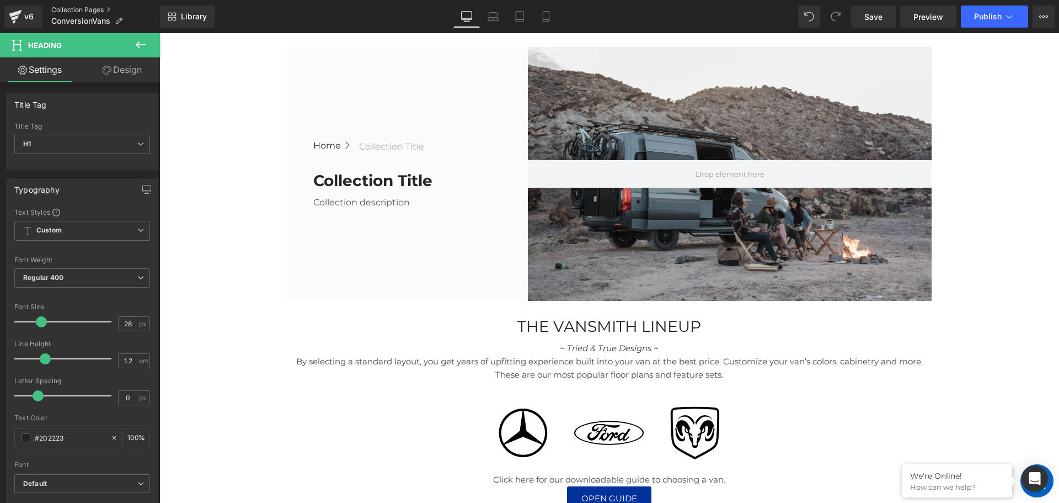
click at [85, 9] on link "Collection Pages" at bounding box center [105, 10] width 109 height 9
